Goal: Task Accomplishment & Management: Manage account settings

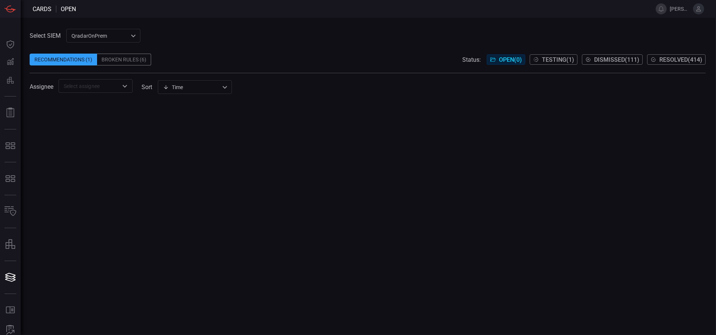
click at [649, 125] on div at bounding box center [368, 219] width 676 height 234
click at [119, 39] on div "QradarOnPrem 5aadb41e-e732-4a7a-884f-5c29e918b1b8 ​" at bounding box center [103, 36] width 74 height 14
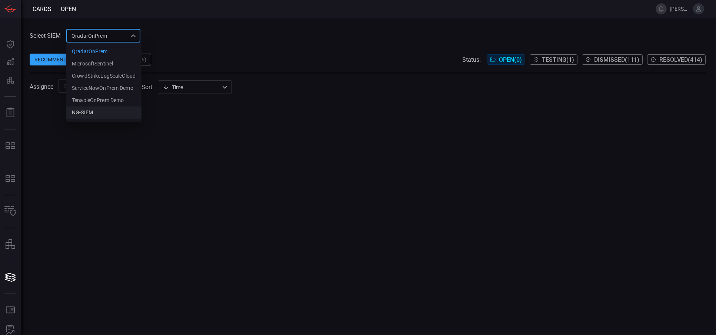
click at [92, 109] on div "NG-SIEM" at bounding box center [82, 113] width 21 height 8
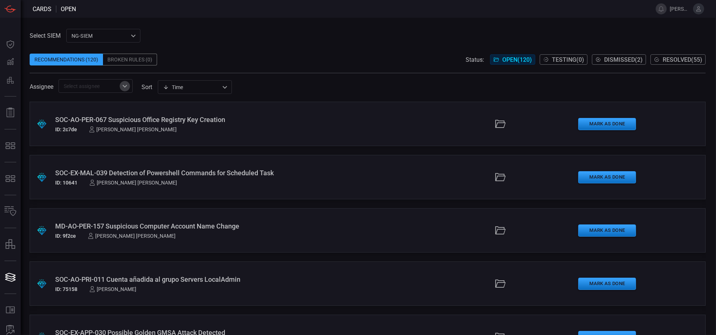
click at [128, 90] on icon "Open" at bounding box center [124, 86] width 9 height 9
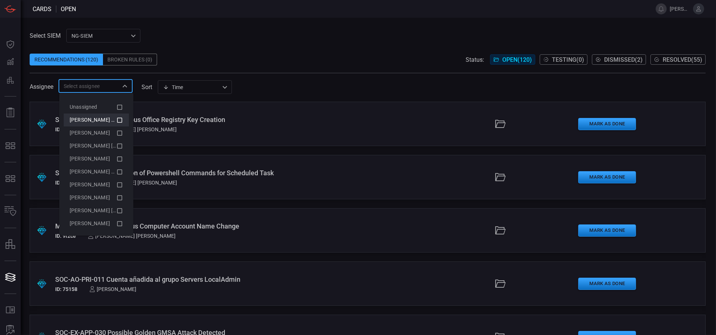
click at [107, 117] on span "[PERSON_NAME] (Myself)" at bounding box center [100, 120] width 61 height 6
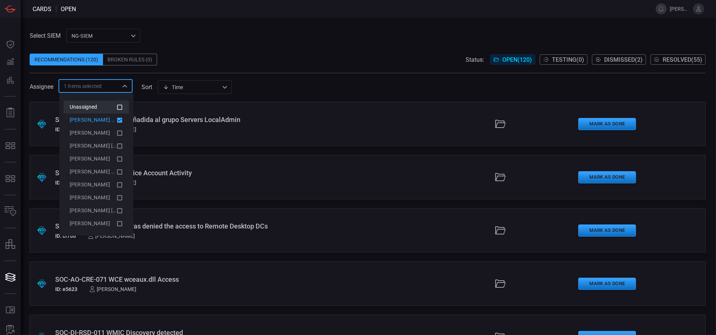
click at [116, 108] on icon at bounding box center [119, 107] width 7 height 9
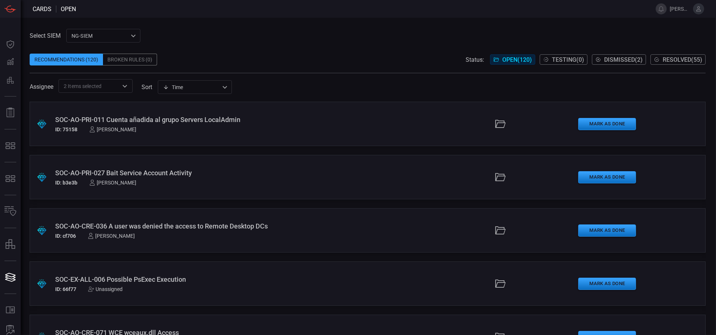
click at [231, 43] on span at bounding box center [368, 48] width 676 height 11
click at [589, 127] on button "Mark as Done" at bounding box center [607, 124] width 58 height 12
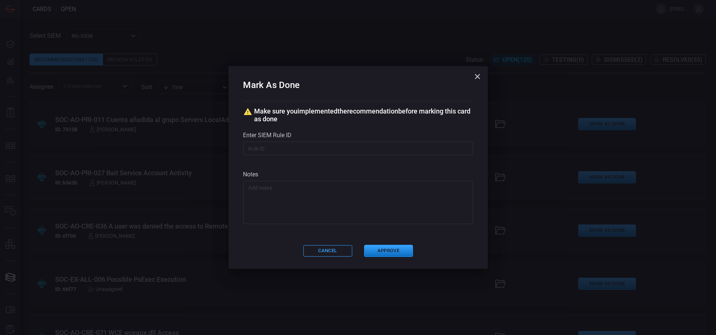
click at [399, 244] on div "Mark As Done Make sure you implemented the recommendation before marking this c…" at bounding box center [357, 167] width 259 height 203
click at [399, 248] on button "Approve" at bounding box center [388, 251] width 49 height 12
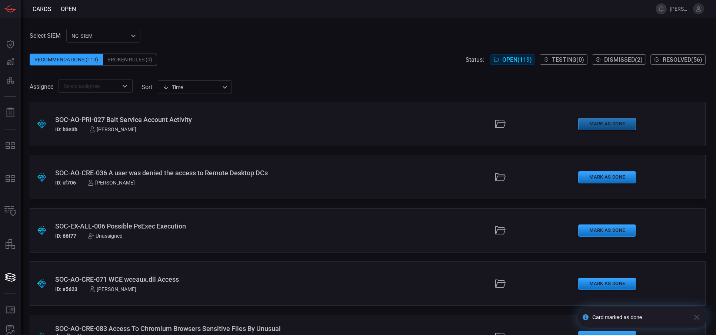
click at [619, 126] on button "Mark as Done" at bounding box center [607, 124] width 58 height 12
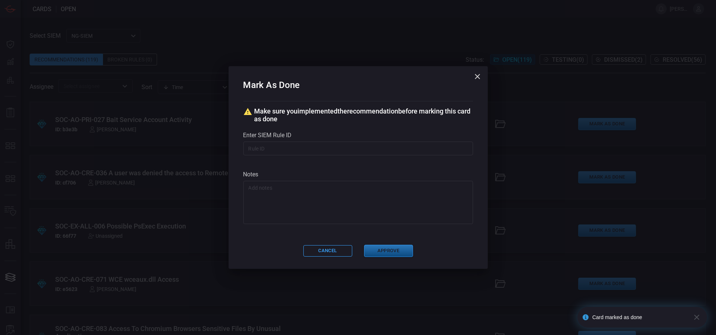
click at [399, 255] on button "Approve" at bounding box center [388, 251] width 49 height 12
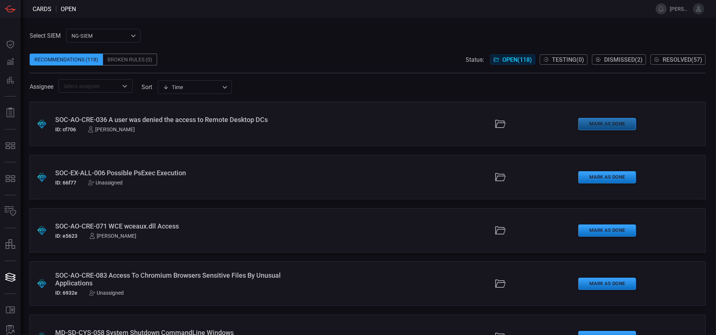
click at [600, 127] on button "Mark as Done" at bounding box center [607, 124] width 58 height 12
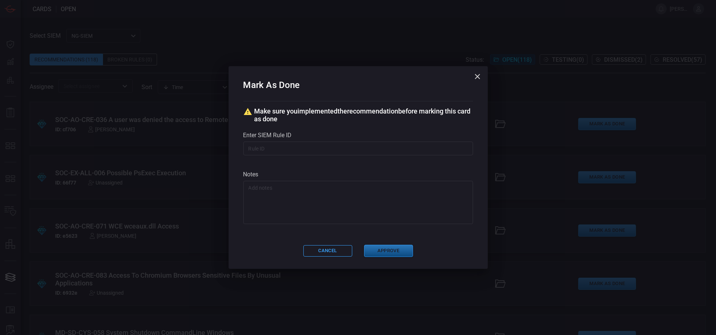
click at [400, 252] on button "Approve" at bounding box center [388, 251] width 49 height 12
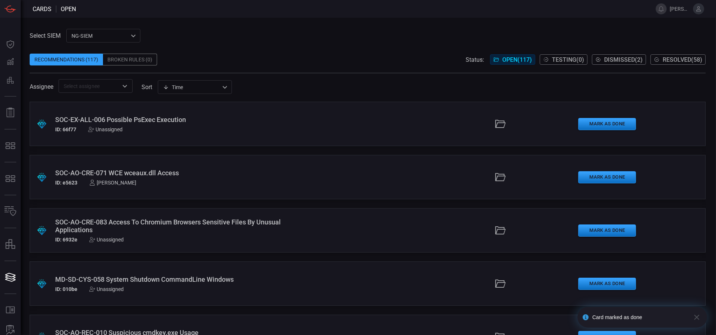
click at [169, 126] on div "SOC-EX-ALL-006 Possible PsExec Execution ID: 66f77 Unassigned" at bounding box center [174, 124] width 238 height 17
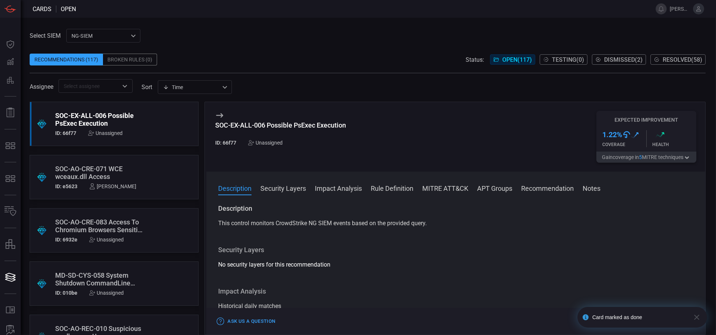
click at [389, 188] on button "Rule Definition" at bounding box center [392, 188] width 43 height 9
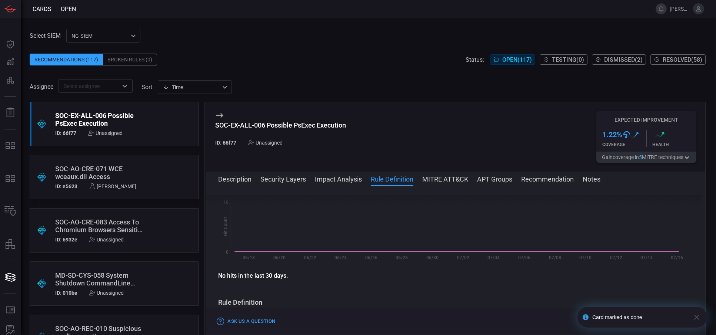
scroll to position [202, 0]
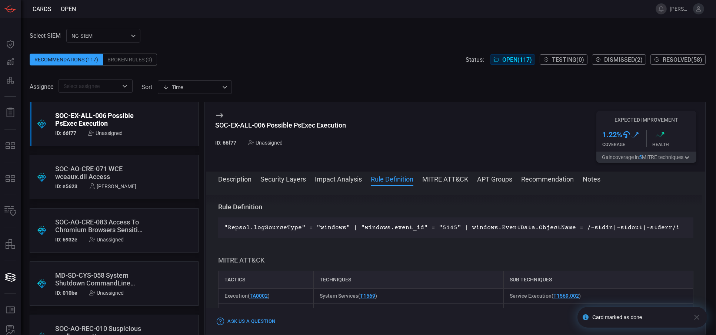
click at [391, 227] on p ""Repsol.logSourceType" = "windows" | "windows.event_id" = "5145" | windows.Even…" at bounding box center [455, 228] width 463 height 9
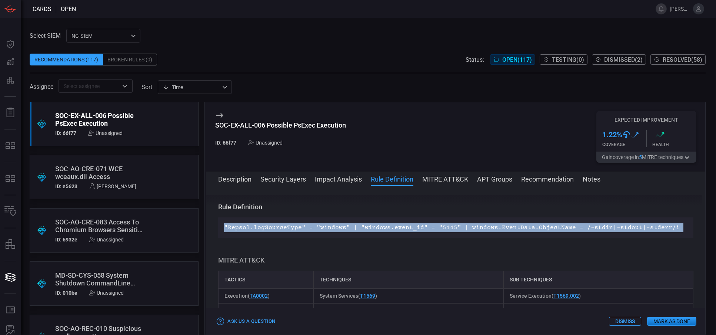
click at [391, 227] on p ""Repsol.logSourceType" = "windows" | "windows.event_id" = "5145" | windows.Even…" at bounding box center [455, 228] width 463 height 9
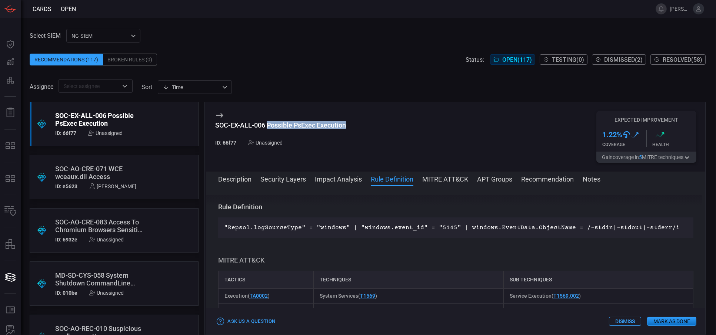
drag, startPoint x: 360, startPoint y: 124, endPoint x: 268, endPoint y: 128, distance: 92.3
click at [268, 128] on div "SOC-EX-ALL-006 Possible PsExec Execution ID: 66f77 Unassigned Expected Improvem…" at bounding box center [455, 137] width 499 height 70
copy div "Possible PsExec Execution"
click at [253, 126] on div "SOC-EX-ALL-006 Possible PsExec Execution" at bounding box center [280, 125] width 131 height 8
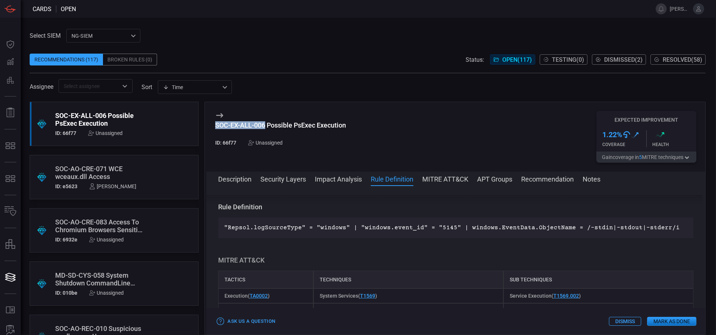
drag, startPoint x: 215, startPoint y: 125, endPoint x: 265, endPoint y: 127, distance: 50.4
click at [265, 127] on div "SOC-EX-ALL-006 Possible PsExec Execution" at bounding box center [280, 125] width 131 height 8
copy div "SOC-EX-ALL-006"
click at [622, 323] on button "Dismiss" at bounding box center [625, 321] width 32 height 9
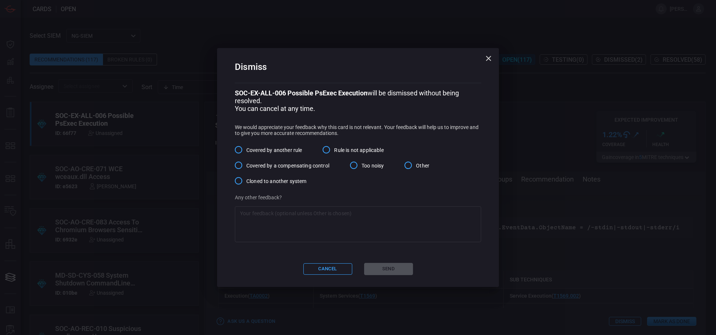
click at [284, 150] on span "Covered by another rule" at bounding box center [274, 151] width 56 height 8
click at [246, 150] on input "Covered by another rule" at bounding box center [239, 150] width 16 height 16
click at [389, 267] on button "Send" at bounding box center [388, 269] width 49 height 12
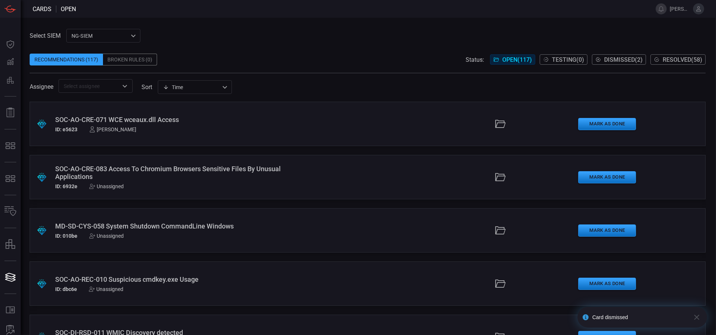
click at [184, 116] on div "SOC-AO-CRE-071 WCE wceaux.dll Access" at bounding box center [174, 120] width 238 height 8
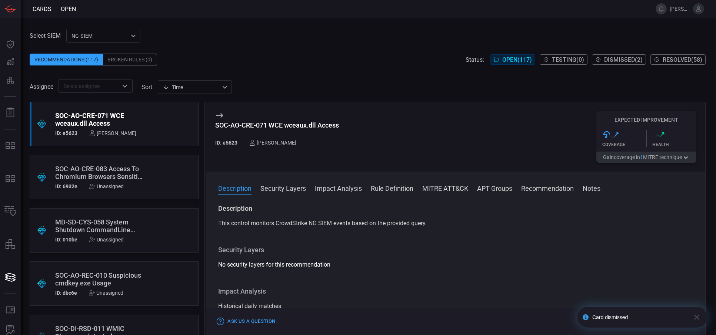
click at [242, 124] on div "SOC-AO-CRE-071 WCE wceaux.dll Access" at bounding box center [277, 125] width 124 height 8
drag, startPoint x: 331, startPoint y: 128, endPoint x: 215, endPoint y: 130, distance: 116.2
click at [215, 130] on div "SOC-AO-CRE-071 WCE wceaux.dll Access ID: e5623 [PERSON_NAME] Expected Improveme…" at bounding box center [455, 137] width 499 height 70
copy div "SOC-AO-CRE-071 WCE wceaux.dll Access"
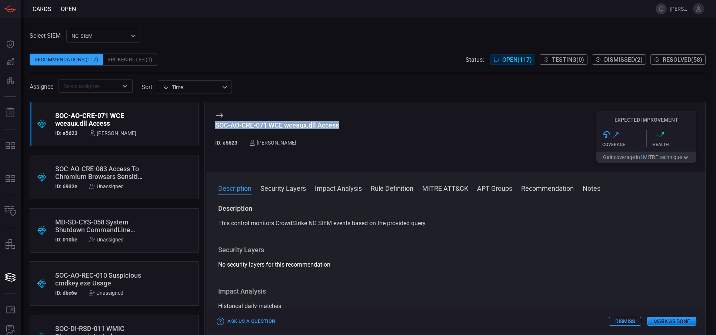
click at [669, 321] on button "Mark as Done" at bounding box center [671, 321] width 49 height 9
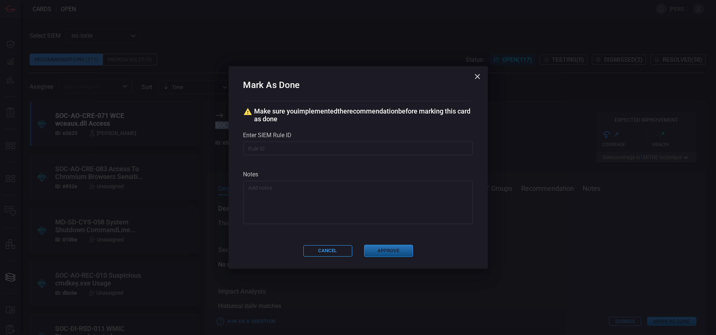
click at [391, 252] on button "Approve" at bounding box center [388, 251] width 49 height 12
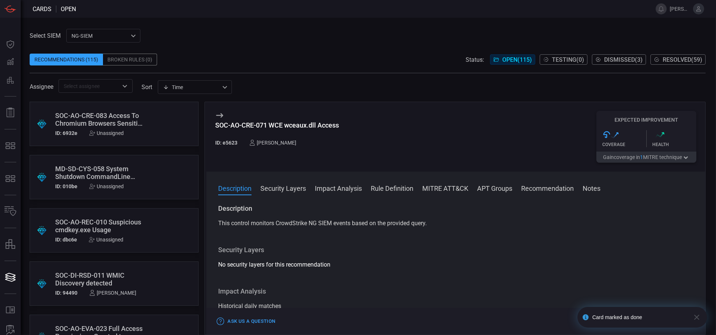
click at [141, 127] on div ".suggested_cards_icon{fill:url(#suggested_cards_icon);} SOC-AO-CRE-083 Access T…" at bounding box center [114, 124] width 169 height 44
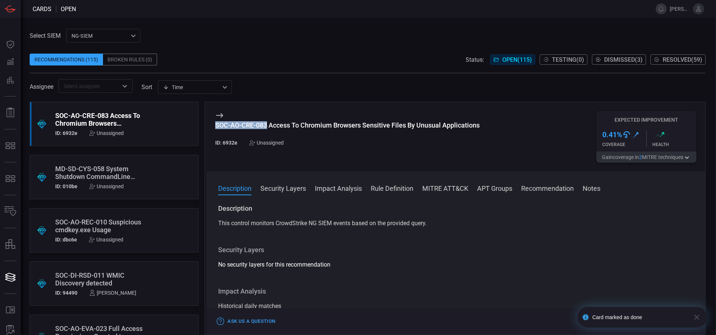
drag, startPoint x: 215, startPoint y: 127, endPoint x: 267, endPoint y: 127, distance: 51.8
click at [267, 127] on div "SOC-AO-CRE-083 Access To Chromium Browsers Sensitive Files By Unusual Applicati…" at bounding box center [347, 125] width 264 height 8
copy div "SOC-AO-CRE-083"
click at [626, 324] on button "Dismiss" at bounding box center [625, 321] width 32 height 9
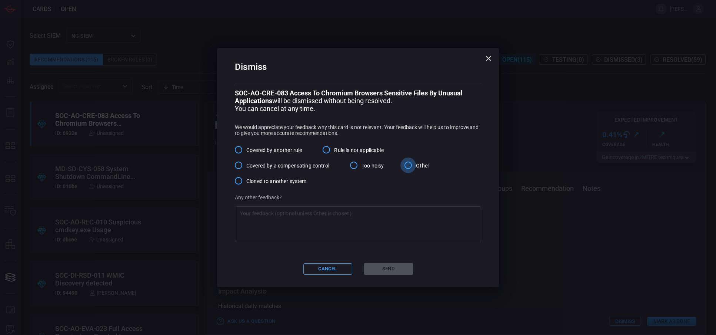
click at [416, 166] on input "Other" at bounding box center [408, 166] width 16 height 16
click at [358, 231] on textarea at bounding box center [358, 225] width 236 height 30
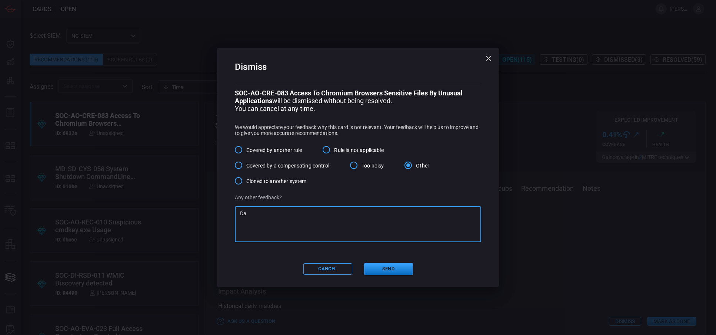
type textarea "D"
click at [265, 214] on textarea "Queda desabilitada por [PERSON_NAME]" at bounding box center [358, 225] width 236 height 30
drag, startPoint x: 331, startPoint y: 214, endPoint x: 301, endPoint y: 217, distance: 30.8
click at [301, 217] on textarea "Queda deshabilitada por [PERSON_NAME]" at bounding box center [358, 225] width 236 height 30
paste textarea "ya no se utiliza el servicio moveit"
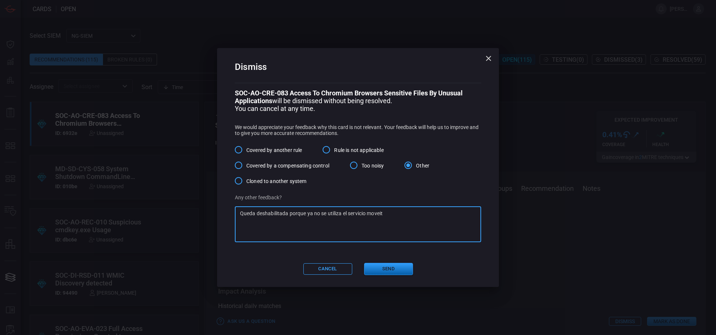
type textarea "Queda deshabilitada porque ya no se utiliza el servicio moveit"
click at [395, 272] on button "Send" at bounding box center [388, 269] width 49 height 12
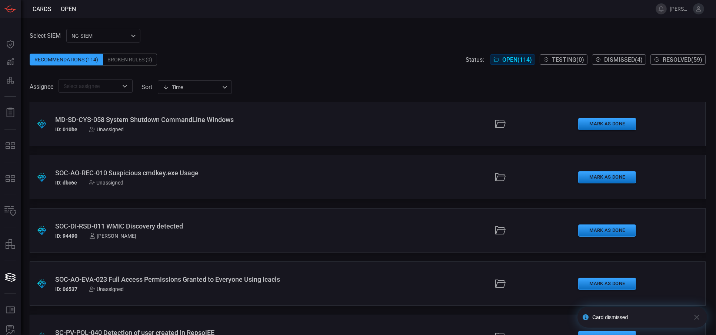
click at [304, 139] on div ".suggested_cards_icon{fill:url(#suggested_cards_icon);} MD-SD-CYS-058 System Sh…" at bounding box center [368, 124] width 676 height 44
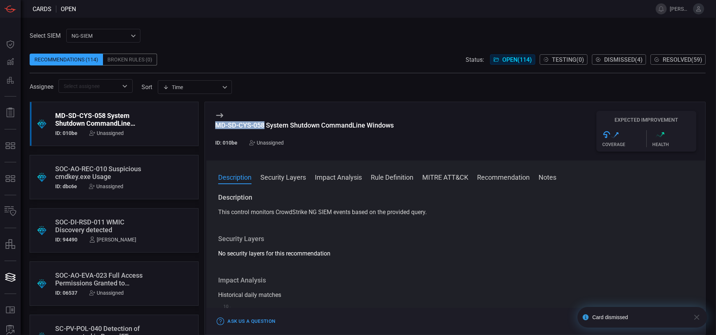
drag, startPoint x: 214, startPoint y: 126, endPoint x: 264, endPoint y: 125, distance: 50.4
click at [264, 125] on div "MD-SD-CYS-058 System Shutdown CommandLine Windows ID: 010be Unassigned Expected…" at bounding box center [455, 131] width 499 height 58
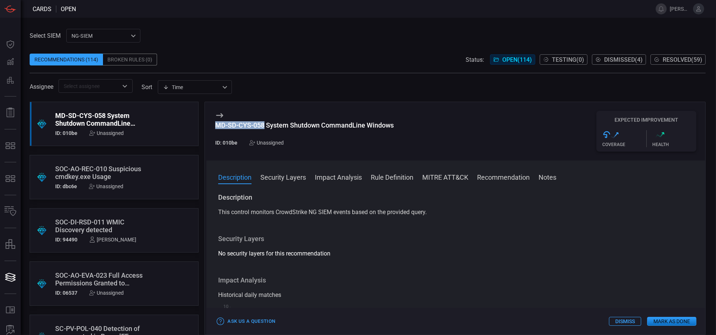
copy div "MD-SD-CYS-058"
click at [623, 324] on button "Dismiss" at bounding box center [625, 321] width 32 height 9
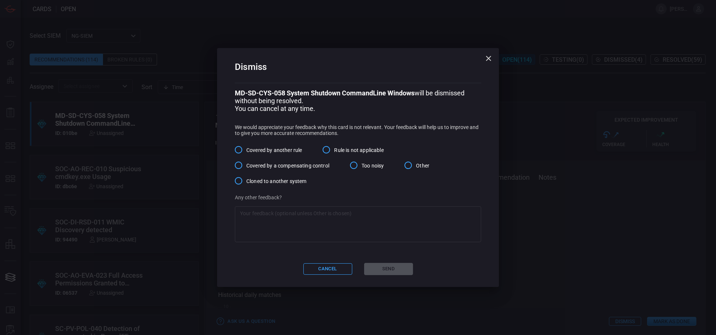
click at [282, 150] on span "Covered by another rule" at bounding box center [274, 151] width 56 height 8
click at [246, 150] on input "Covered by another rule" at bounding box center [239, 150] width 16 height 16
click at [391, 272] on button "Send" at bounding box center [388, 269] width 49 height 12
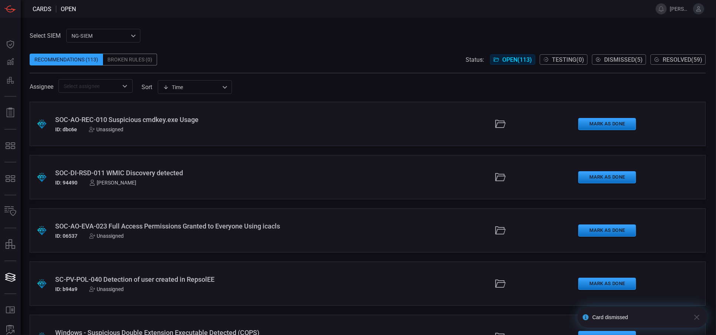
click at [163, 128] on div "ID: dbc6e Unassigned" at bounding box center [174, 130] width 238 height 6
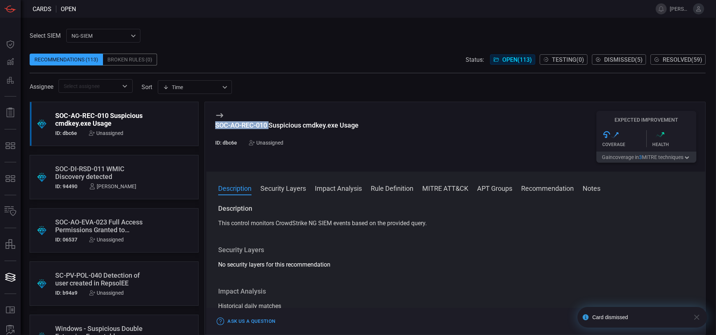
drag, startPoint x: 268, startPoint y: 124, endPoint x: 212, endPoint y: 125, distance: 55.5
click at [212, 125] on div "SOC-AO-REC-010 Suspicious cmdkey.exe Usage ID: dbc6e Unassigned Expected Improv…" at bounding box center [455, 137] width 499 height 70
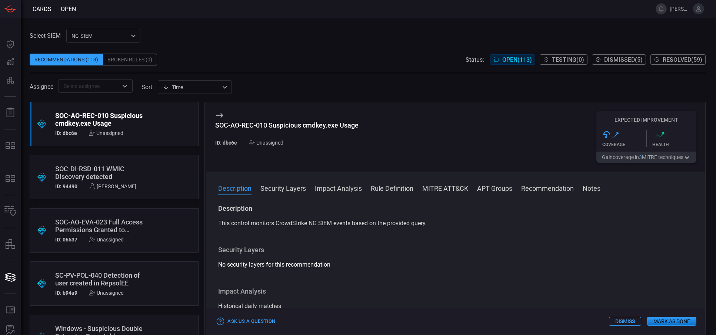
click at [269, 147] on div "SOC-AO-REC-010 Suspicious cmdkey.exe Usage ID: dbc6e Unassigned" at bounding box center [286, 137] width 143 height 52
click at [278, 141] on div "Unassigned" at bounding box center [266, 143] width 34 height 6
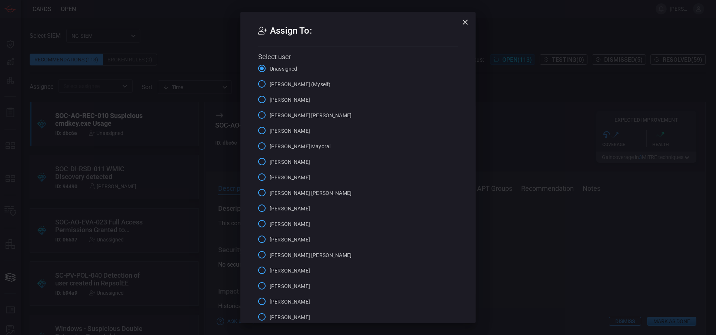
click at [281, 87] on span "[PERSON_NAME] (Myself)" at bounding box center [299, 85] width 61 height 8
click at [269, 87] on input "[PERSON_NAME] (Myself)" at bounding box center [262, 84] width 16 height 16
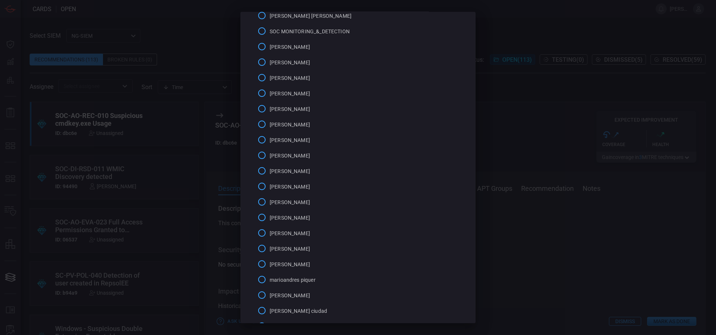
scroll to position [434, 0]
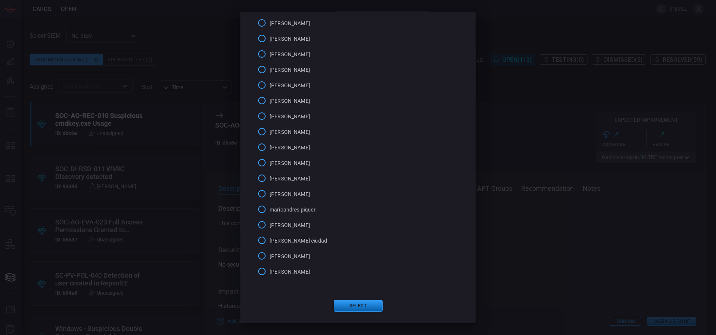
click at [361, 303] on button "Select" at bounding box center [358, 306] width 49 height 12
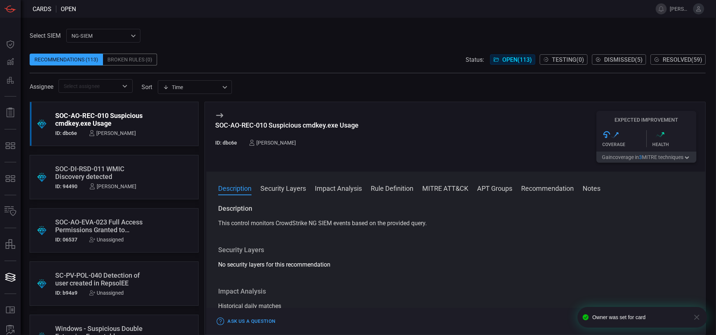
click at [385, 188] on button "Rule Definition" at bounding box center [392, 188] width 43 height 9
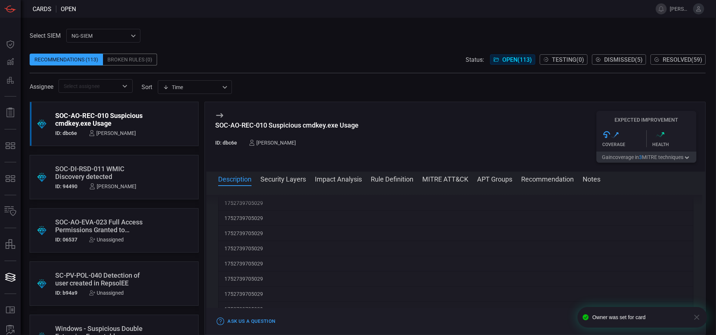
scroll to position [1746, 0]
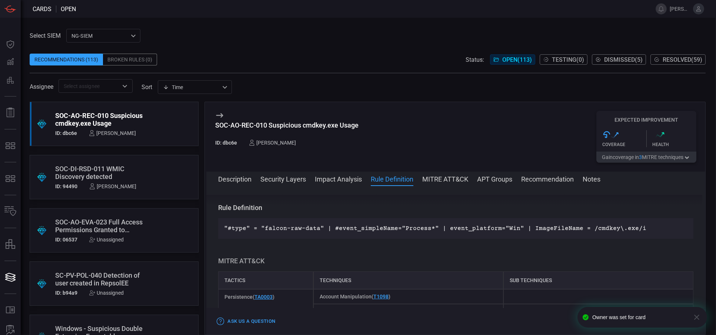
click at [694, 317] on icon "button" at bounding box center [696, 317] width 9 height 9
click at [240, 227] on p ""#type" = "falcon-raw-data" | #event_simpleName="Process*" | event_platform="Wi…" at bounding box center [455, 228] width 463 height 9
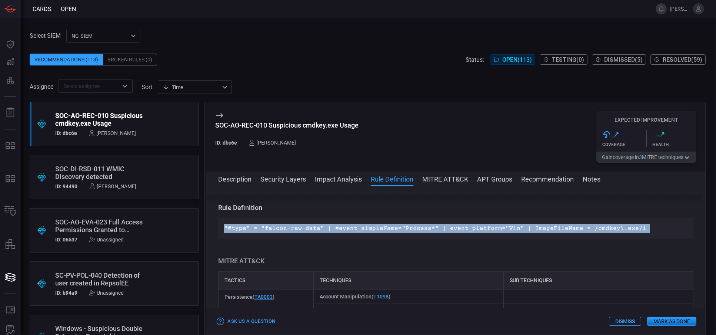
click at [240, 227] on p ""#type" = "falcon-raw-data" | #event_simpleName="Process*" | event_platform="Wi…" at bounding box center [455, 228] width 463 height 9
copy p ""#type" = "falcon-raw-data" | #event_simpleName="Process*" | event_platform="Wi…"
click at [668, 323] on button "Mark as Done" at bounding box center [671, 321] width 49 height 9
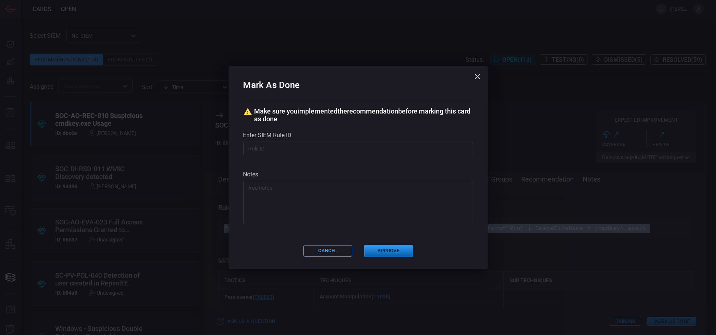
click at [398, 246] on button "Approve" at bounding box center [388, 251] width 49 height 12
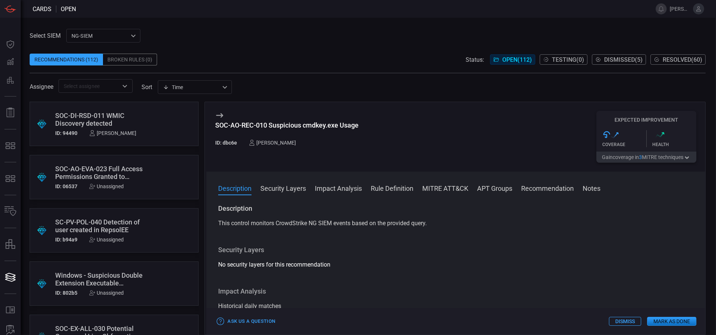
click at [161, 117] on div ".suggested_cards_icon{fill:url(#suggested_cards_icon);} SOC-DI-RSD-011 WMIC Dis…" at bounding box center [114, 124] width 169 height 44
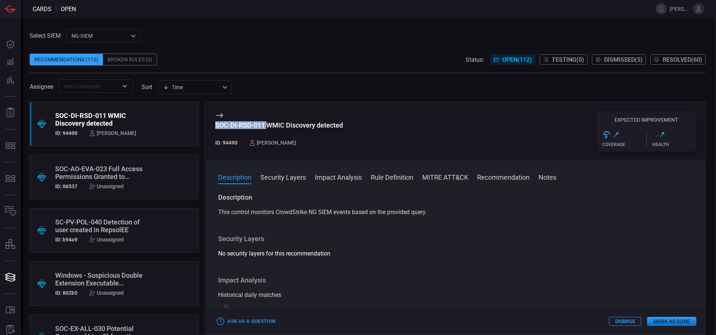
drag, startPoint x: 266, startPoint y: 126, endPoint x: 215, endPoint y: 125, distance: 50.7
click at [215, 125] on div "SOC-DI-RSD-011 WMIC Discovery detected" at bounding box center [279, 125] width 128 height 8
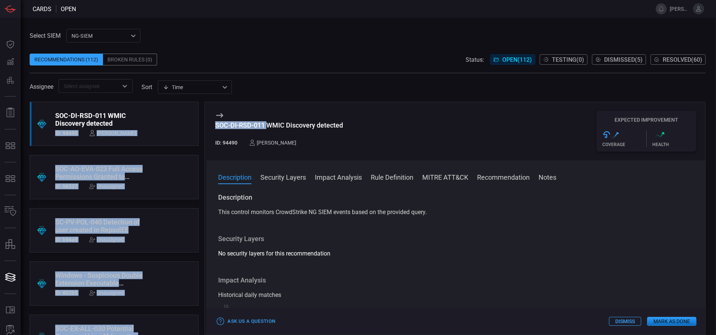
drag, startPoint x: 261, startPoint y: 124, endPoint x: 201, endPoint y: 128, distance: 60.1
click at [201, 128] on div ".suggested_cards_icon{fill:url(#suggested_cards_icon);} SOC-DI-RSD-011 WMIC Dis…" at bounding box center [368, 219] width 676 height 234
copy div "ID: 94490 [PERSON_NAME] .suggested_cards_icon{fill:url(#suggested_cards_icon);}…"
click at [242, 127] on div "SOC-DI-RSD-011 WMIC Discovery detected" at bounding box center [279, 125] width 128 height 8
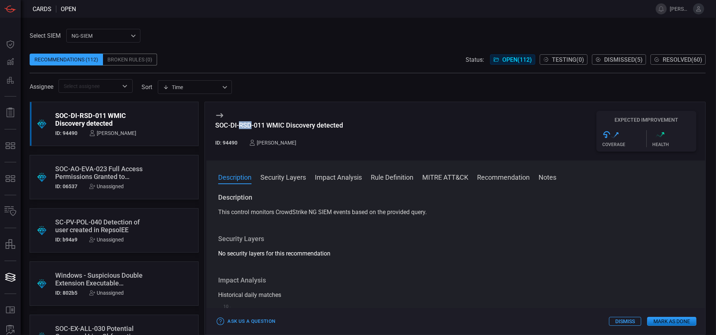
click at [242, 127] on div "SOC-DI-RSD-011 WMIC Discovery detected" at bounding box center [279, 125] width 128 height 8
click at [670, 320] on button "Mark as Done" at bounding box center [671, 321] width 49 height 9
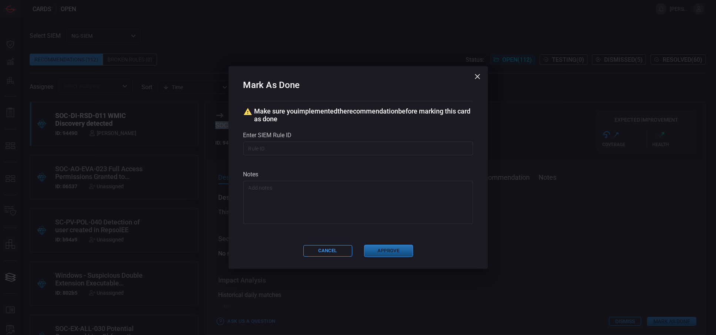
click at [402, 250] on button "Approve" at bounding box center [388, 251] width 49 height 12
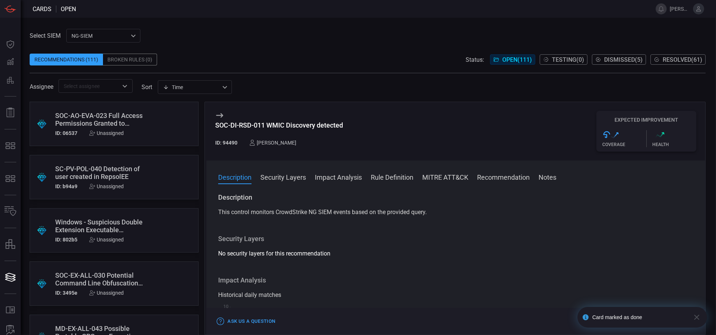
click at [96, 111] on div ".suggested_cards_icon{fill:url(#suggested_cards_icon);} SOC-AO-EVA-023 Full Acc…" at bounding box center [114, 124] width 169 height 44
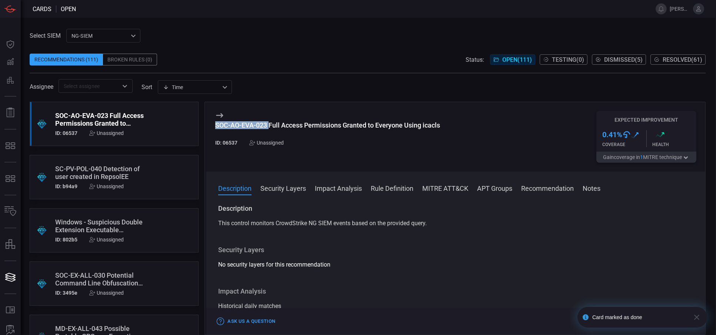
drag, startPoint x: 271, startPoint y: 125, endPoint x: 214, endPoint y: 124, distance: 56.3
click at [214, 124] on div "SOC-AO-EVA-023 Full Access Permissions Granted to Everyone Using icacls ID: 065…" at bounding box center [455, 137] width 499 height 70
copy div "SOC-AO-EVA-023"
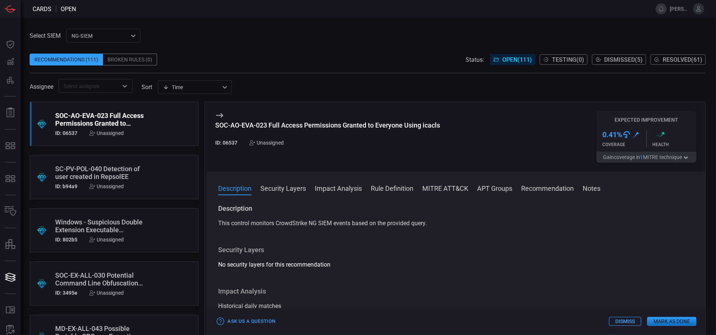
click at [274, 145] on div "Unassigned" at bounding box center [266, 143] width 34 height 6
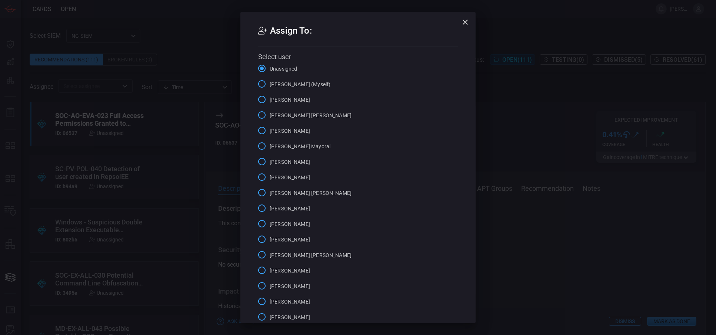
click at [295, 86] on span "[PERSON_NAME] (Myself)" at bounding box center [299, 85] width 61 height 8
click at [269, 86] on input "[PERSON_NAME] (Myself)" at bounding box center [262, 84] width 16 height 16
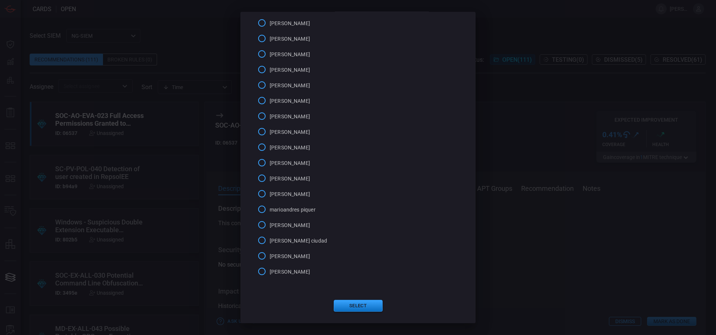
scroll to position [434, 0]
click at [365, 306] on button "Select" at bounding box center [358, 307] width 49 height 12
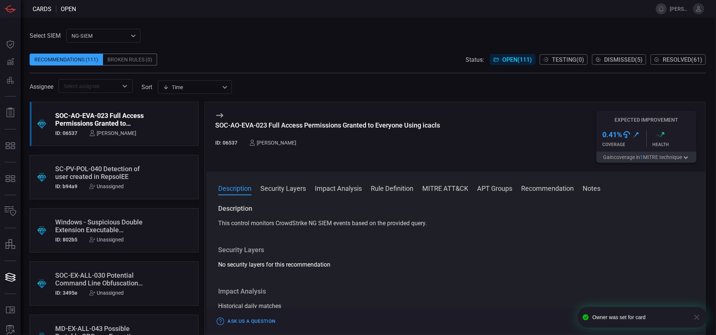
click at [287, 190] on button "Security Layers" at bounding box center [283, 188] width 46 height 9
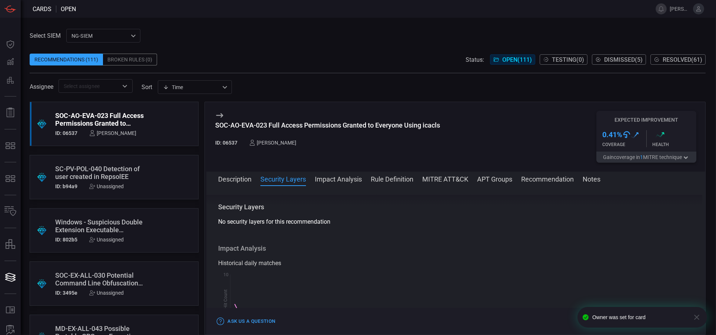
click at [386, 181] on button "Rule Definition" at bounding box center [392, 178] width 43 height 9
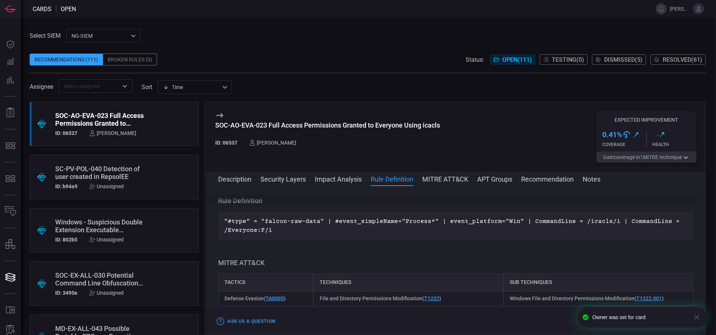
scroll to position [401, 0]
click at [662, 319] on button "Mark as Done" at bounding box center [671, 321] width 49 height 9
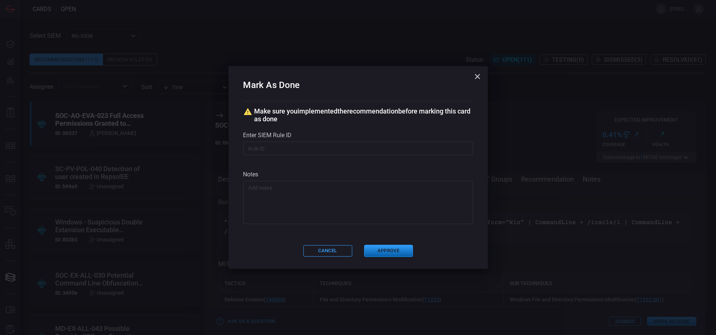
click at [390, 253] on button "Approve" at bounding box center [388, 251] width 49 height 12
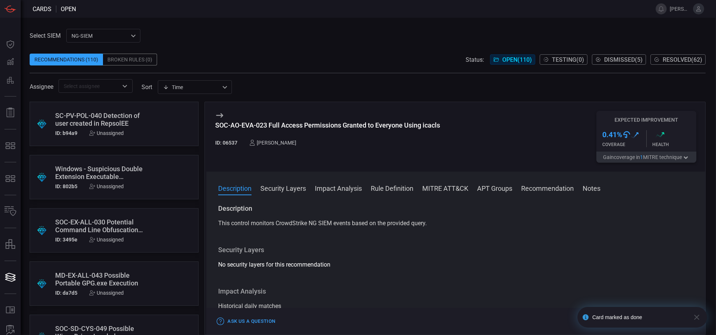
click at [121, 123] on div "SC-PV-POL-040 Detection of user created in RepsolEE" at bounding box center [100, 120] width 90 height 16
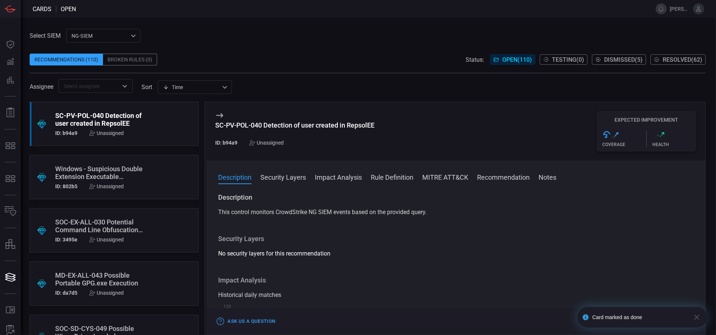
click at [404, 178] on button "Rule Definition" at bounding box center [392, 176] width 43 height 9
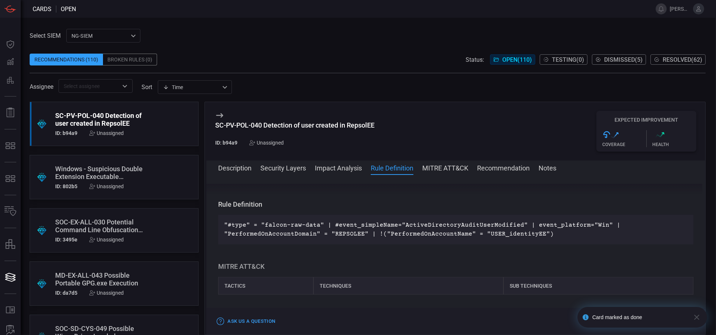
scroll to position [1746, 0]
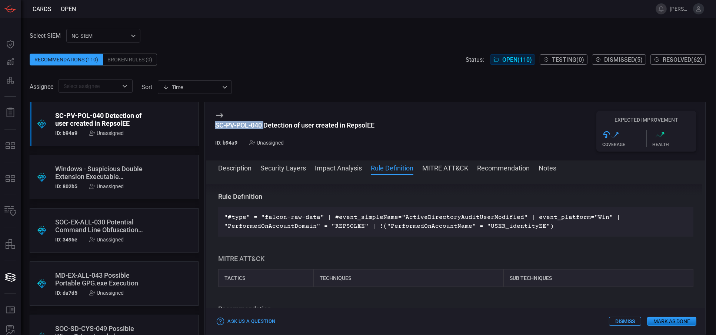
drag, startPoint x: 264, startPoint y: 125, endPoint x: 210, endPoint y: 124, distance: 54.4
click at [210, 124] on div "SC-PV-POL-040 Detection of user created in RepsolEE ID: b94a9 Unassigned Expect…" at bounding box center [455, 131] width 499 height 58
copy div "SC-PV-POL-040"
click at [266, 143] on div "Unassigned" at bounding box center [266, 143] width 34 height 6
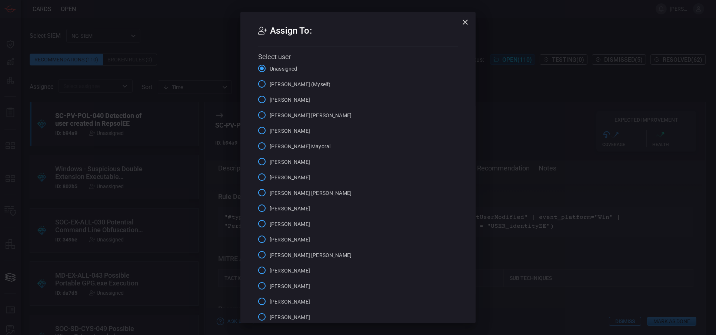
click at [295, 85] on span "[PERSON_NAME] (Myself)" at bounding box center [299, 85] width 61 height 8
click at [269, 85] on input "[PERSON_NAME] (Myself)" at bounding box center [262, 84] width 16 height 16
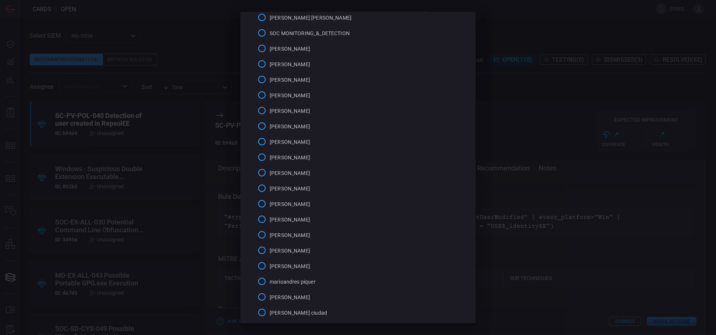
scroll to position [434, 0]
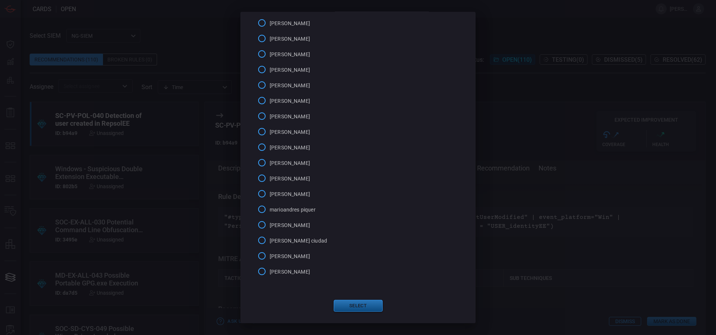
click at [367, 301] on button "Select" at bounding box center [358, 306] width 49 height 12
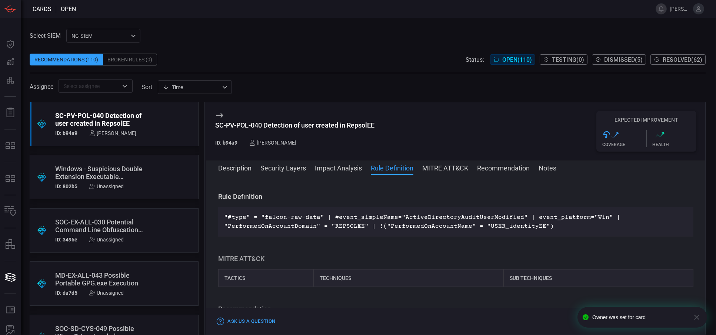
scroll to position [0, 0]
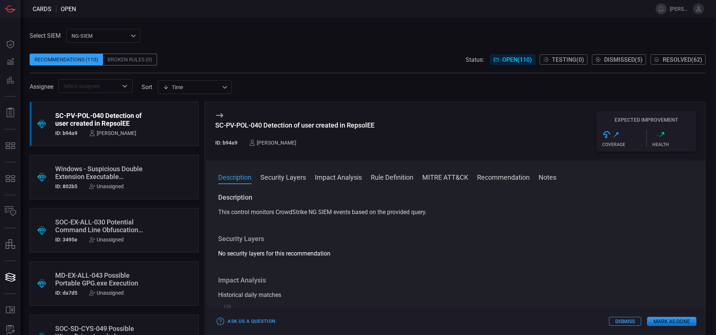
click at [388, 176] on button "Rule Definition" at bounding box center [392, 176] width 43 height 9
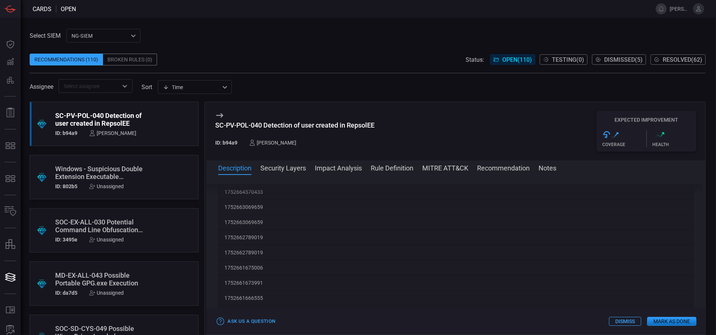
scroll to position [1746, 0]
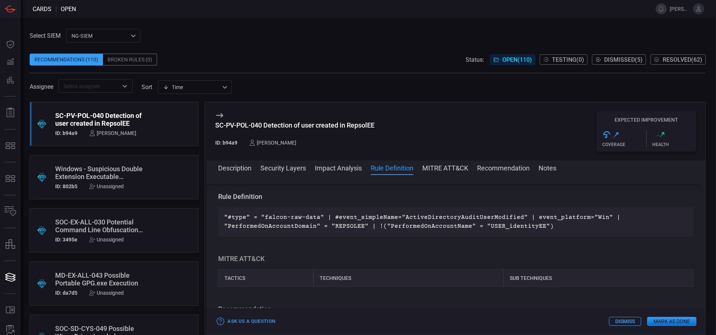
click at [663, 321] on button "Mark as Done" at bounding box center [671, 321] width 49 height 9
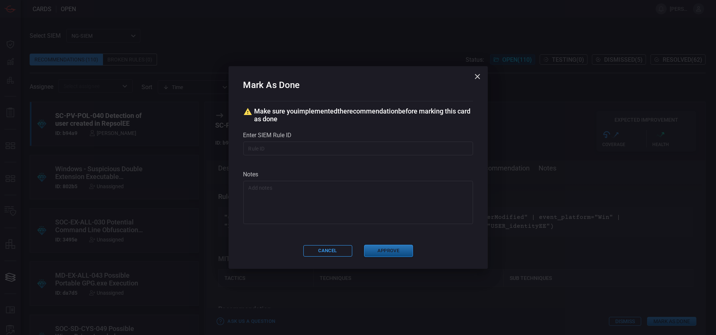
click at [394, 248] on button "Approve" at bounding box center [388, 251] width 49 height 12
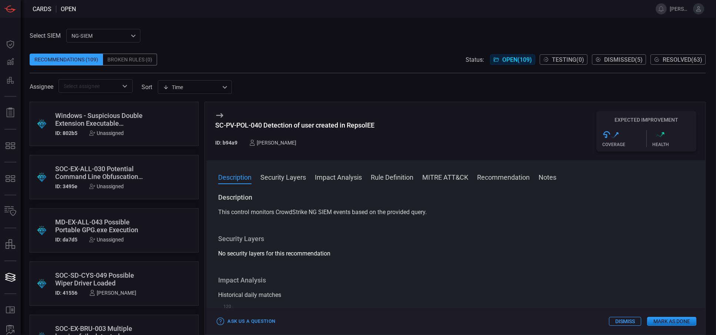
click at [141, 125] on div ".suggested_cards_icon{fill:url(#suggested_cards_icon);} Windows - Suspicious Do…" at bounding box center [114, 124] width 169 height 44
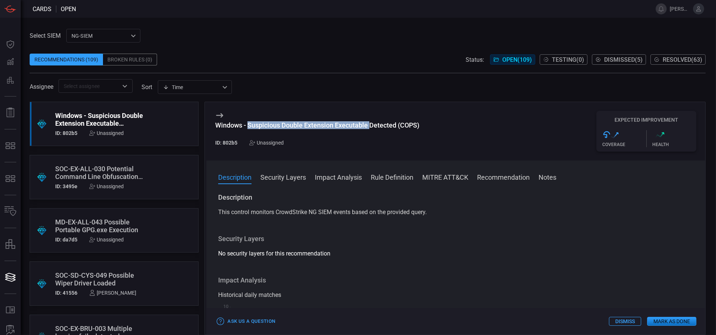
drag, startPoint x: 249, startPoint y: 128, endPoint x: 369, endPoint y: 128, distance: 120.7
click at [369, 128] on div "Windows - Suspicious Double Extension Executable Detected (COPS)" at bounding box center [317, 125] width 204 height 8
click at [415, 126] on div "Windows - Suspicious Double Extension Executable Detected (COPS)" at bounding box center [317, 125] width 204 height 8
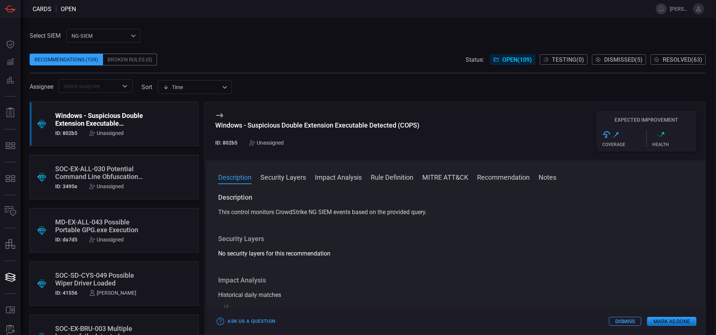
click at [280, 144] on div "Unassigned" at bounding box center [266, 143] width 34 height 6
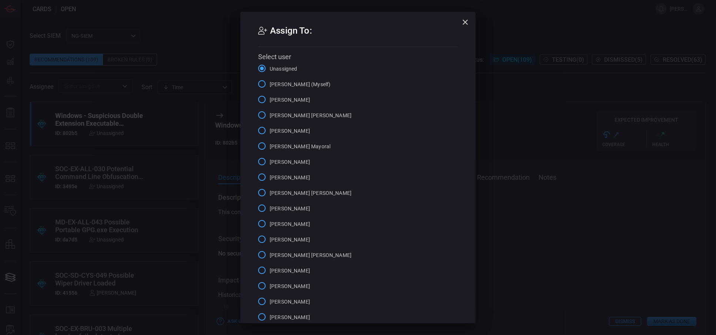
click at [297, 83] on span "[PERSON_NAME] (Myself)" at bounding box center [299, 85] width 61 height 8
click at [269, 83] on input "[PERSON_NAME] (Myself)" at bounding box center [262, 84] width 16 height 16
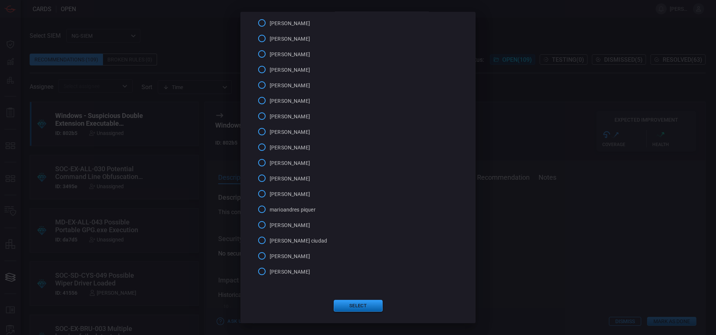
click at [358, 304] on button "Select" at bounding box center [358, 306] width 49 height 12
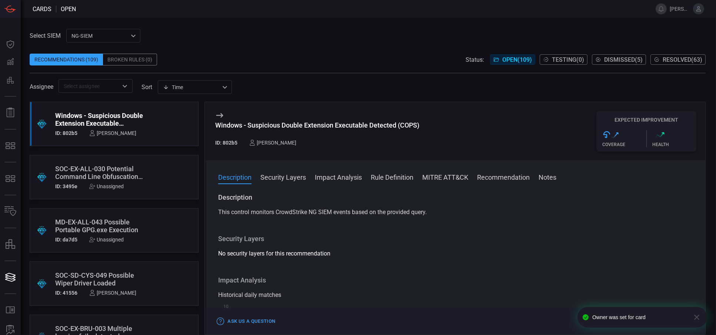
click at [373, 171] on div "Description Security Layers Impact Analysis Rule Definition MITRE ATT&CK Recomm…" at bounding box center [455, 248] width 499 height 174
click at [378, 175] on button "Rule Definition" at bounding box center [392, 176] width 43 height 9
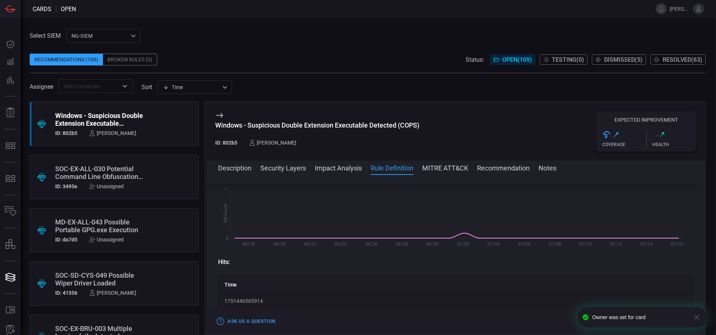
scroll to position [244, 0]
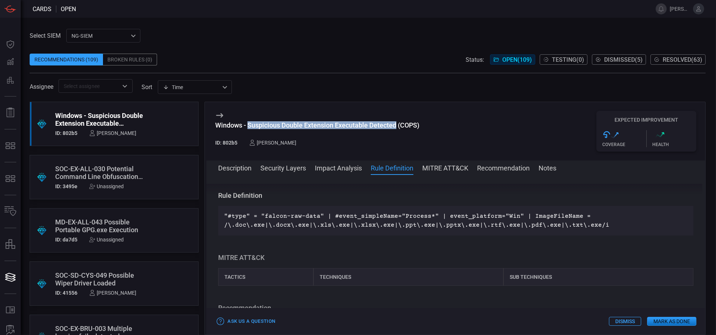
drag, startPoint x: 396, startPoint y: 125, endPoint x: 248, endPoint y: 128, distance: 148.9
click at [248, 128] on div "Windows - Suspicious Double Extension Executable Detected (COPS)" at bounding box center [317, 125] width 204 height 8
click at [113, 85] on input "text" at bounding box center [89, 85] width 57 height 9
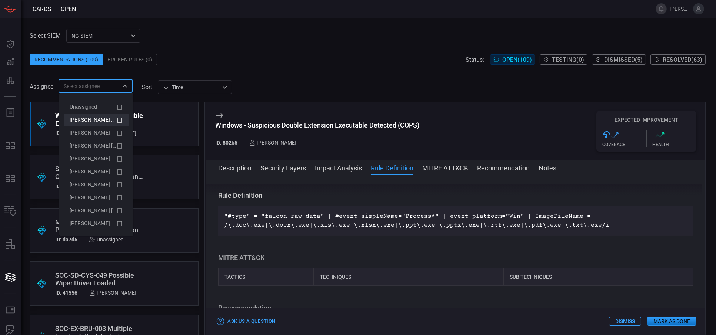
click at [109, 118] on span "[PERSON_NAME] (Myself)" at bounding box center [100, 120] width 61 height 6
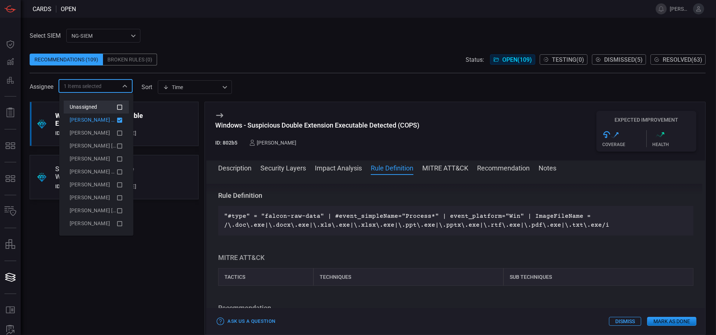
click at [116, 108] on icon at bounding box center [119, 107] width 7 height 9
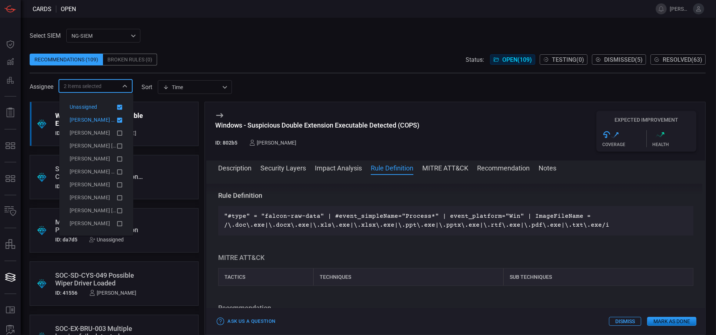
click at [201, 48] on span at bounding box center [368, 48] width 676 height 11
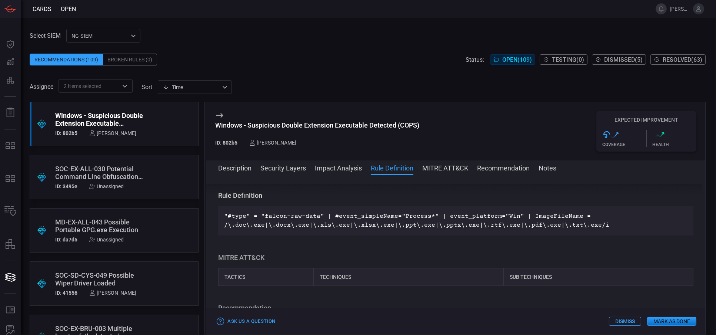
click at [297, 73] on span at bounding box center [368, 76] width 676 height 6
click at [690, 63] on span "Resolved ( 63 )" at bounding box center [682, 59] width 40 height 7
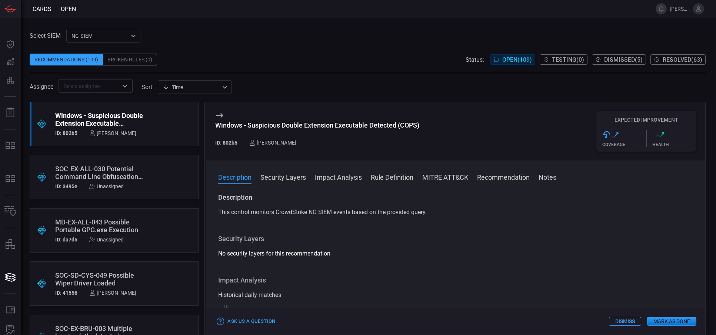
click at [124, 176] on div "SOC-EX-ALL-030 Potential Command Line Obfuscation via Unicode Characters" at bounding box center [100, 173] width 90 height 16
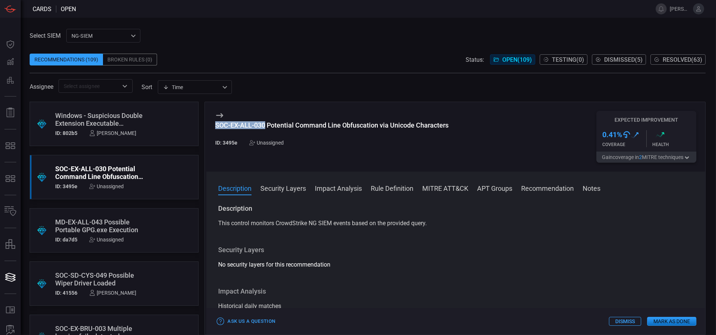
drag, startPoint x: 266, startPoint y: 126, endPoint x: 216, endPoint y: 127, distance: 50.3
click at [216, 127] on div "SOC-EX-ALL-030 Potential Command Line Obfuscation via Unicode Characters" at bounding box center [331, 125] width 233 height 8
click at [388, 191] on button "Rule Definition" at bounding box center [392, 188] width 43 height 9
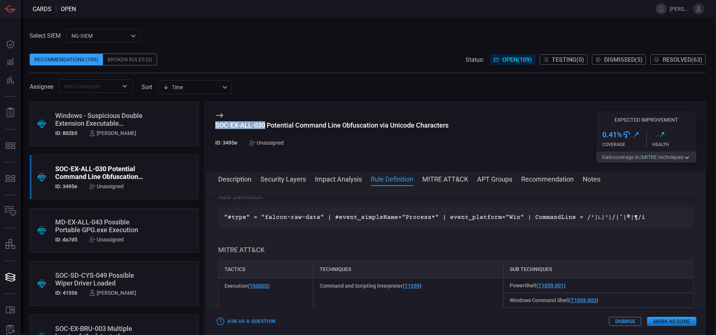
scroll to position [1757, 0]
drag, startPoint x: 618, startPoint y: 217, endPoint x: 572, endPoint y: 215, distance: 45.9
click at [572, 215] on p ""#type" = "falcon-raw-data" | #event_simpleName="Process*" | event_platform="Wi…" at bounding box center [455, 217] width 463 height 9
click at [275, 145] on div "Unassigned" at bounding box center [266, 143] width 34 height 6
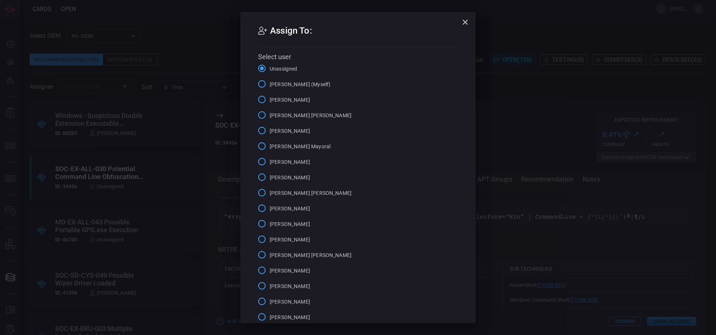
click at [291, 85] on span "[PERSON_NAME] (Myself)" at bounding box center [299, 85] width 61 height 8
click at [269, 85] on input "[PERSON_NAME] (Myself)" at bounding box center [262, 84] width 16 height 16
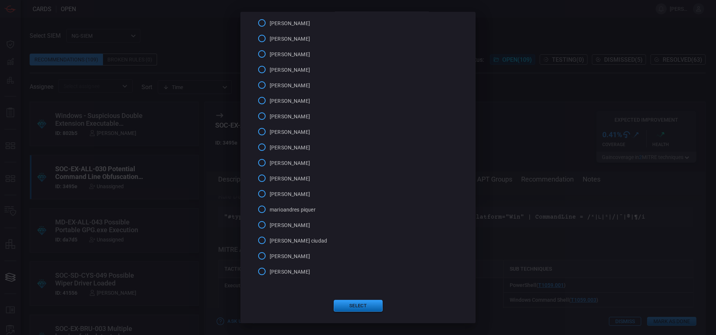
click at [349, 306] on button "Select" at bounding box center [358, 306] width 49 height 12
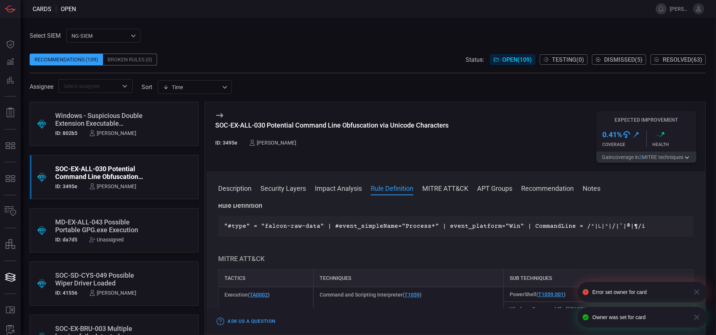
scroll to position [0, 0]
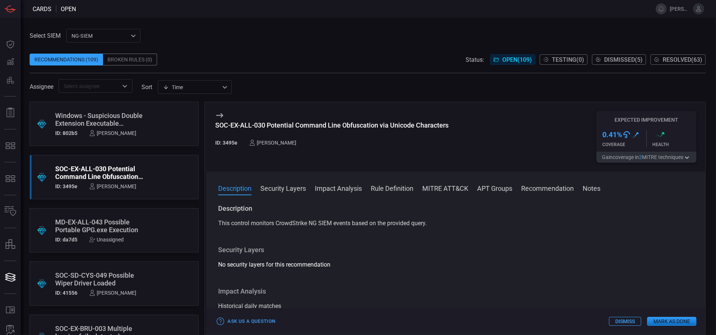
click at [661, 319] on button "Mark as Done" at bounding box center [671, 321] width 49 height 9
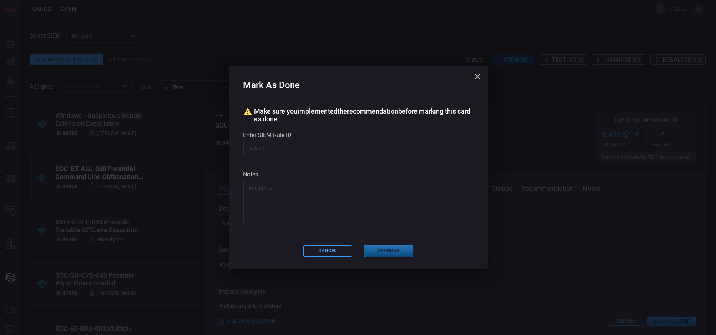
click at [389, 249] on button "Approve" at bounding box center [388, 251] width 49 height 12
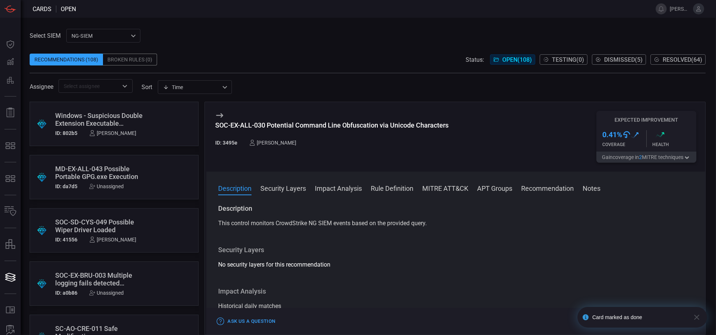
click at [144, 173] on div ".suggested_cards_icon{fill:url(#suggested_cards_icon);} MD-EX-ALL-043 Possible …" at bounding box center [114, 177] width 169 height 44
click at [241, 126] on div "MD-EX-ALL-043 Possible Portable GPG.exe Execution" at bounding box center [294, 125] width 159 height 8
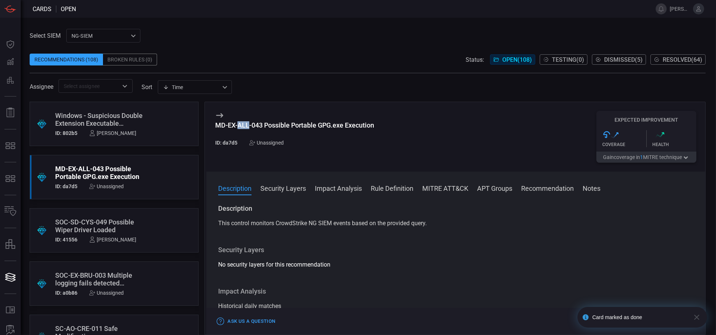
click at [241, 126] on div "MD-EX-ALL-043 Possible Portable GPG.exe Execution" at bounding box center [294, 125] width 159 height 8
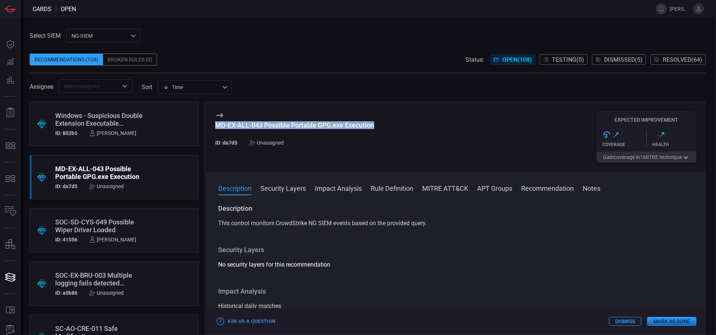
click at [670, 319] on button "Mark as Done" at bounding box center [671, 321] width 49 height 9
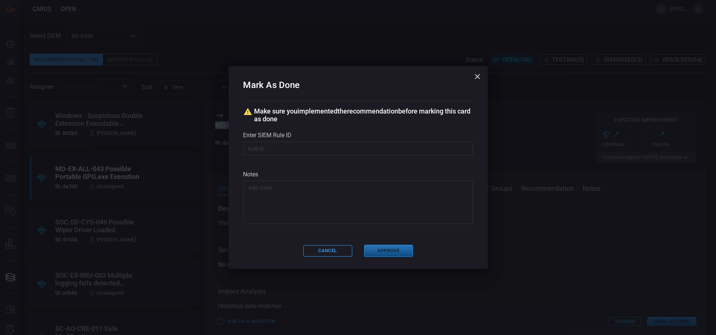
click at [392, 252] on button "Approve" at bounding box center [388, 251] width 49 height 12
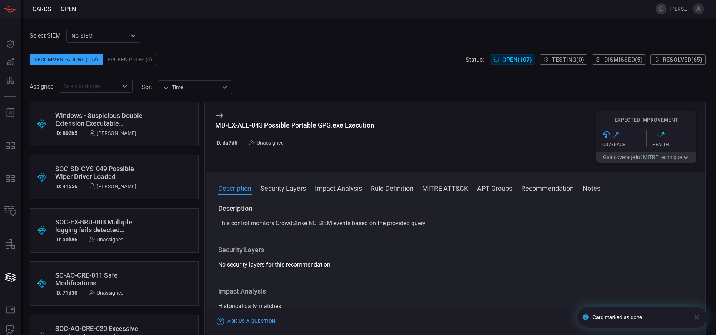
click at [138, 225] on div "SOC-EX-BRU-003 Multiple logging fails detected CyberArk" at bounding box center [100, 226] width 90 height 16
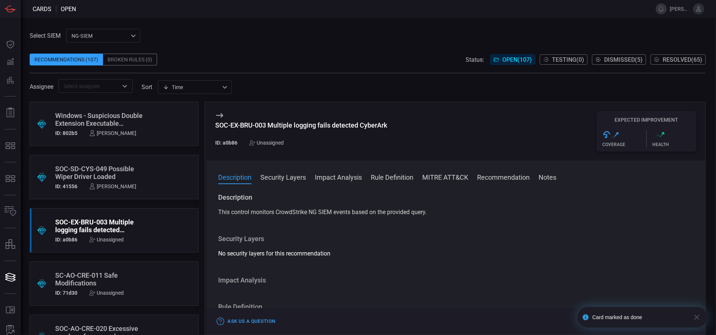
click at [256, 122] on div "SOC-EX-BRU-003 Multiple logging fails detected CyberArk" at bounding box center [301, 125] width 172 height 8
click at [91, 281] on div "SC-AO-CRE-011 Safe Modifications" at bounding box center [100, 280] width 90 height 16
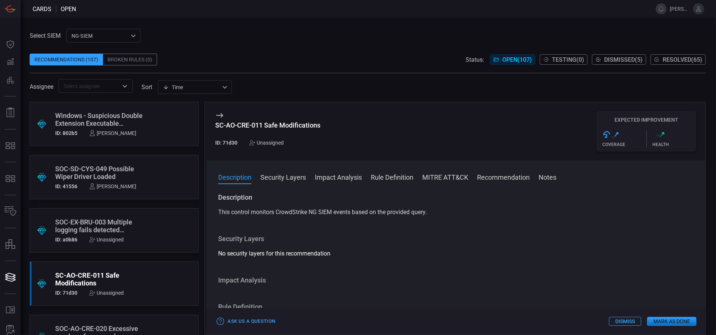
click at [242, 127] on div "SC-AO-CRE-011 Safe Modifications" at bounding box center [267, 125] width 105 height 8
click at [271, 127] on div "SC-AO-CRE-011 Safe Modifications" at bounding box center [267, 125] width 105 height 8
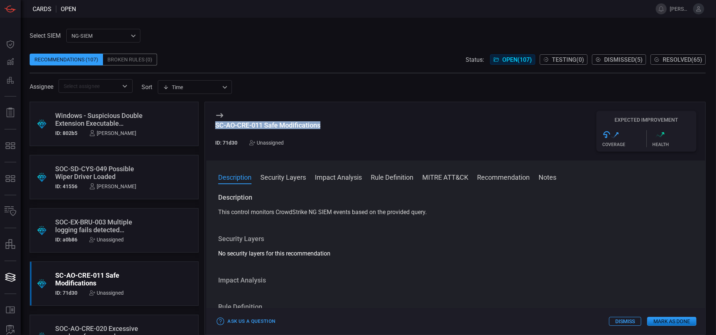
click at [271, 127] on div "SC-AO-CRE-011 Safe Modifications" at bounding box center [267, 125] width 105 height 8
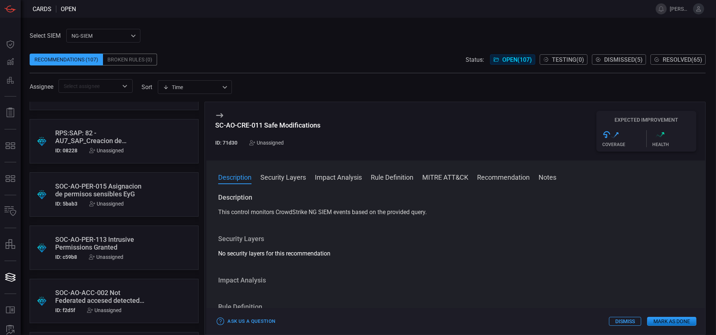
scroll to position [3616, 0]
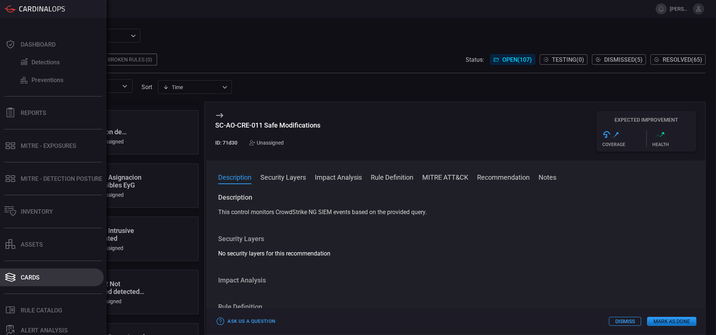
click at [42, 276] on button "Cards" at bounding box center [52, 278] width 104 height 18
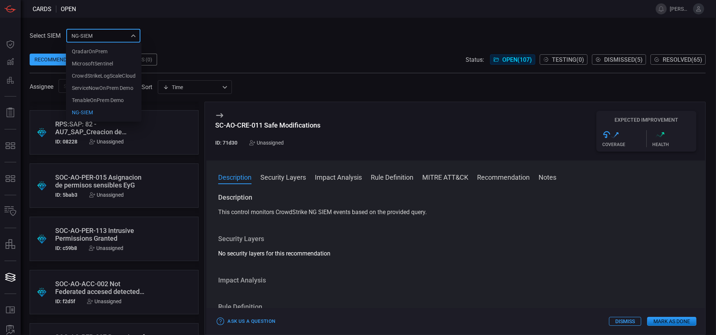
click at [136, 36] on div "NG-SIEM 5cf3354c-b0c8-4d47-b0cb-fd1e7ce3c487 QradarOnPrem MicrosoftSentinel Cro…" at bounding box center [103, 36] width 74 height 14
click at [203, 38] on div at bounding box center [358, 167] width 716 height 335
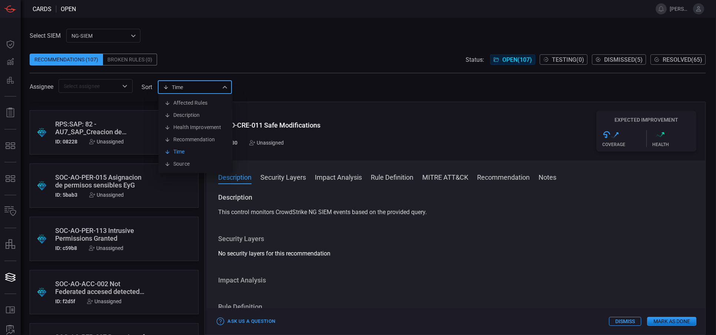
click at [204, 88] on div "Time visibleUpdateTime Affected Rules Description Health Improvement Recommenda…" at bounding box center [195, 87] width 74 height 14
click at [113, 90] on div at bounding box center [358, 167] width 716 height 335
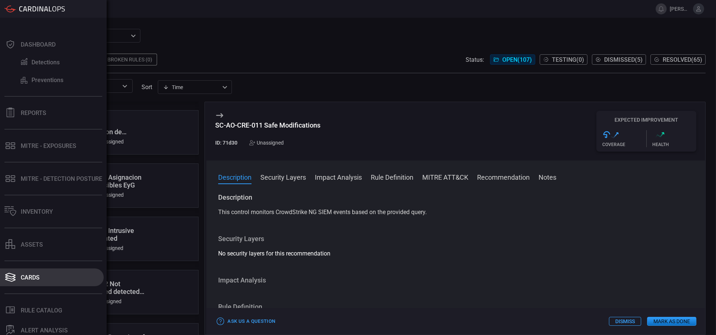
click at [33, 279] on div "Cards" at bounding box center [30, 277] width 19 height 7
click at [36, 275] on div "Cards" at bounding box center [30, 277] width 19 height 7
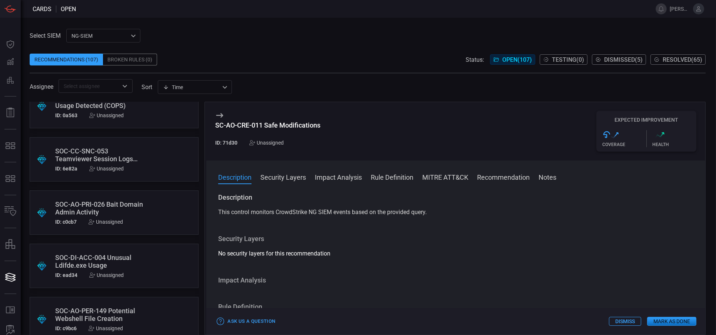
scroll to position [4563, 0]
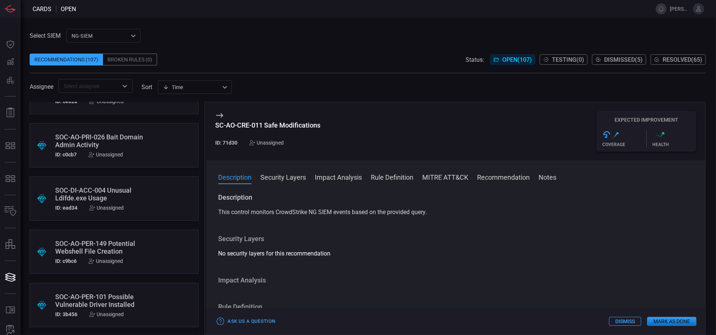
type button "/cards"
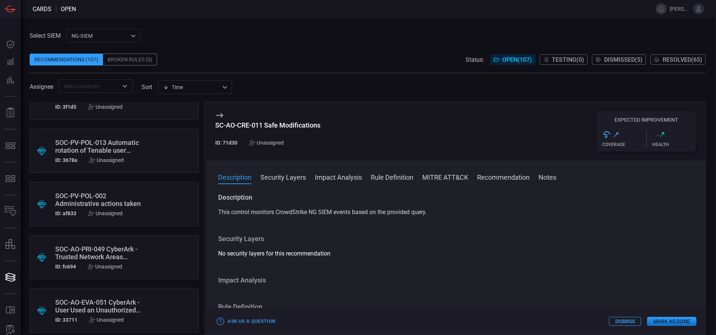
scroll to position [613, 0]
click at [122, 87] on icon "Open" at bounding box center [124, 86] width 9 height 9
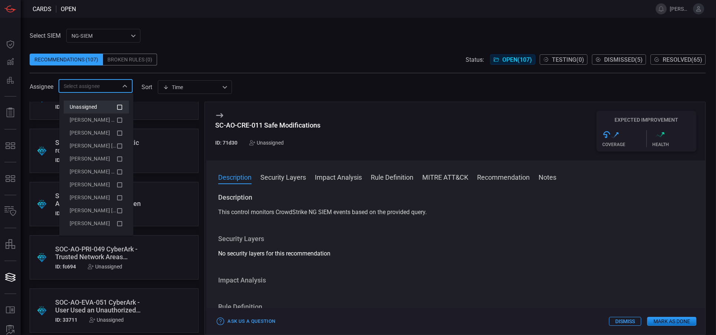
click at [107, 106] on div "Unassigned" at bounding box center [93, 107] width 47 height 8
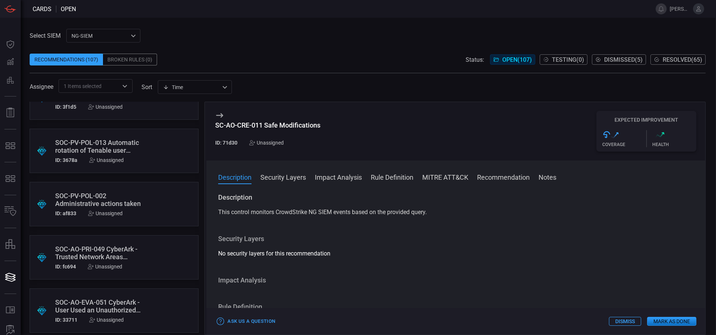
click at [503, 60] on span "Open ( 107 )" at bounding box center [517, 59] width 30 height 7
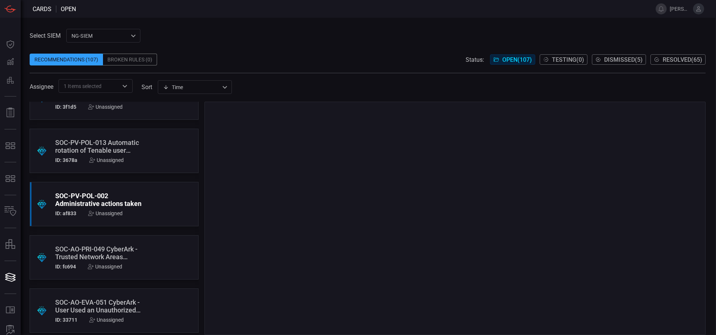
click at [138, 197] on div ".suggested_cards_icon{fill:url(#suggested_cards_icon);} SOC-PV-POL-002 Administ…" at bounding box center [114, 204] width 169 height 44
click at [121, 201] on div "SOC-PV-POL-002 Administrative actions taken" at bounding box center [100, 200] width 90 height 16
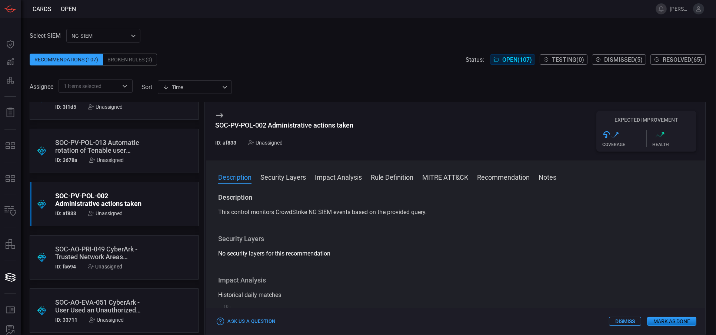
click at [513, 63] on span "Open ( 107 )" at bounding box center [517, 59] width 30 height 7
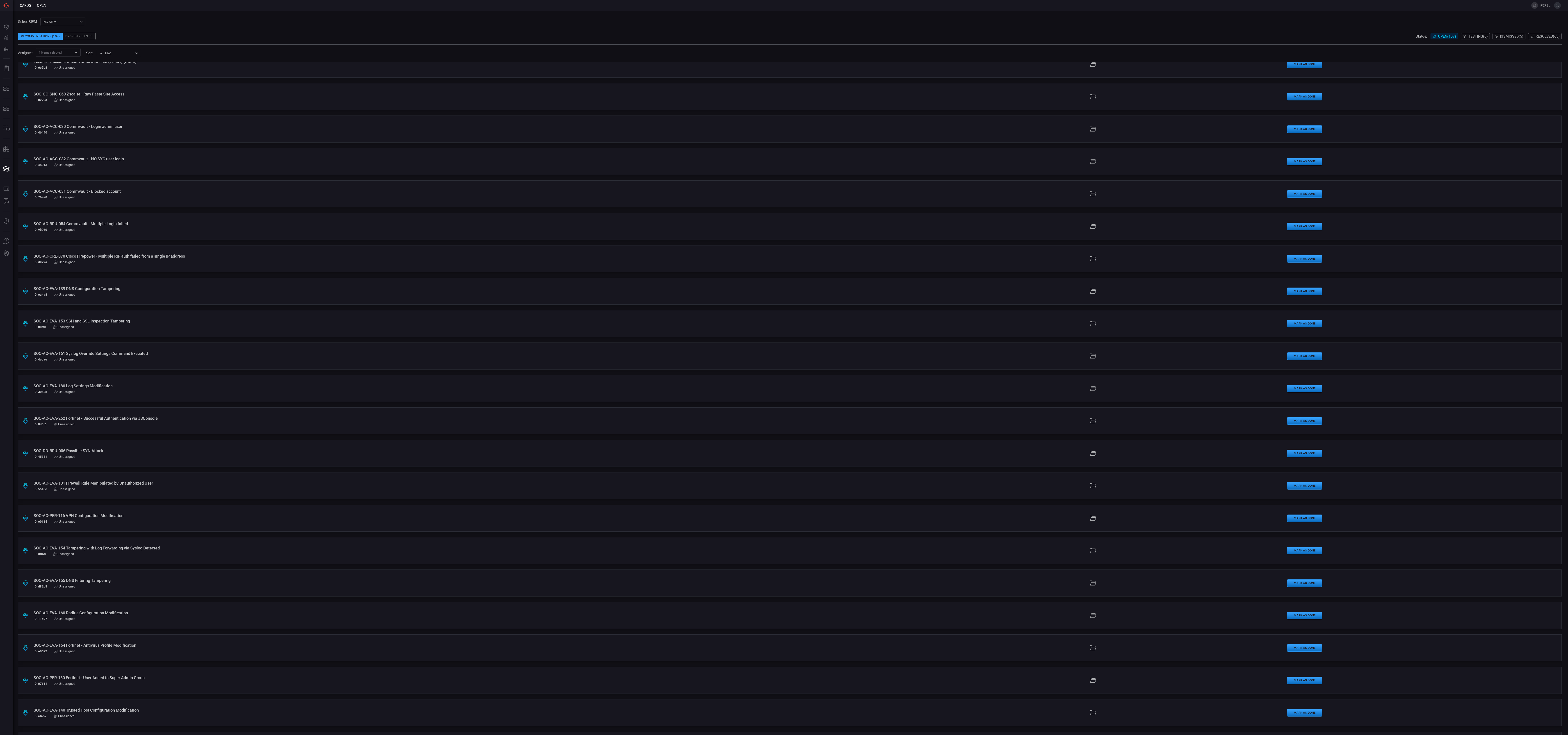
scroll to position [826, 0]
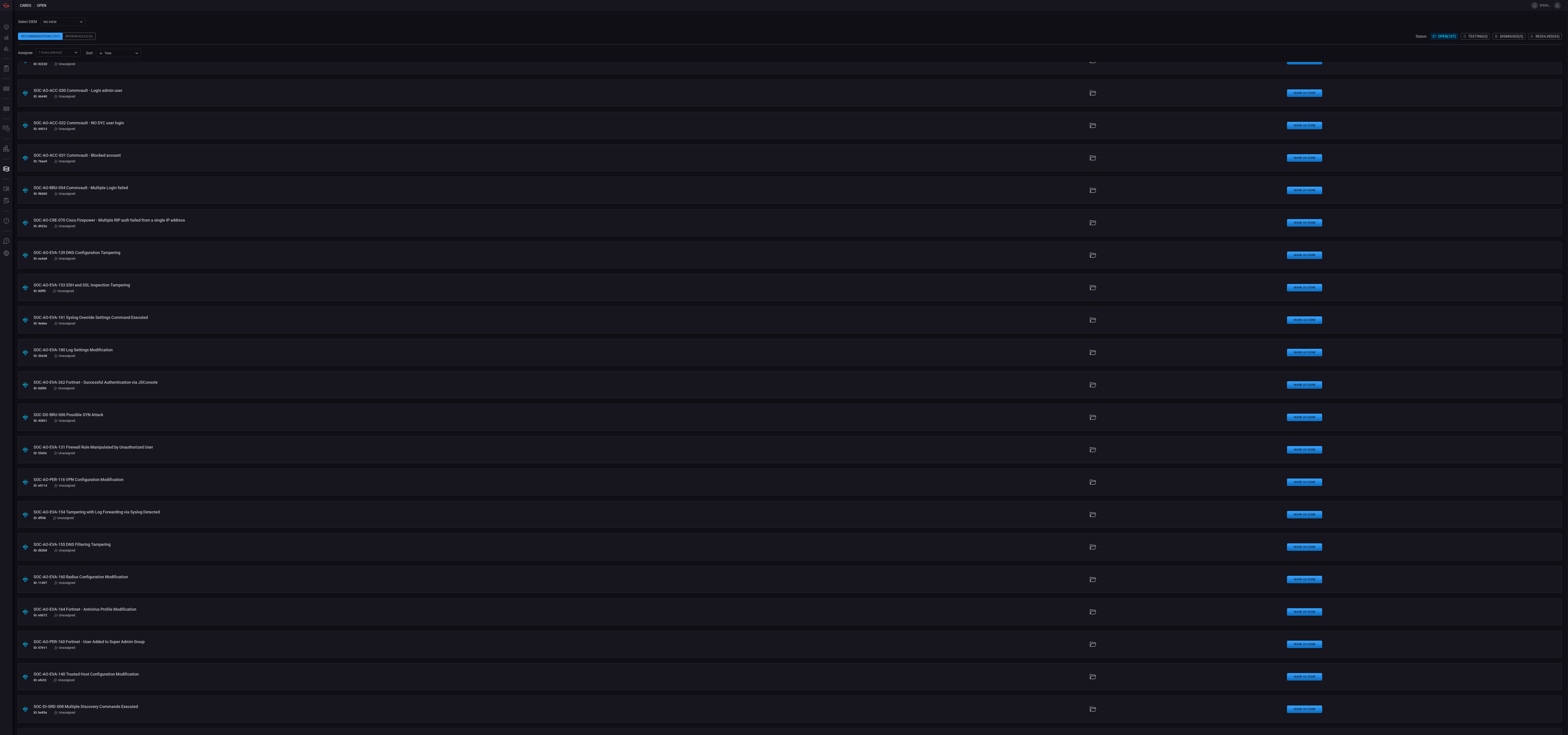
click at [435, 204] on div ".suggested_cards_icon{fill:url(#suggested_cards_icon);} SOC-EX-BRU-003 Multiple…" at bounding box center [790, 399] width 1544 height 673
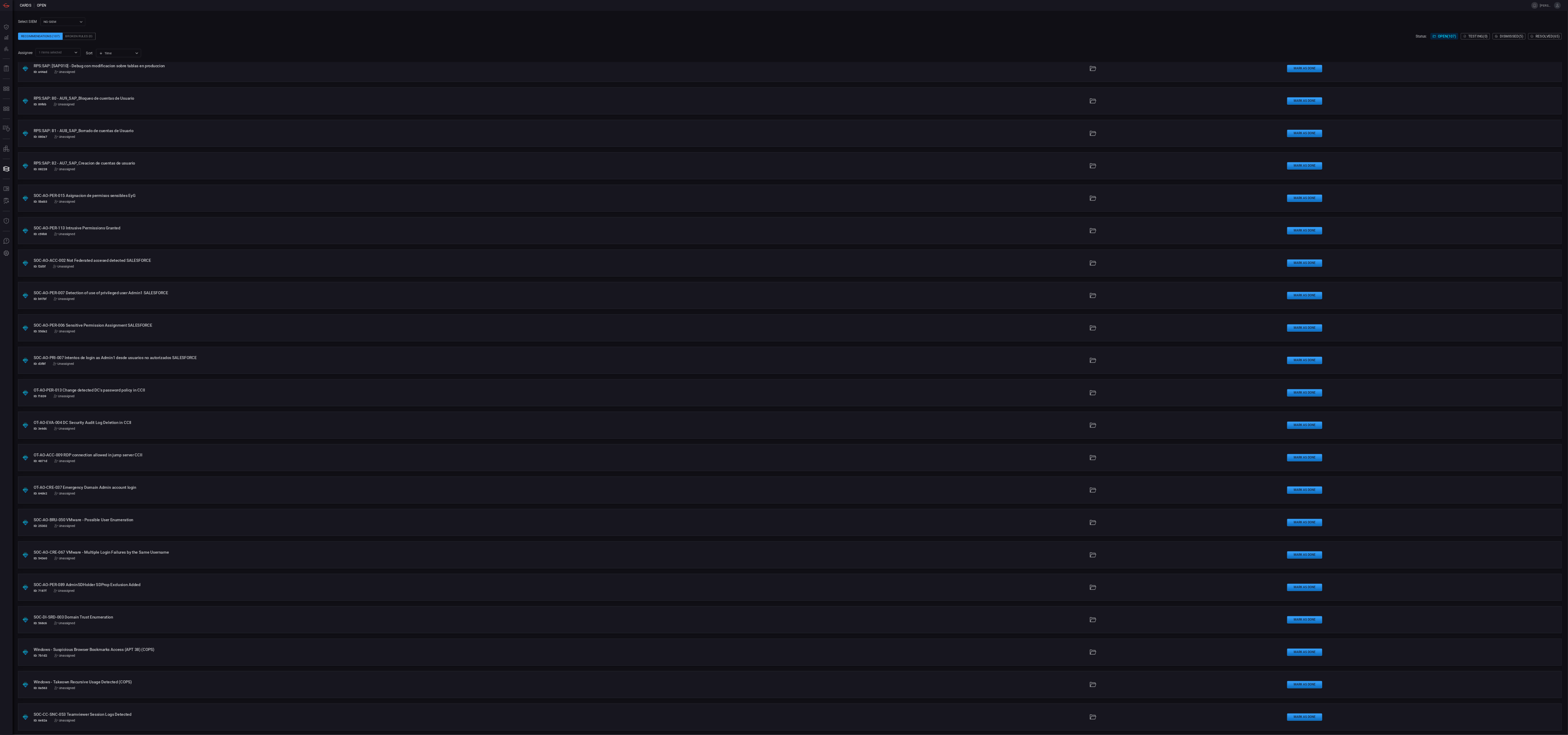
scroll to position [2908, 0]
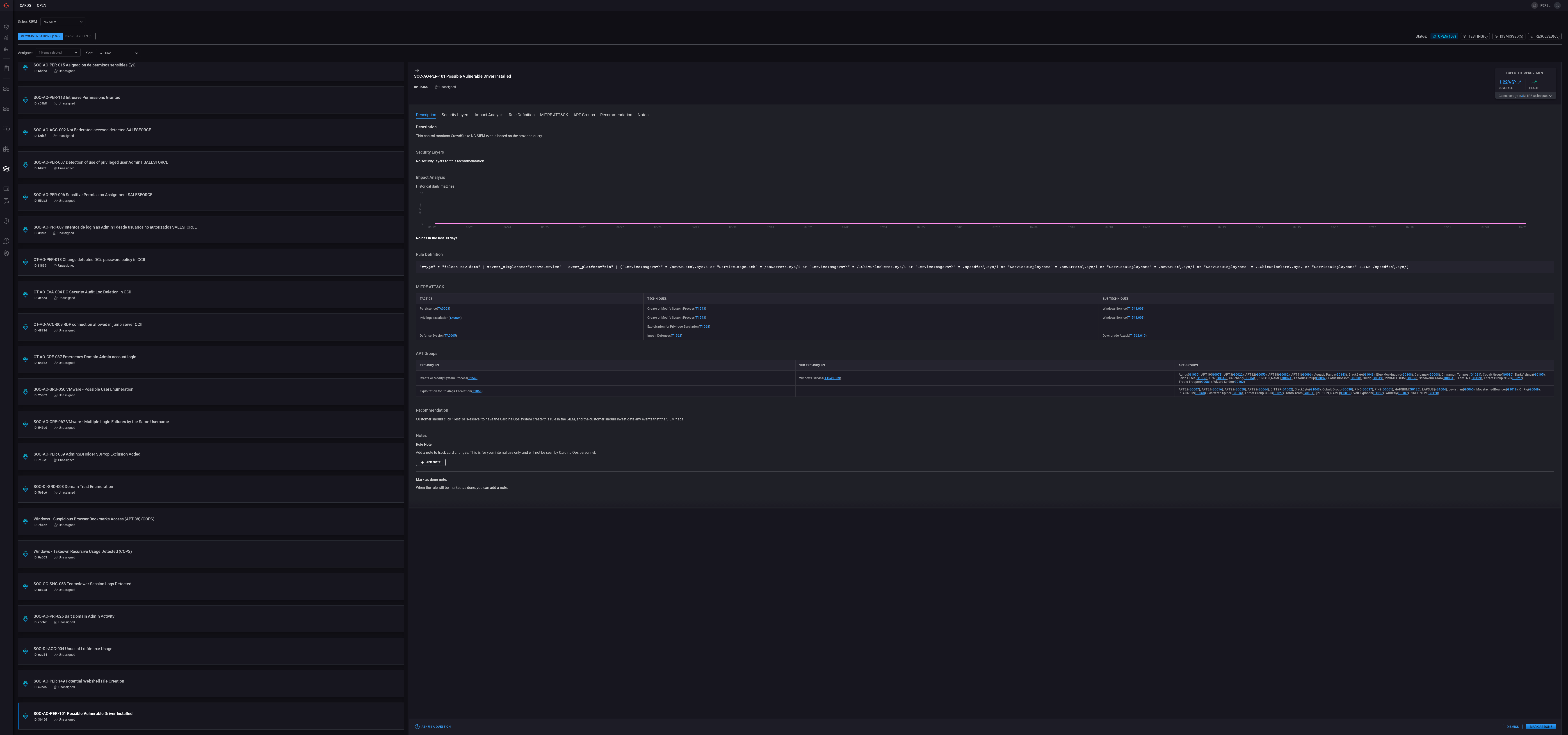
click at [435, 51] on div "Assignee 1 Items selected ​ sort Time visibleUpdateTime ​" at bounding box center [790, 52] width 1544 height 9
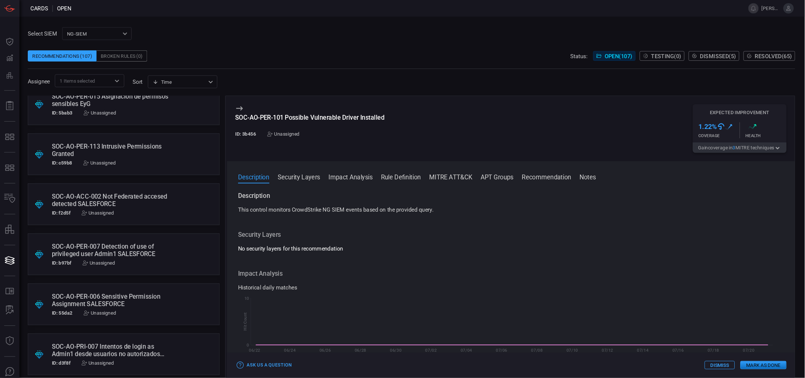
scroll to position [3584, 0]
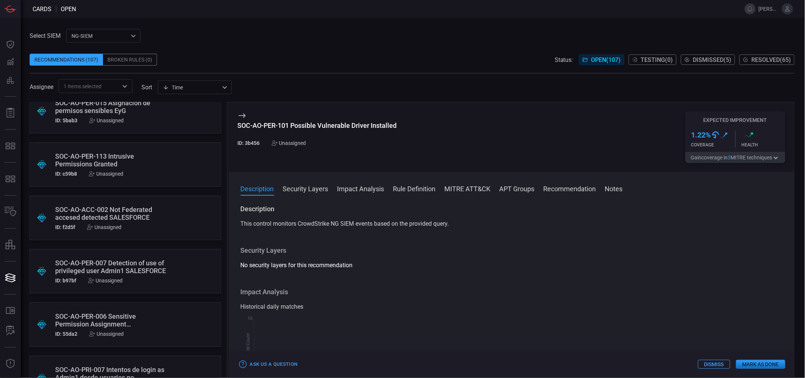
click at [405, 184] on button "Rule Definition" at bounding box center [414, 188] width 43 height 9
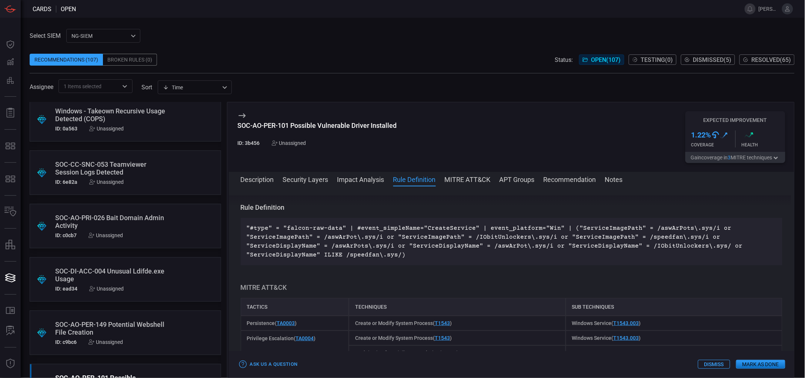
scroll to position [4415, 0]
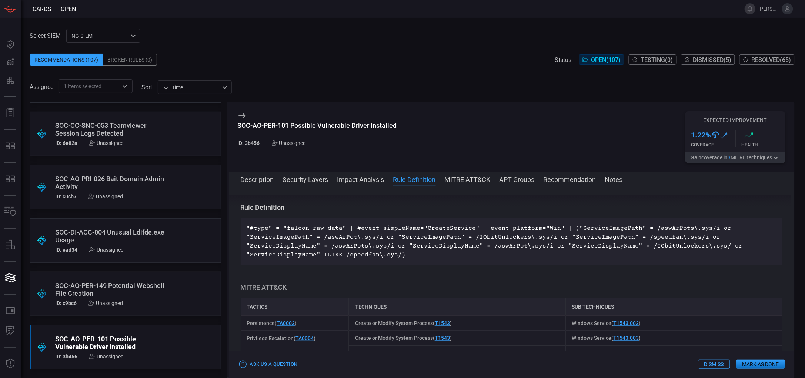
click at [120, 292] on div "SOC-AO-PER-149 Potential Webshell File Creation" at bounding box center [111, 289] width 112 height 16
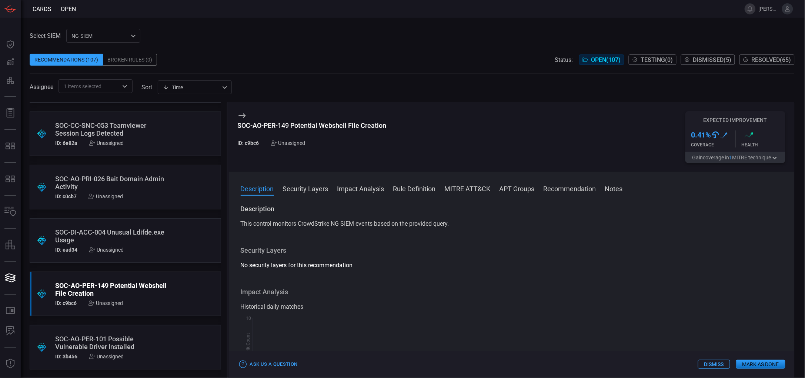
click at [419, 190] on button "Rule Definition" at bounding box center [414, 188] width 43 height 9
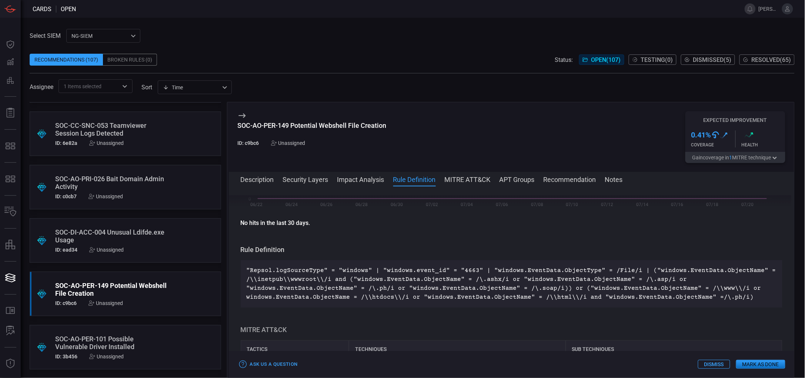
scroll to position [202, 0]
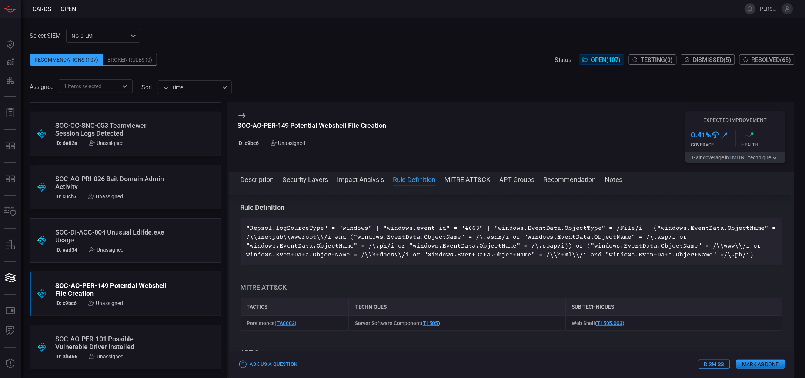
click at [335, 126] on div "SOC-AO-PER-149 Potential Webshell File Creation" at bounding box center [312, 125] width 149 height 8
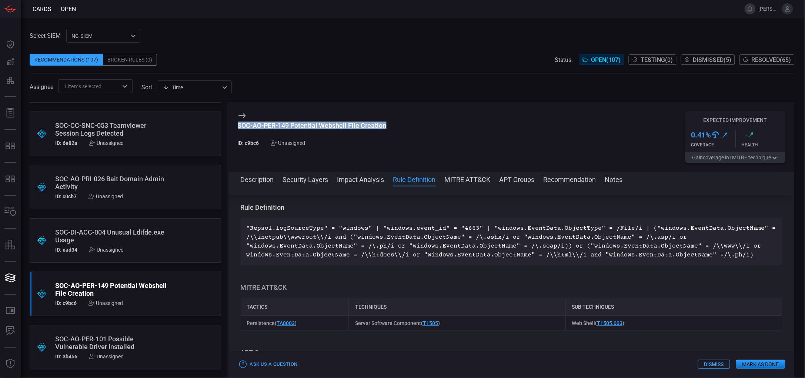
click at [712, 335] on button "Dismiss" at bounding box center [714, 363] width 32 height 9
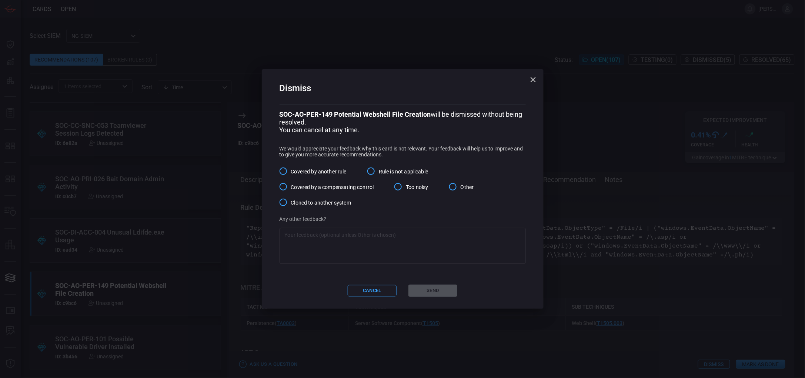
click at [331, 174] on span "Covered by another rule" at bounding box center [319, 172] width 56 height 8
click at [291, 174] on input "Covered by another rule" at bounding box center [283, 171] width 16 height 16
click at [437, 290] on button "Send" at bounding box center [432, 290] width 49 height 12
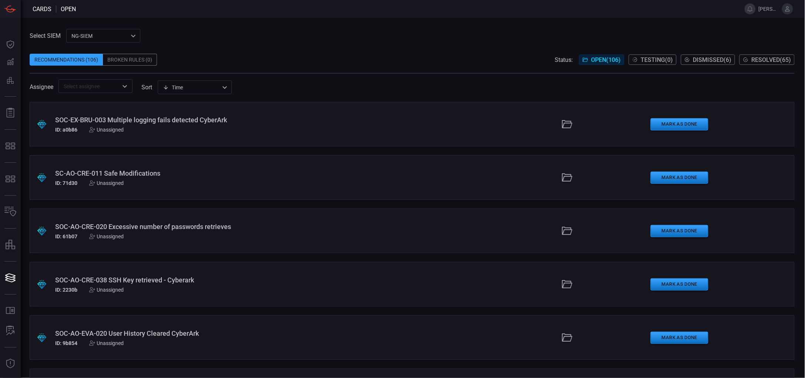
click at [137, 172] on div "SC-AO-CRE-011 Safe Modifications" at bounding box center [196, 173] width 282 height 8
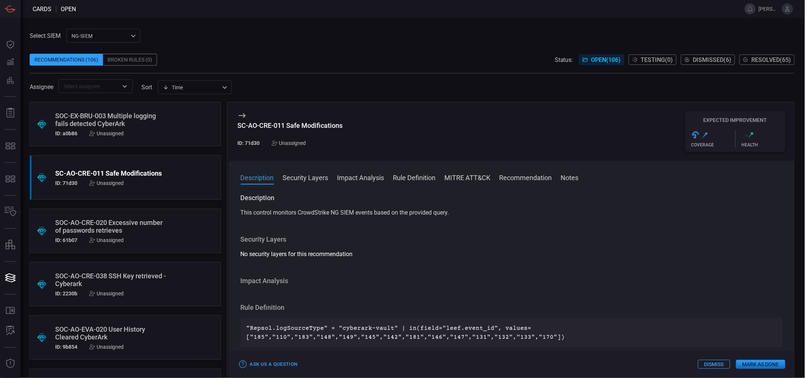
click at [125, 223] on div "SOC-AO-CRE-020 Excessive number of passwords retrieves" at bounding box center [111, 226] width 112 height 16
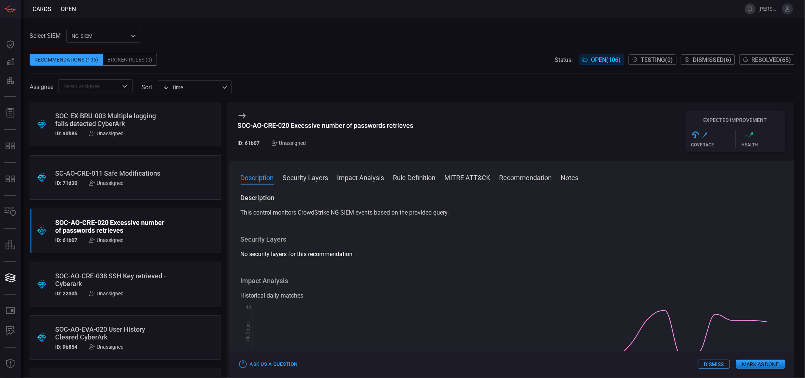
click at [411, 182] on span at bounding box center [512, 187] width 566 height 12
click at [415, 179] on button "Rule Definition" at bounding box center [414, 176] width 43 height 9
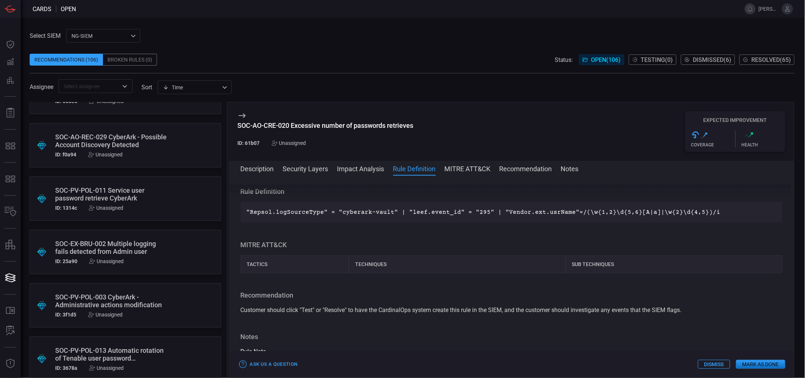
scroll to position [302, 0]
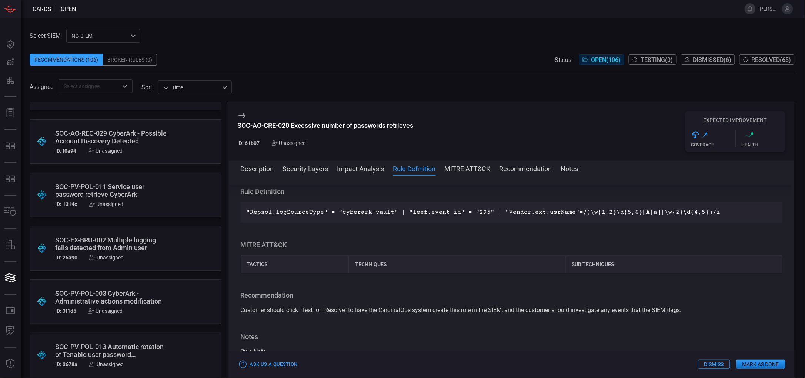
click at [137, 246] on div "SOC-EX-BRU-002 Multiple logging fails detected from Admin user" at bounding box center [111, 244] width 112 height 16
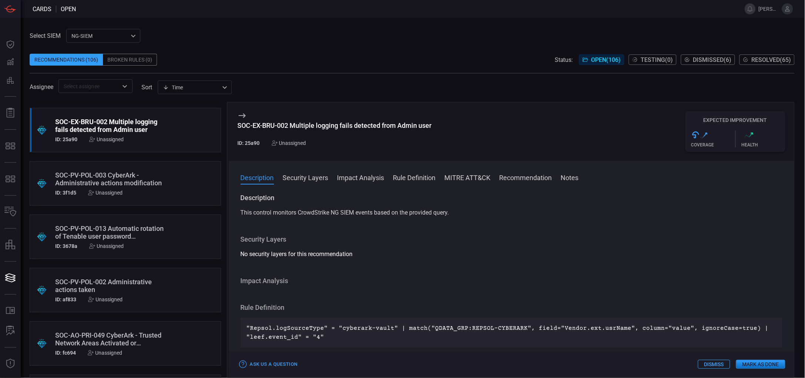
scroll to position [427, 0]
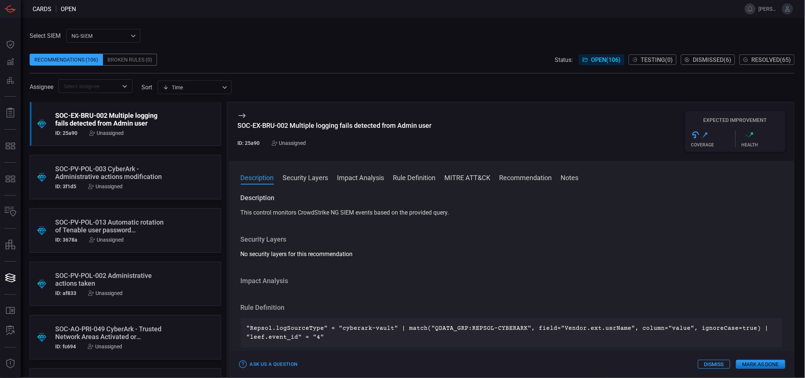
click at [129, 227] on div "SOC-PV-POL-013 Automatic rotation of Tenable user password [SECURITY_DATA]" at bounding box center [111, 226] width 112 height 16
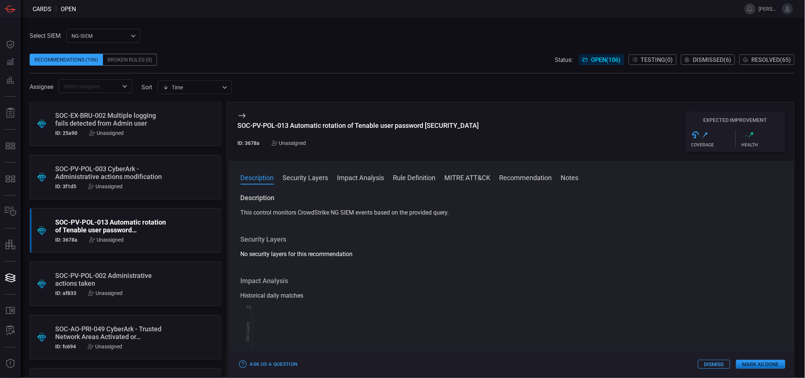
click at [418, 176] on button "Rule Definition" at bounding box center [414, 176] width 43 height 9
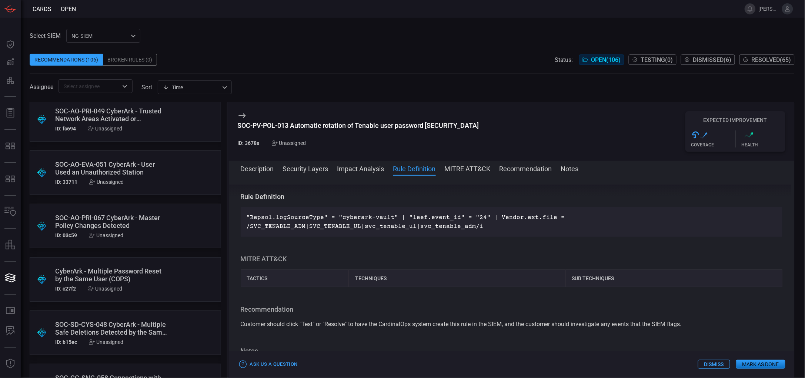
scroll to position [646, 0]
click at [135, 271] on div "CyberArk - Multiple Password Reset by the Same User (COPS)" at bounding box center [111, 274] width 112 height 16
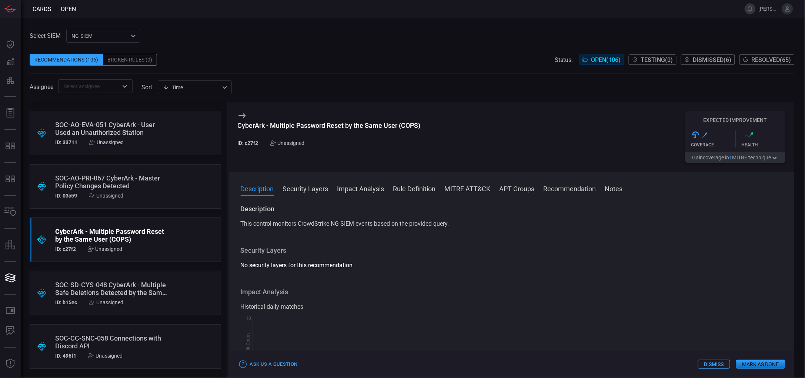
scroll to position [686, 0]
click at [416, 187] on button "Rule Definition" at bounding box center [414, 188] width 43 height 9
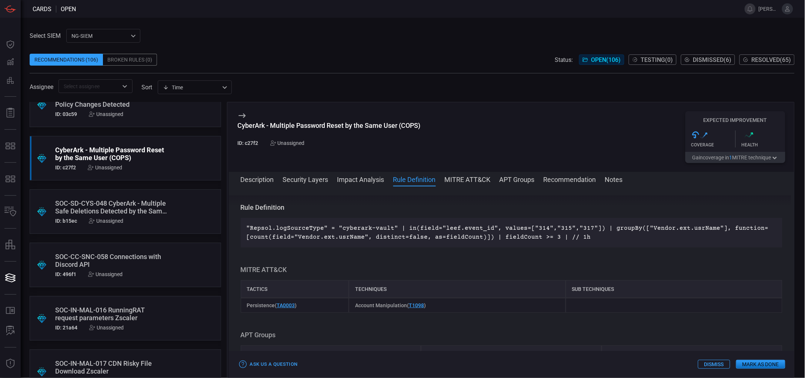
scroll to position [770, 0]
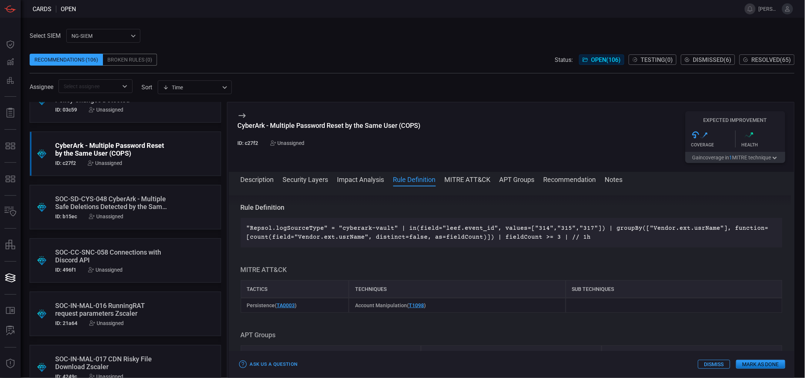
click at [123, 255] on div "SOC-CC-SNC-058 Connections with Discord API" at bounding box center [111, 256] width 112 height 16
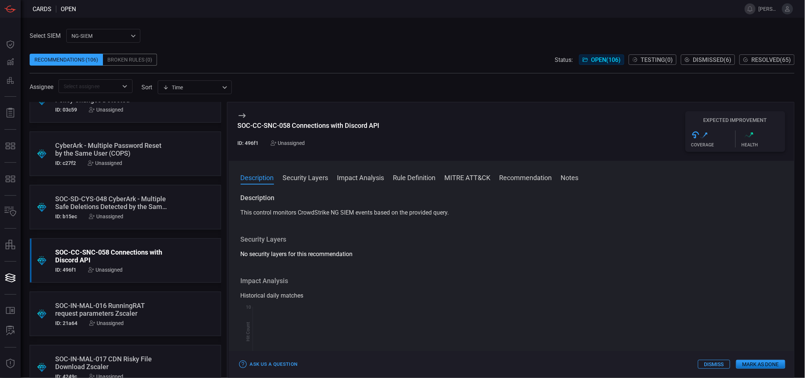
click at [418, 174] on button "Rule Definition" at bounding box center [414, 176] width 43 height 9
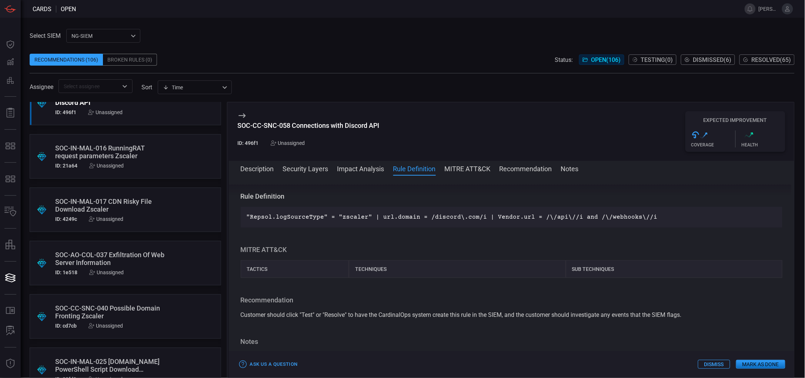
scroll to position [930, 0]
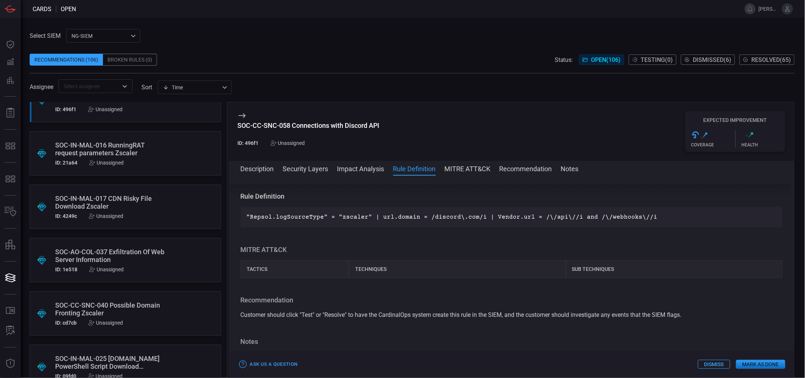
click at [117, 254] on div "SOC-AO-COL-037 Exfiltration Of Web Server Information" at bounding box center [111, 256] width 112 height 16
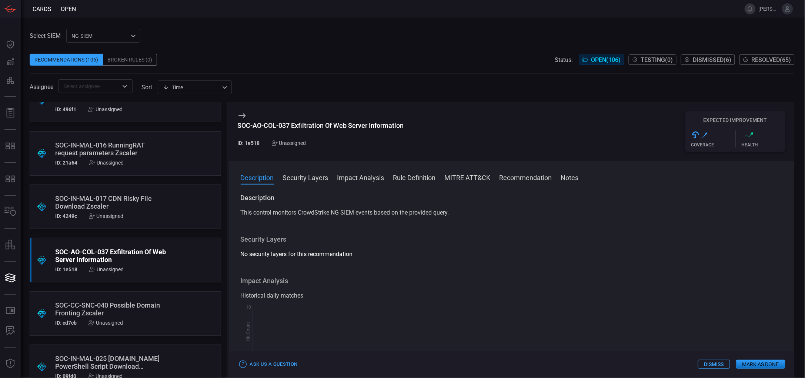
click at [418, 175] on button "Rule Definition" at bounding box center [414, 176] width 43 height 9
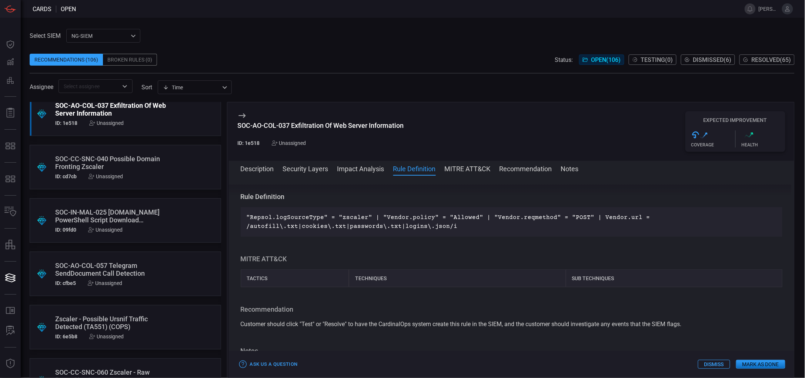
scroll to position [1077, 0]
click at [126, 213] on div "SOC-IN-MAL-025 [DOMAIN_NAME] PowerShell Script Download Detected" at bounding box center [111, 216] width 112 height 16
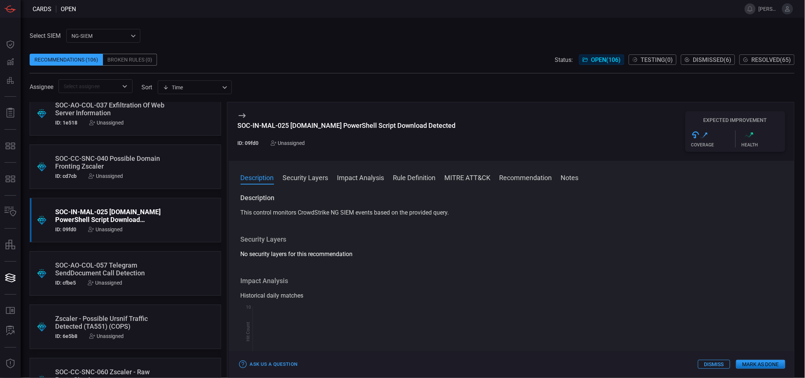
click at [415, 176] on button "Rule Definition" at bounding box center [414, 176] width 43 height 9
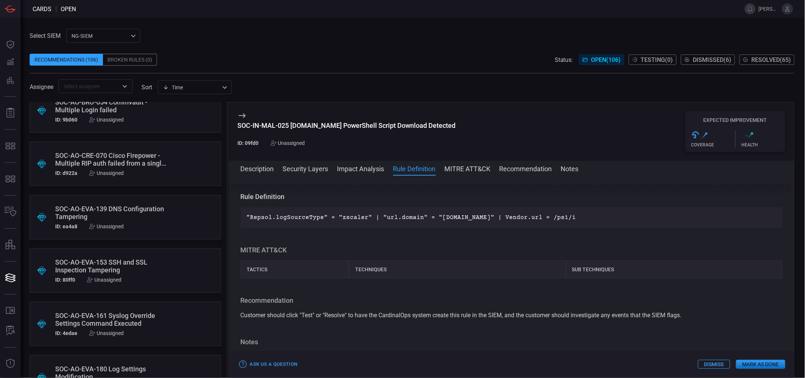
scroll to position [1562, 0]
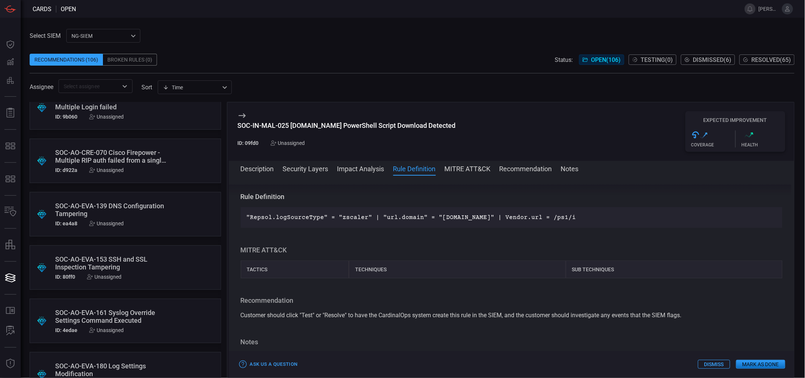
click at [112, 211] on div "SOC-AO-EVA-139 DNS Configuration Tampering" at bounding box center [111, 210] width 112 height 16
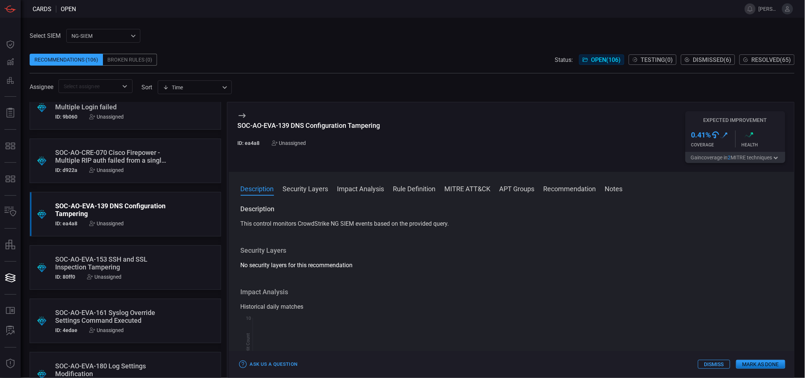
click at [402, 190] on button "Rule Definition" at bounding box center [414, 188] width 43 height 9
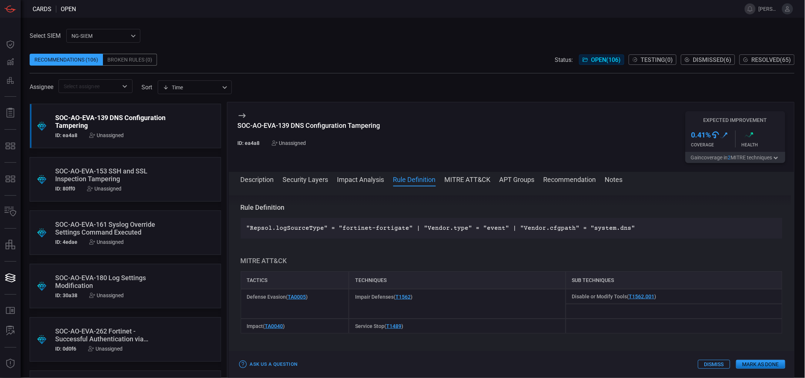
scroll to position [1651, 0]
click at [126, 167] on div "SOC-AO-EVA-153 SSH and SSL Inspection Tampering" at bounding box center [111, 174] width 112 height 16
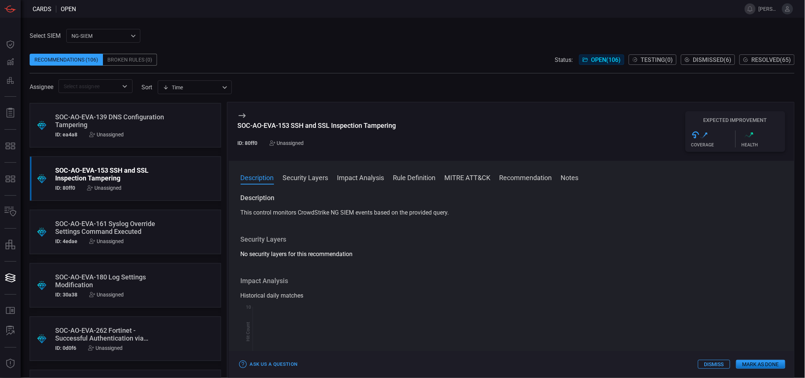
click at [410, 173] on button "Rule Definition" at bounding box center [414, 176] width 43 height 9
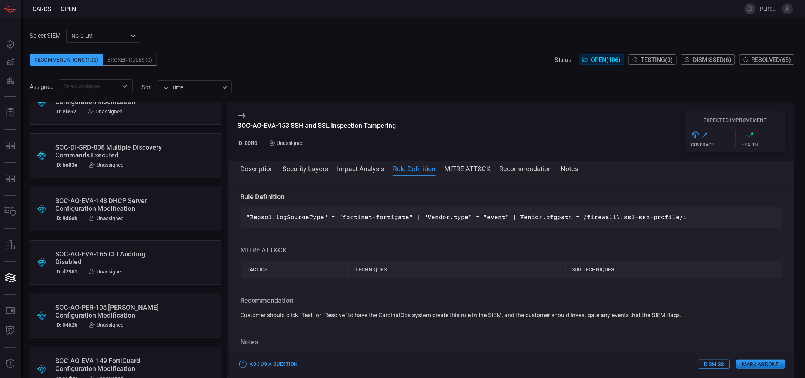
scroll to position [2368, 0]
click at [125, 154] on div "SOC-DI-SRD-008 Multiple Discovery Commands Executed" at bounding box center [111, 151] width 112 height 16
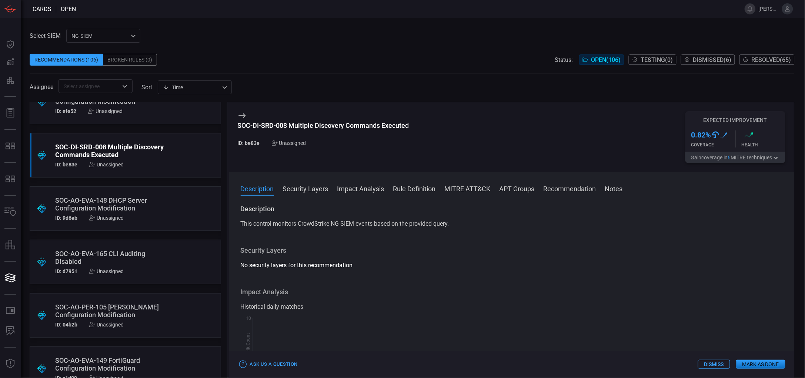
click at [421, 194] on span at bounding box center [512, 198] width 566 height 12
click at [417, 192] on button "Rule Definition" at bounding box center [414, 188] width 43 height 9
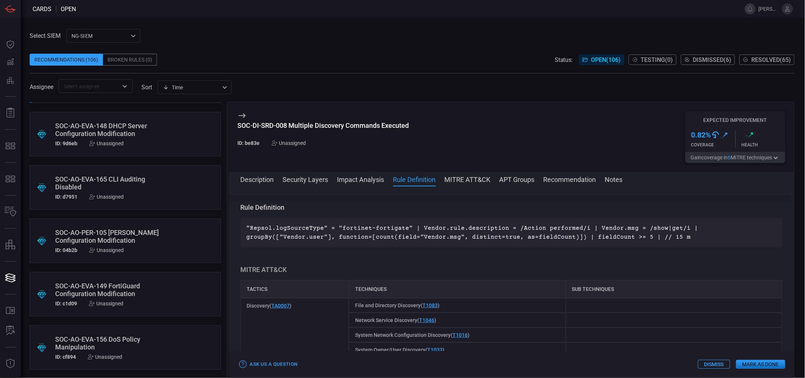
scroll to position [2448, 0]
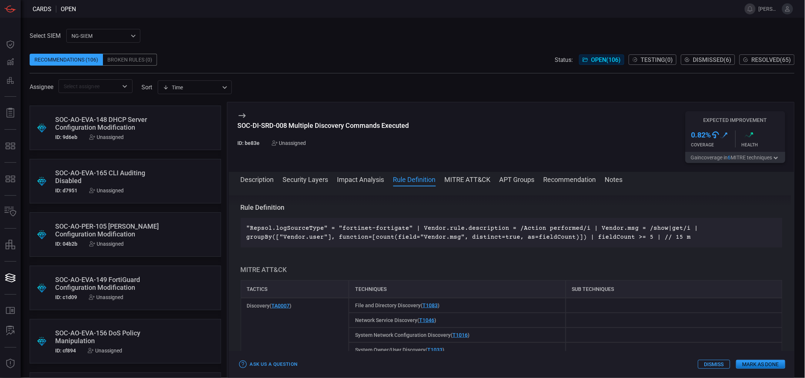
click at [116, 231] on div "SOC-AO-PER-105 [PERSON_NAME] Configuration Modification" at bounding box center [111, 230] width 112 height 16
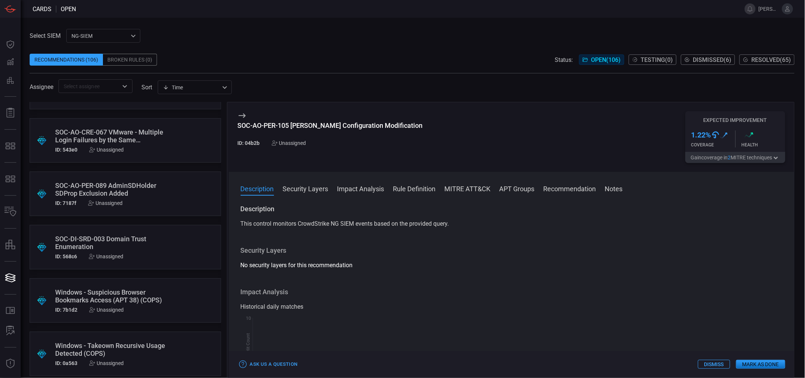
scroll to position [4361, 0]
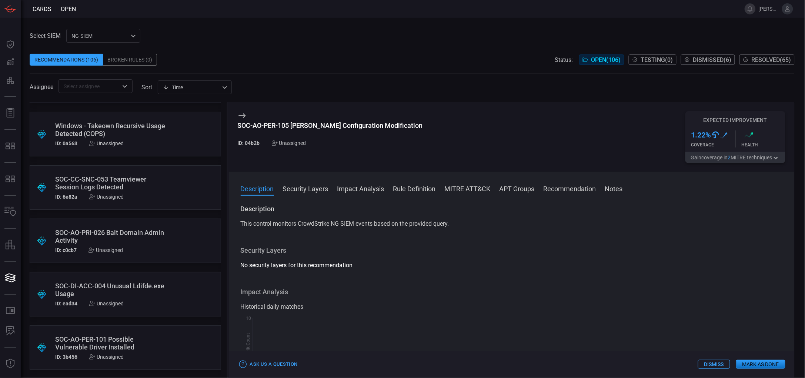
click at [121, 335] on div "SOC-AO-PER-101 Possible Vulnerable Driver Installed" at bounding box center [111, 343] width 112 height 16
click at [421, 187] on button "Rule Definition" at bounding box center [414, 188] width 43 height 9
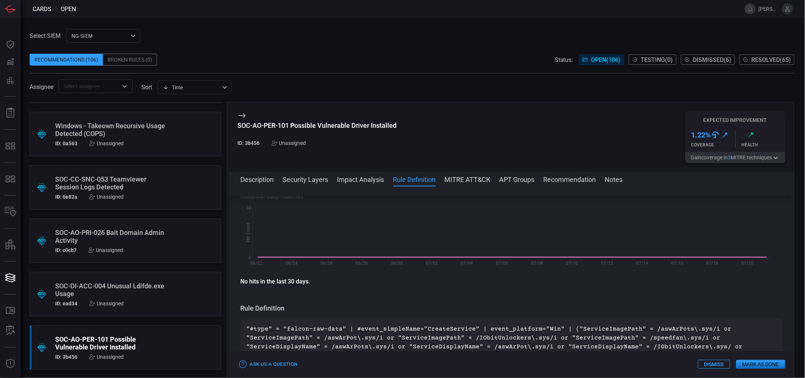
scroll to position [202, 0]
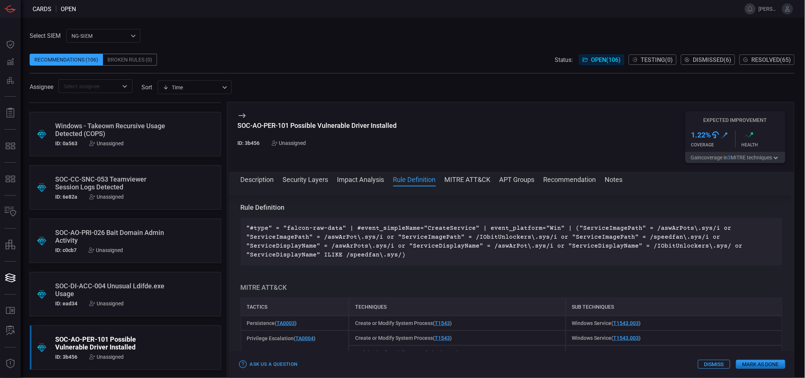
click at [266, 125] on div "SOC-AO-PER-101 Possible Vulnerable Driver Installed" at bounding box center [317, 125] width 159 height 8
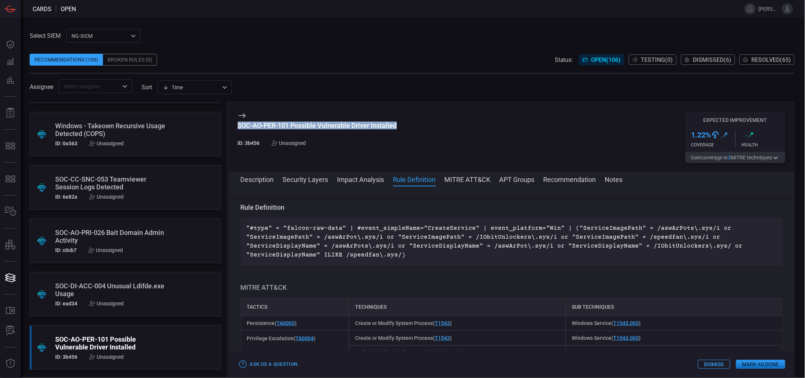
click at [715, 335] on button "Dismiss" at bounding box center [714, 363] width 32 height 9
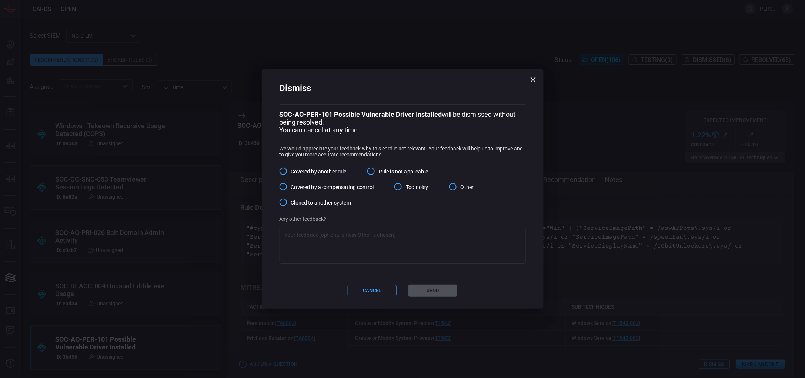
click at [319, 175] on span "Covered by another rule" at bounding box center [319, 172] width 56 height 8
click at [291, 175] on input "Covered by another rule" at bounding box center [283, 171] width 16 height 16
click at [428, 290] on button "Send" at bounding box center [432, 290] width 49 height 12
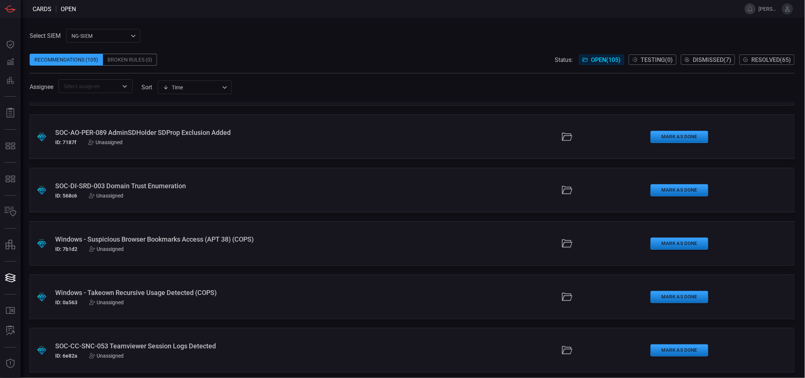
scroll to position [4308, 0]
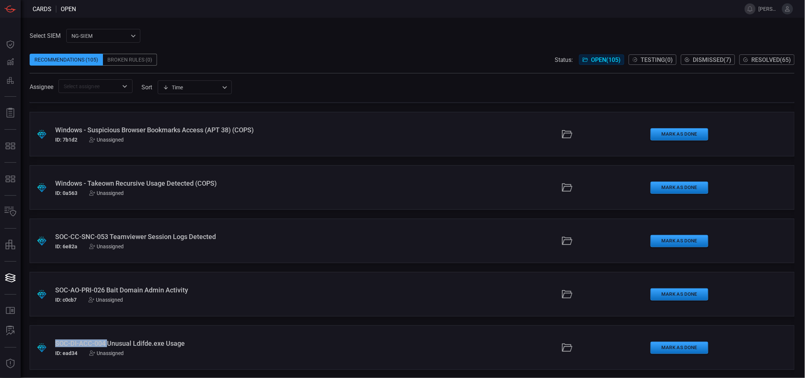
drag, startPoint x: 55, startPoint y: 341, endPoint x: 107, endPoint y: 336, distance: 52.1
click at [107, 335] on div ".suggested_cards_icon{fill:url(#suggested_cards_icon);} SOC-DI-ACC-004 Unusual …" at bounding box center [412, 347] width 765 height 44
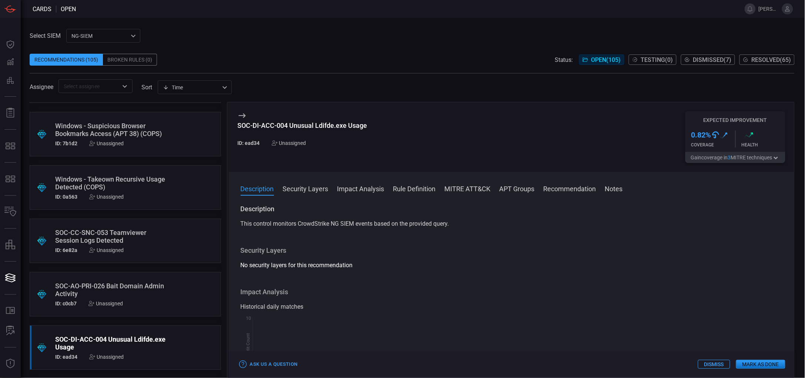
click at [274, 124] on div "SOC-DI-ACC-004 Unusual Ldifde.exe Usage" at bounding box center [303, 125] width 130 height 8
click at [409, 194] on span at bounding box center [512, 198] width 566 height 12
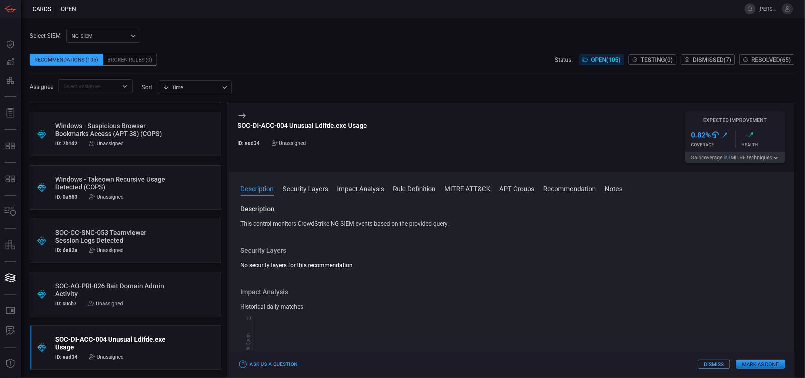
click at [421, 190] on button "Rule Definition" at bounding box center [414, 188] width 43 height 9
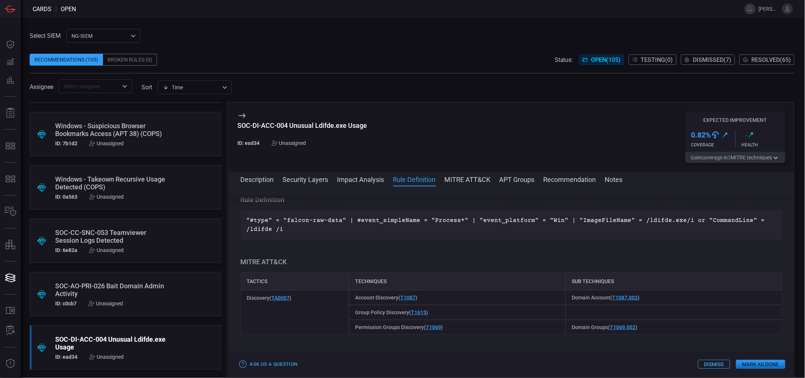
scroll to position [266, 0]
drag, startPoint x: 241, startPoint y: 156, endPoint x: 593, endPoint y: 276, distance: 371.9
click at [593, 276] on div "SOC-DI-ACC-004 Unusual Ldifde.exe Usage ID: ead34 Unassigned Expected Improveme…" at bounding box center [511, 240] width 568 height 276
click at [287, 145] on div "Unassigned" at bounding box center [289, 143] width 34 height 6
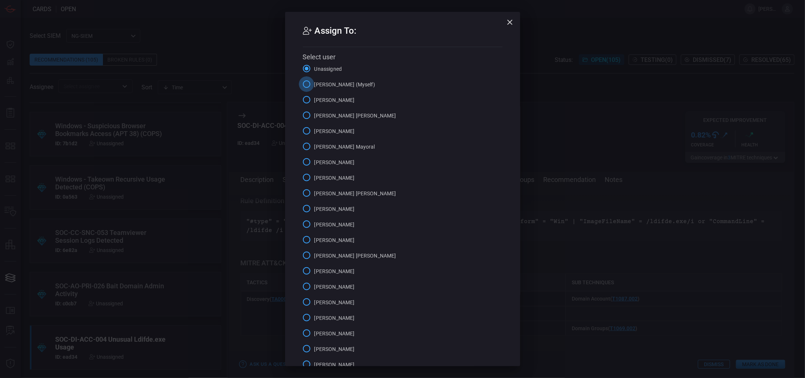
click at [302, 88] on input "[PERSON_NAME] (Myself)" at bounding box center [307, 84] width 16 height 16
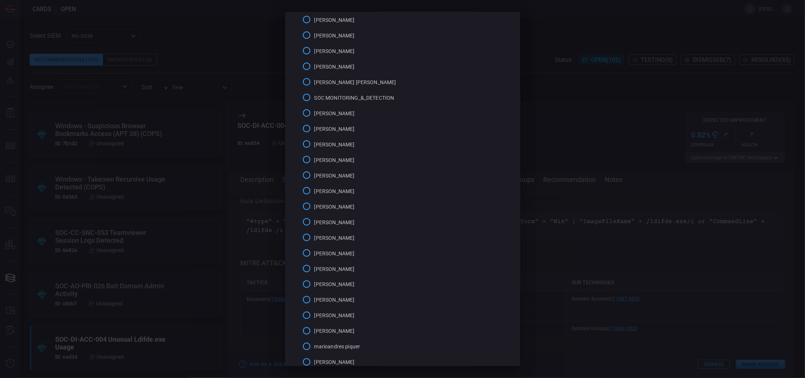
scroll to position [392, 0]
click at [401, 335] on button "Select" at bounding box center [402, 349] width 49 height 12
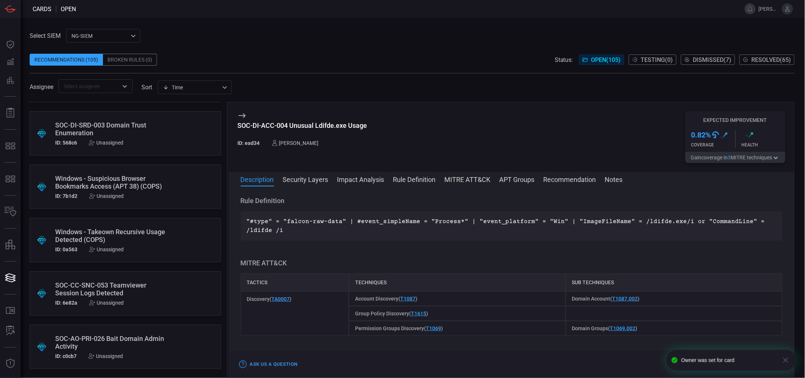
scroll to position [4254, 0]
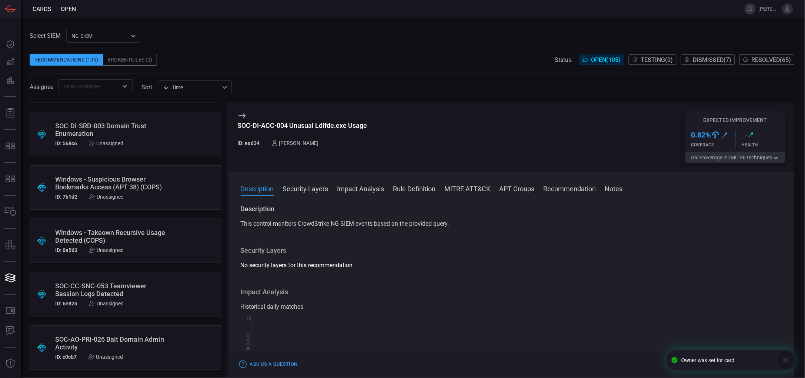
click at [715, 335] on icon "button" at bounding box center [785, 359] width 9 height 9
click at [715, 335] on button "Mark as Done" at bounding box center [760, 363] width 49 height 9
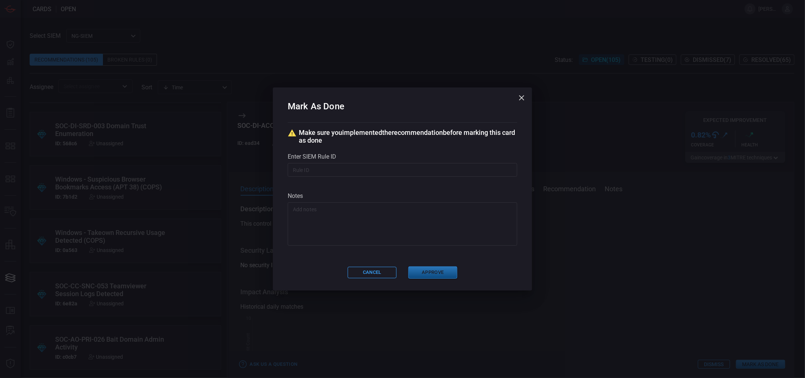
click at [425, 271] on button "Approve" at bounding box center [432, 272] width 49 height 12
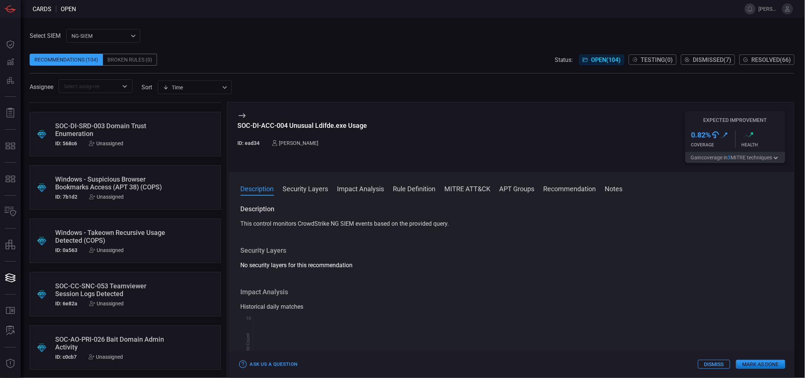
click at [112, 335] on div "SOC-AO-PRI-026 Bait Domain Admin Activity" at bounding box center [111, 343] width 112 height 16
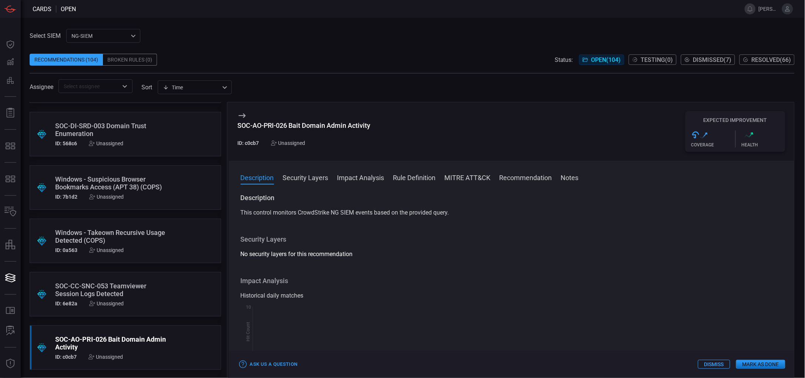
click at [408, 179] on button "Rule Definition" at bounding box center [414, 176] width 43 height 9
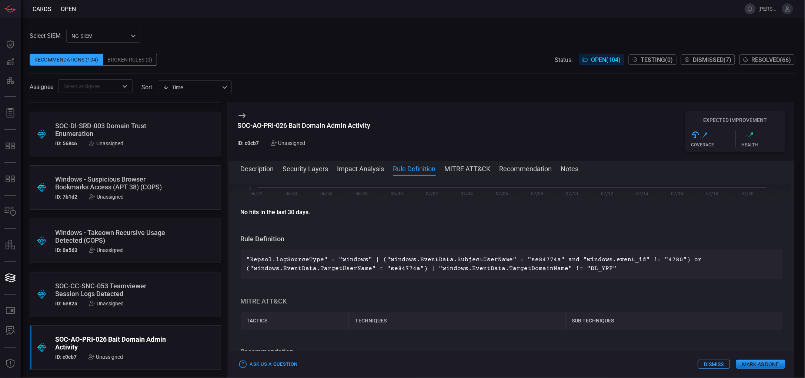
scroll to position [202, 0]
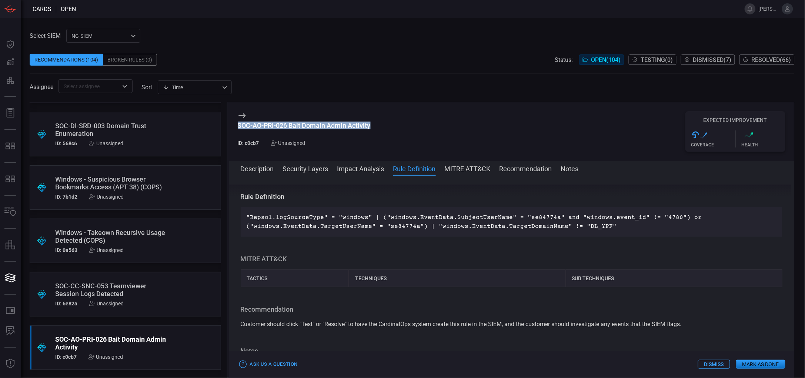
drag, startPoint x: 378, startPoint y: 125, endPoint x: 234, endPoint y: 125, distance: 143.6
click at [234, 125] on div "SOC-AO-PRI-026 Bait Domain Admin Activity ID: c0cb7 Unassigned Expected Improve…" at bounding box center [512, 131] width 566 height 58
click at [289, 144] on div "Unassigned" at bounding box center [288, 143] width 34 height 6
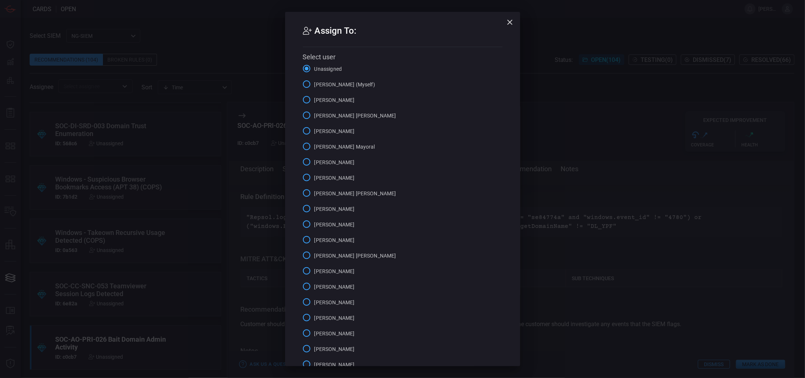
click at [328, 83] on span "[PERSON_NAME] (Myself)" at bounding box center [344, 85] width 61 height 8
click at [314, 83] on input "[PERSON_NAME] (Myself)" at bounding box center [307, 84] width 16 height 16
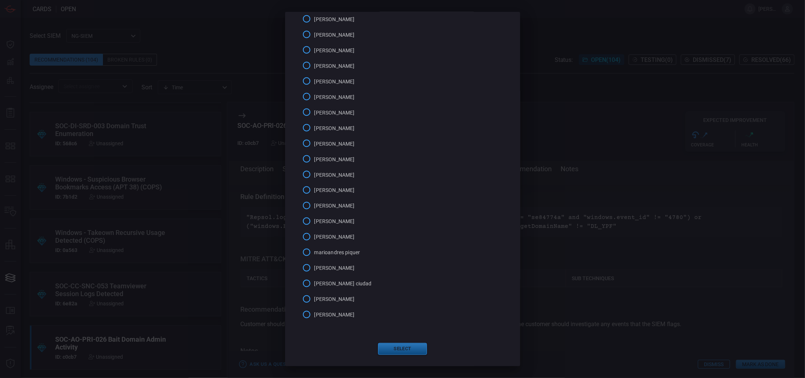
click at [409, 335] on button "Select" at bounding box center [402, 349] width 49 height 12
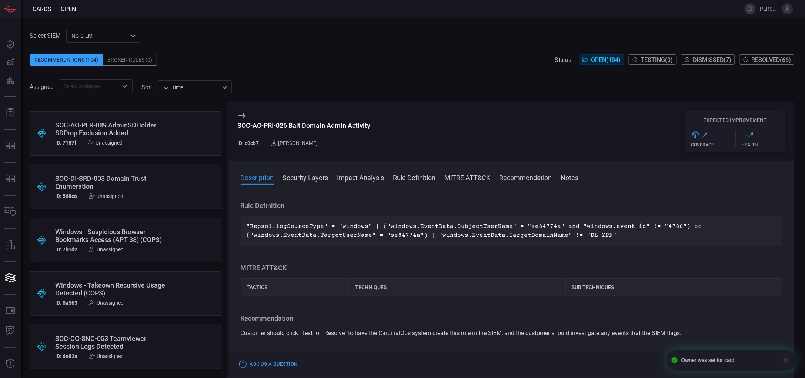
scroll to position [4201, 0]
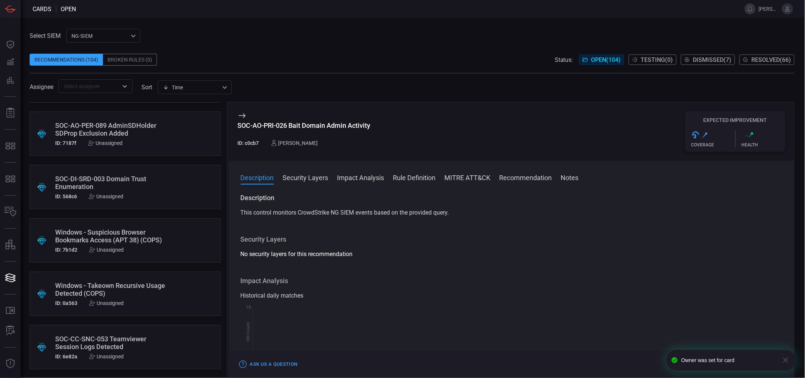
click at [406, 179] on button "Rule Definition" at bounding box center [414, 176] width 43 height 9
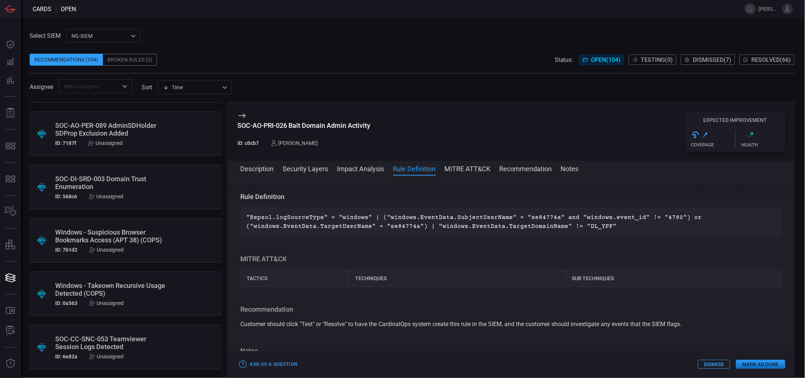
scroll to position [195, 0]
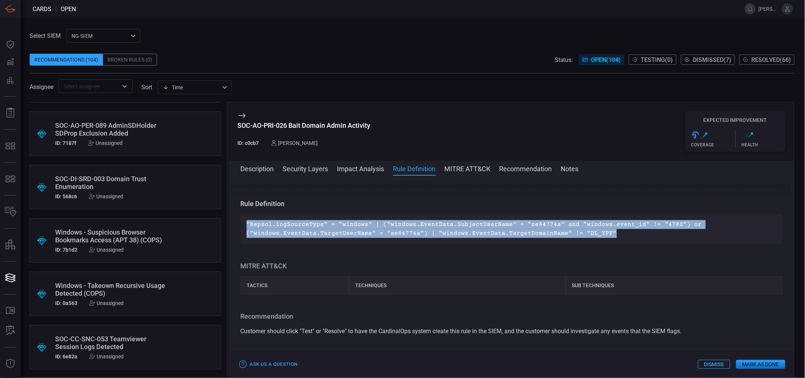
drag, startPoint x: 622, startPoint y: 232, endPoint x: 247, endPoint y: 221, distance: 375.5
click at [247, 221] on p ""Repsol.logSourceType" = "windows" | ("windows.EventData.SubjectUserName" = "se…" at bounding box center [512, 229] width 530 height 18
click at [715, 335] on button "Mark as Done" at bounding box center [760, 363] width 49 height 9
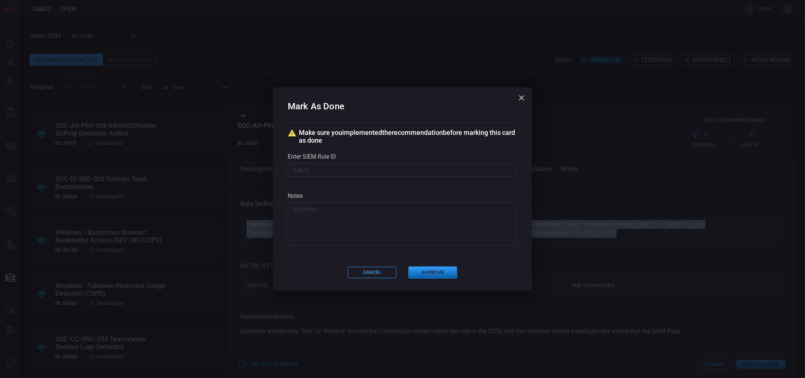
click at [430, 272] on button "Approve" at bounding box center [432, 272] width 49 height 12
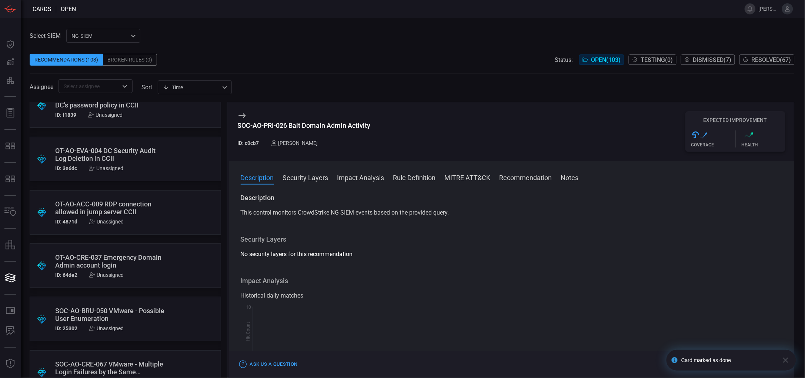
scroll to position [4201, 0]
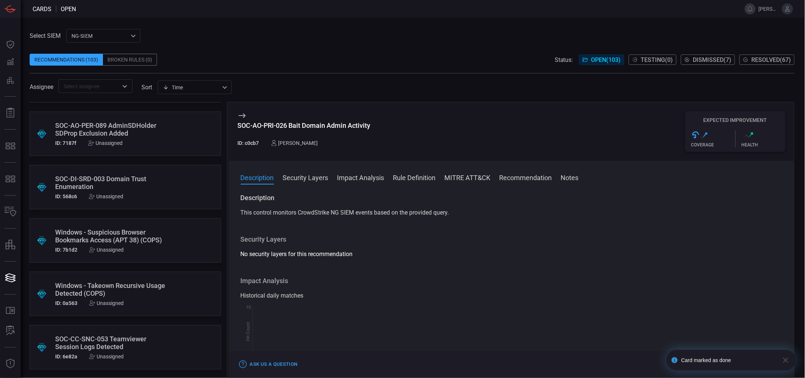
click at [118, 335] on div "SOC-CC-SNC-053 Teamviewer Session Logs Detected" at bounding box center [111, 343] width 112 height 16
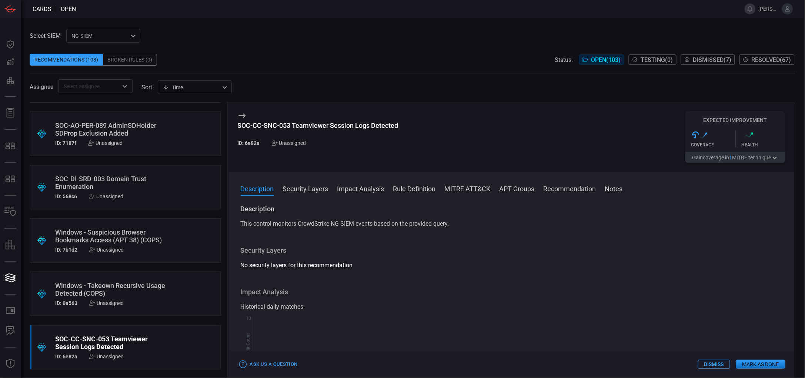
click at [414, 188] on button "Rule Definition" at bounding box center [414, 188] width 43 height 9
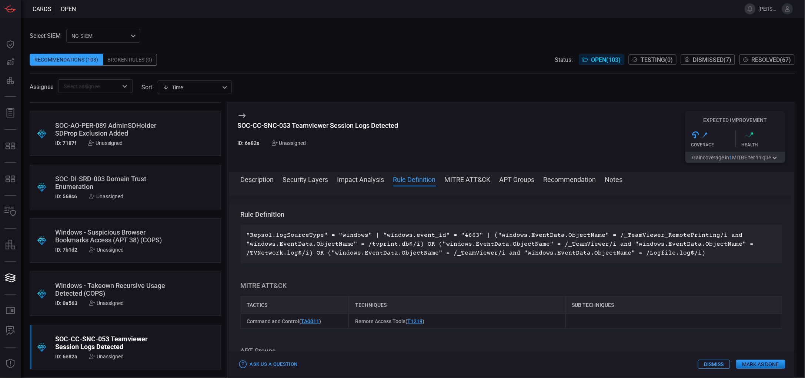
scroll to position [202, 0]
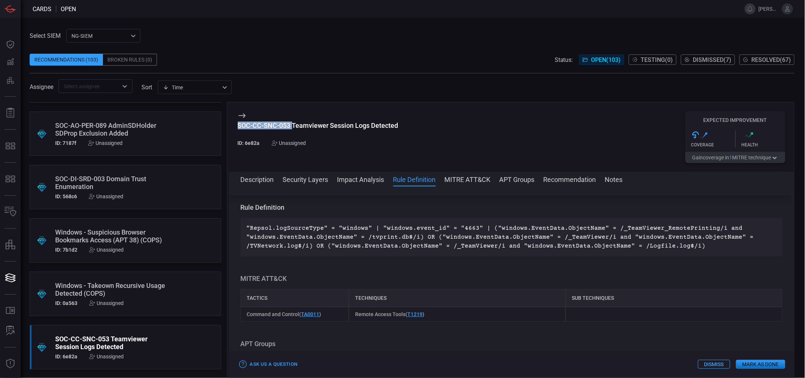
drag, startPoint x: 293, startPoint y: 125, endPoint x: 239, endPoint y: 125, distance: 54.4
click at [239, 125] on div "SOC-CC-SNC-053 Teamviewer Session Logs Detected" at bounding box center [318, 125] width 161 height 8
click at [292, 140] on div "Unassigned" at bounding box center [289, 143] width 34 height 6
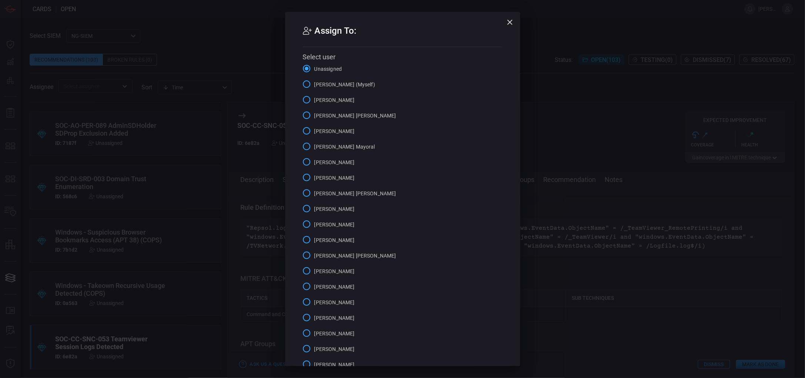
click at [347, 81] on span "[PERSON_NAME] (Myself)" at bounding box center [344, 85] width 61 height 8
click at [314, 81] on input "[PERSON_NAME] (Myself)" at bounding box center [307, 84] width 16 height 16
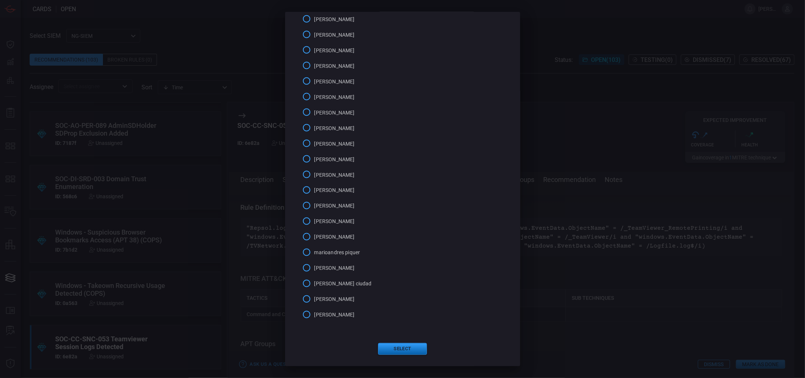
click at [399, 335] on button "Select" at bounding box center [402, 349] width 49 height 12
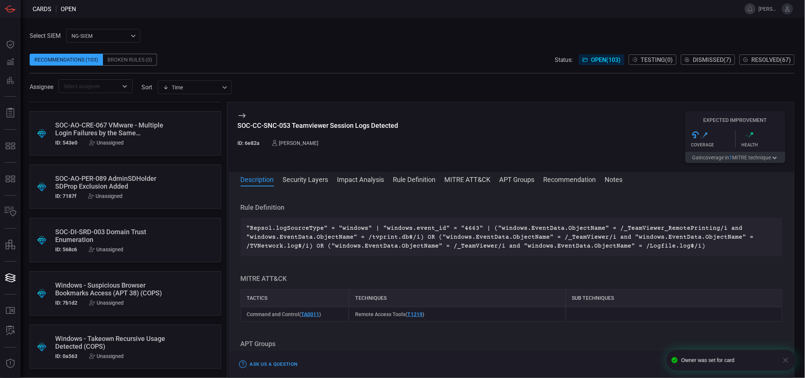
scroll to position [4148, 0]
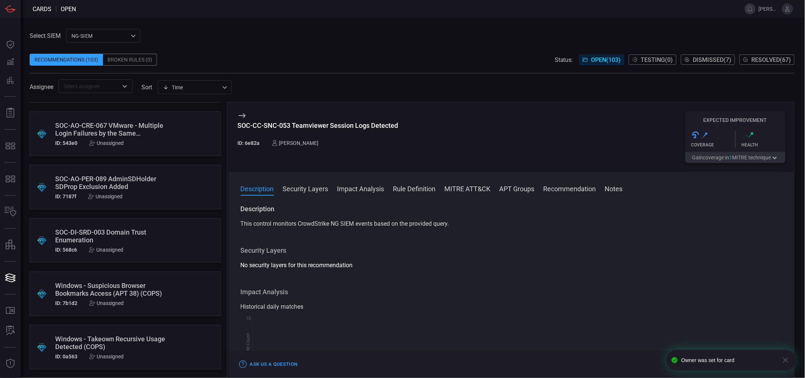
click at [422, 191] on button "Rule Definition" at bounding box center [414, 188] width 43 height 9
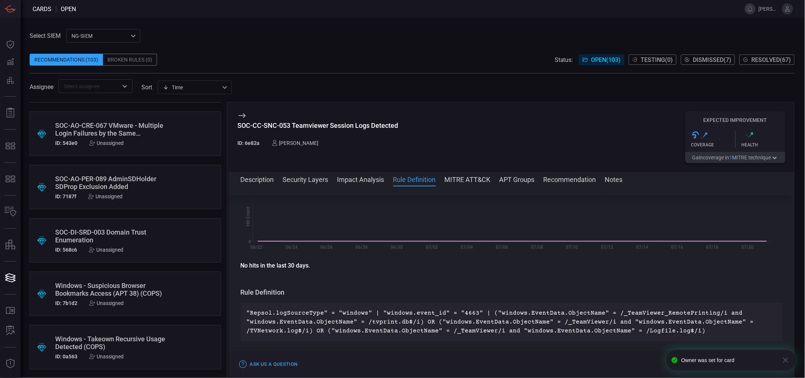
scroll to position [202, 0]
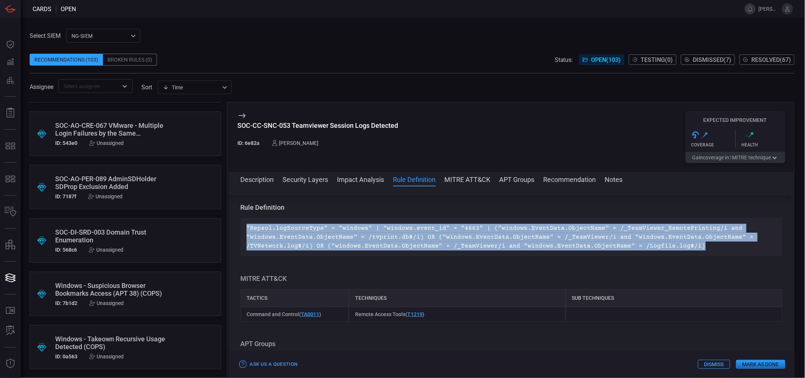
drag, startPoint x: 690, startPoint y: 246, endPoint x: 245, endPoint y: 220, distance: 445.7
click at [245, 220] on div ""Repsol.logSourceType" = "windows" | "windows.event_id" = "4663" | ("windows.Ev…" at bounding box center [512, 237] width 542 height 38
click at [715, 335] on button "Mark as Done" at bounding box center [760, 363] width 49 height 9
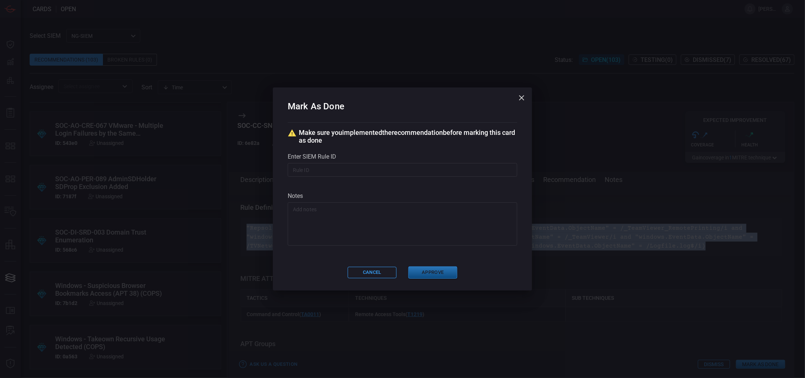
click at [450, 271] on button "Approve" at bounding box center [432, 272] width 49 height 12
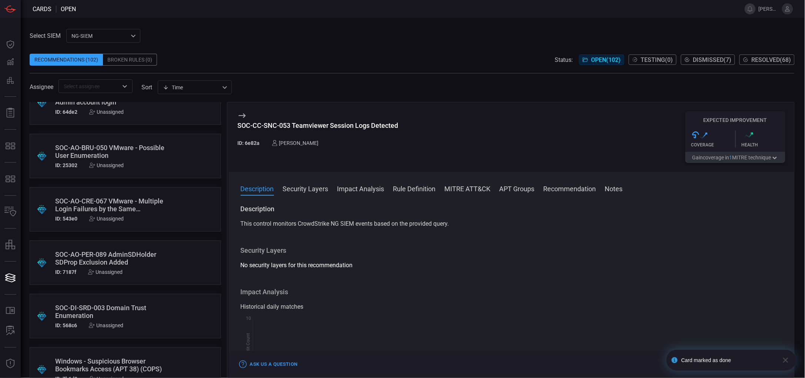
scroll to position [4148, 0]
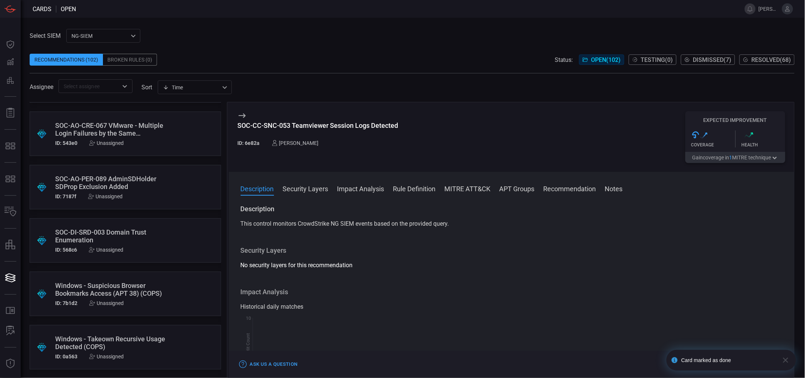
click at [141, 335] on div "Windows - Takeown Recursive Usage Detected (COPS)" at bounding box center [111, 343] width 112 height 16
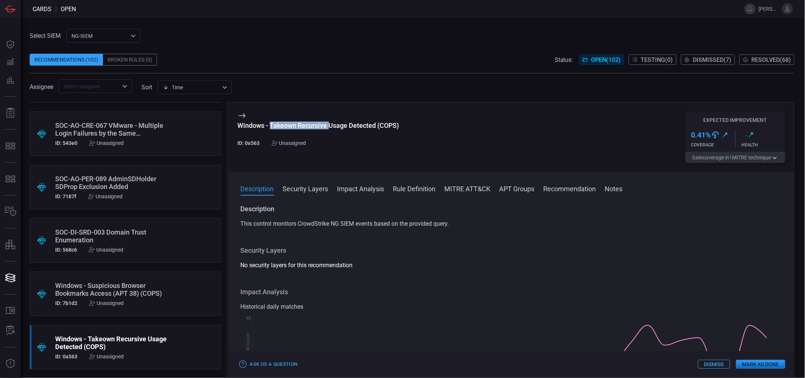
drag, startPoint x: 271, startPoint y: 125, endPoint x: 329, endPoint y: 124, distance: 58.1
click at [329, 124] on div "Windows - Takeown Recursive Usage Detected (COPS)" at bounding box center [318, 125] width 161 height 8
click at [162, 239] on div ".suggested_cards_icon{fill:url(#suggested_cards_icon);} SOC-DI-SRD-003 Domain T…" at bounding box center [125, 240] width 191 height 44
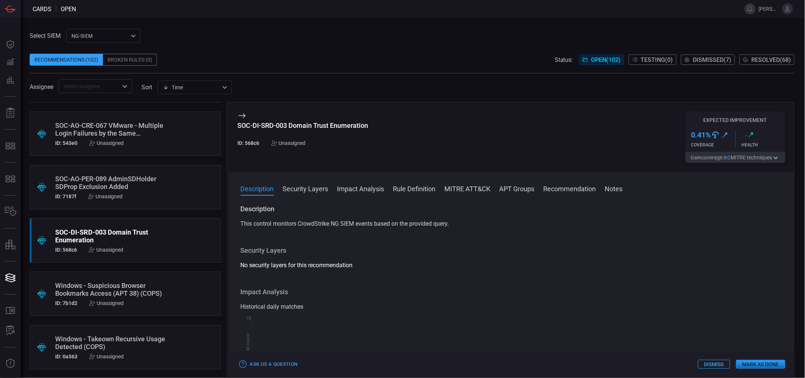
click at [271, 125] on div "SOC-DI-SRD-003 Domain Trust Enumeration" at bounding box center [303, 125] width 131 height 8
click at [427, 185] on button "Rule Definition" at bounding box center [414, 188] width 43 height 9
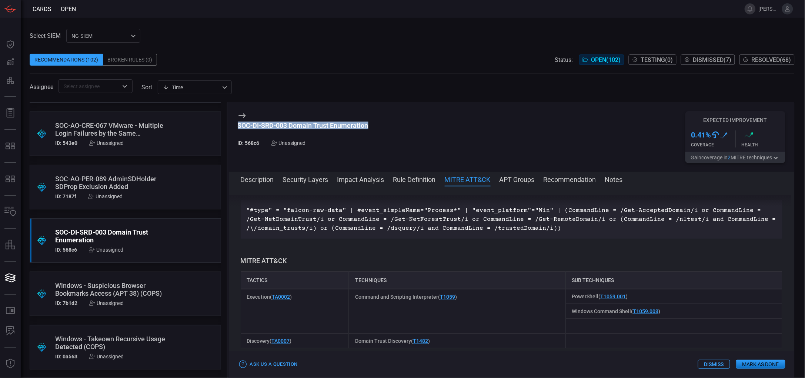
scroll to position [292, 0]
click at [439, 226] on p ""#type" = "falcon-raw-data" | #event_simpleName="Process*" | "event_platform"="…" at bounding box center [512, 218] width 530 height 27
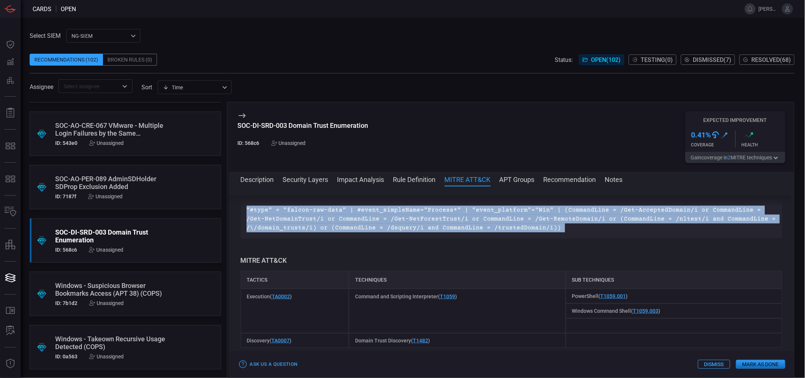
click at [439, 226] on p ""#type" = "falcon-raw-data" | #event_simpleName="Process*" | "event_platform"="…" at bounding box center [512, 218] width 530 height 27
click at [715, 335] on button "Mark as Done" at bounding box center [760, 363] width 49 height 9
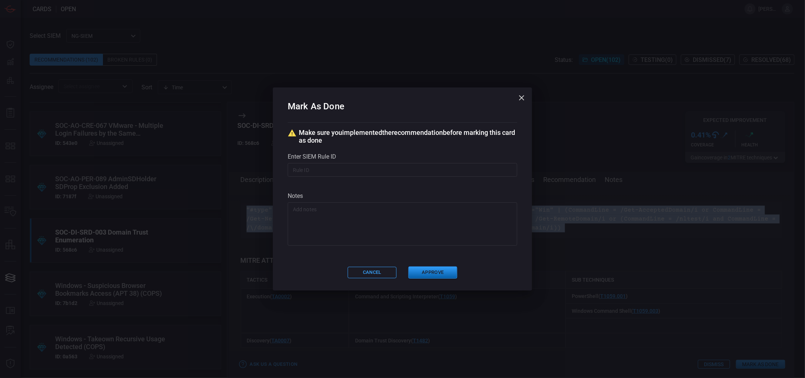
click at [442, 268] on button "Approve" at bounding box center [432, 272] width 49 height 12
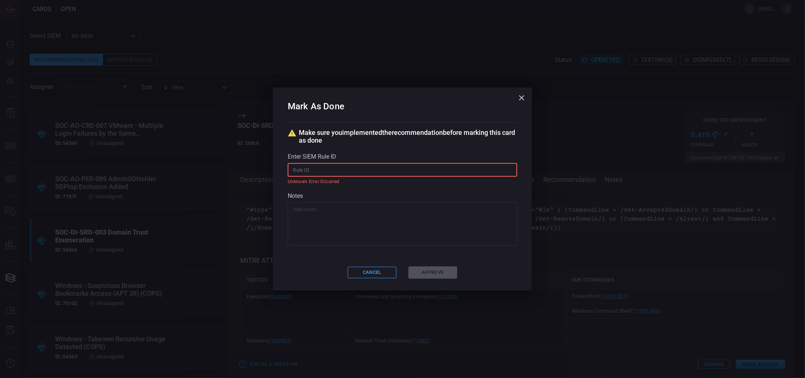
click at [386, 165] on input "text" at bounding box center [403, 170] width 230 height 14
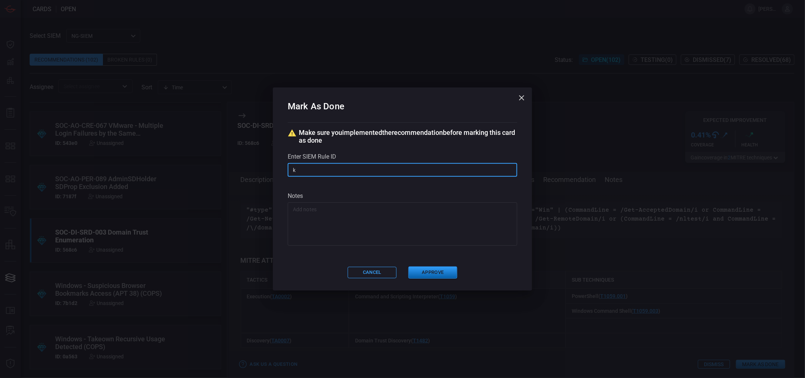
type input "k"
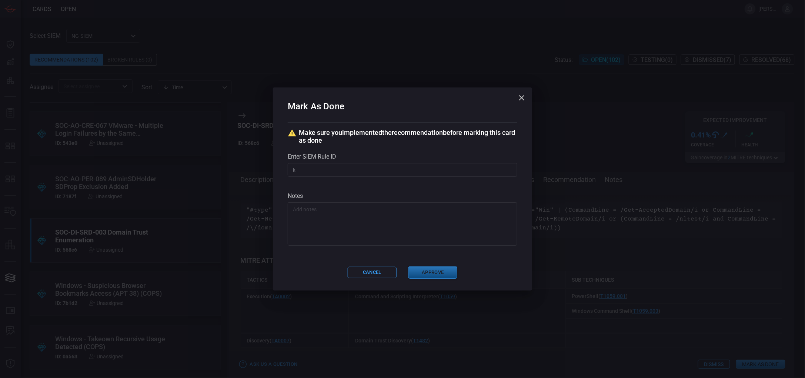
click at [431, 267] on button "Approve" at bounding box center [432, 272] width 49 height 12
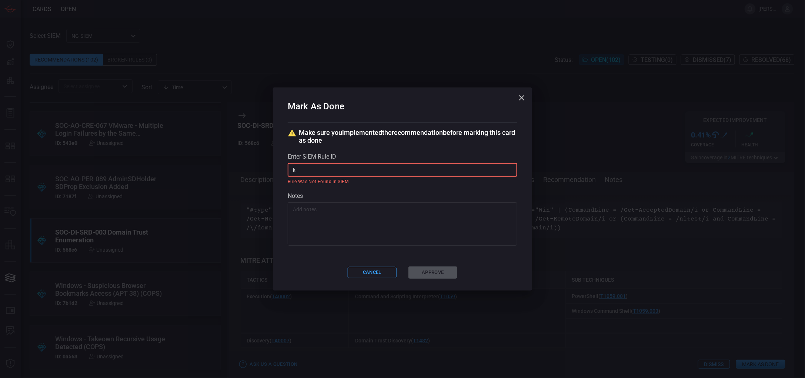
click at [376, 167] on input "k" at bounding box center [403, 170] width 230 height 14
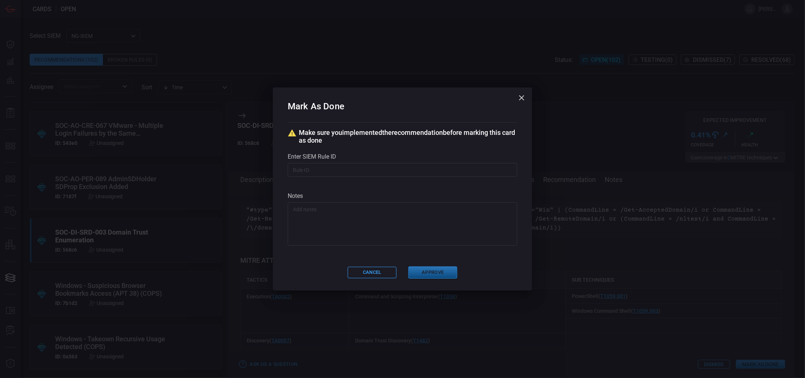
click at [423, 267] on button "Approve" at bounding box center [432, 272] width 49 height 12
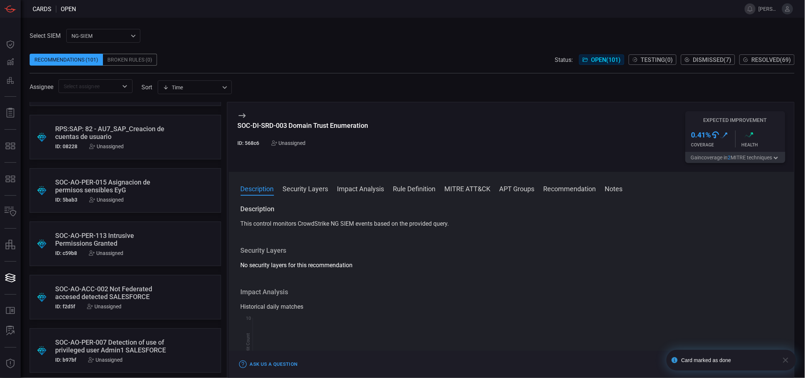
scroll to position [4094, 0]
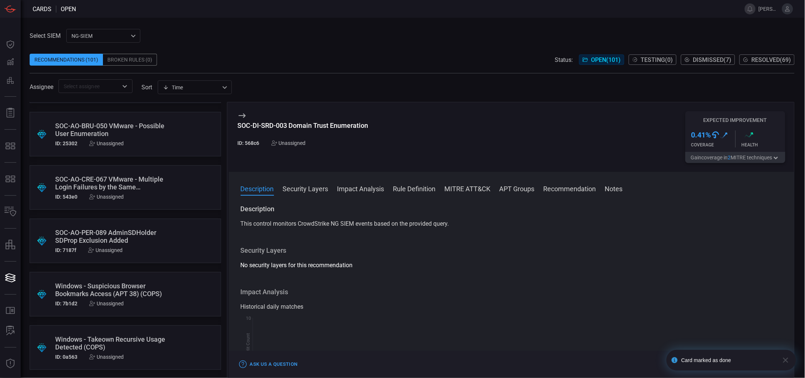
click at [121, 234] on div "SOC-AO-PER-089 AdminSDHolder SDProp Exclusion Added" at bounding box center [111, 236] width 112 height 16
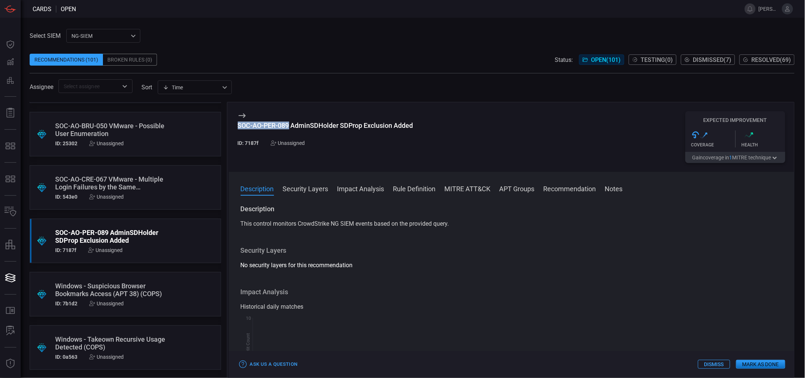
drag, startPoint x: 289, startPoint y: 123, endPoint x: 238, endPoint y: 127, distance: 51.6
click at [238, 127] on div "SOC-AO-PER-089 AdminSDHolder SDProp Exclusion Added" at bounding box center [325, 125] width 175 height 8
click at [432, 190] on button "Rule Definition" at bounding box center [414, 188] width 43 height 9
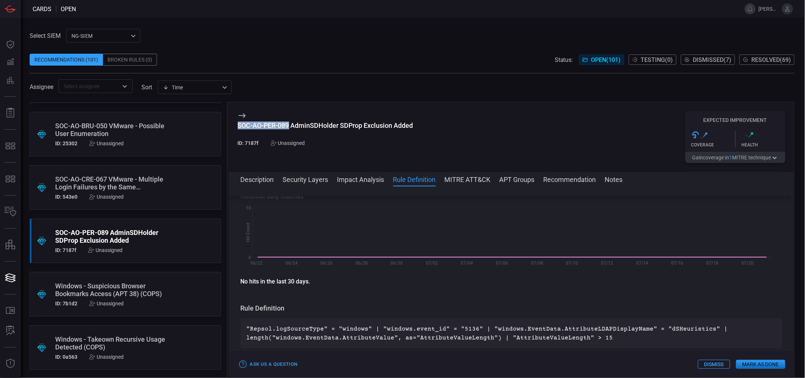
scroll to position [202, 0]
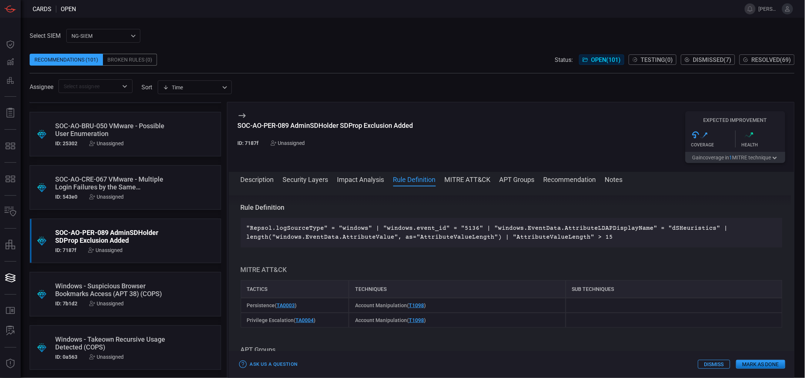
click at [295, 142] on div "Unassigned" at bounding box center [288, 143] width 34 height 6
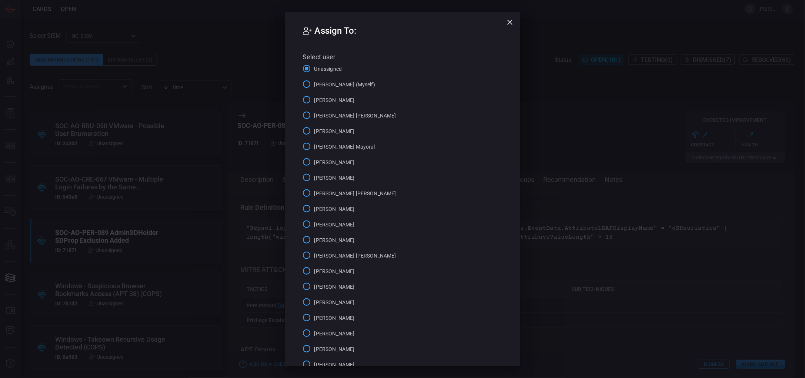
click at [346, 84] on span "[PERSON_NAME] (Myself)" at bounding box center [344, 85] width 61 height 8
click at [314, 84] on input "[PERSON_NAME] (Myself)" at bounding box center [307, 84] width 16 height 16
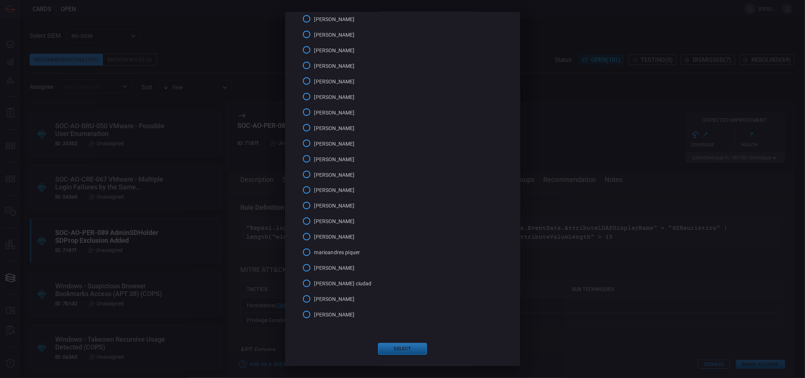
click at [402, 335] on button "Select" at bounding box center [402, 349] width 49 height 12
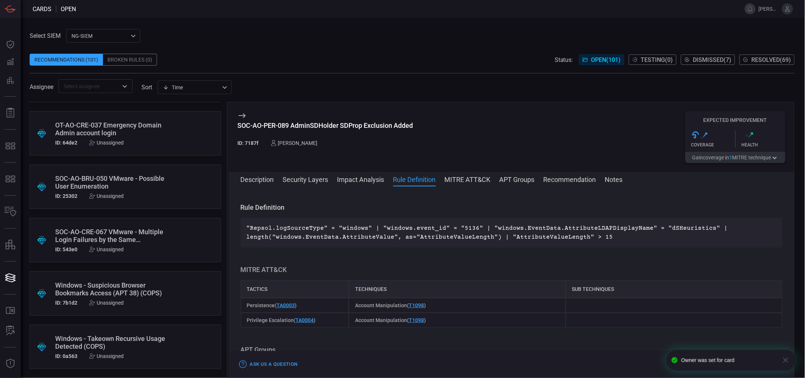
scroll to position [4041, 0]
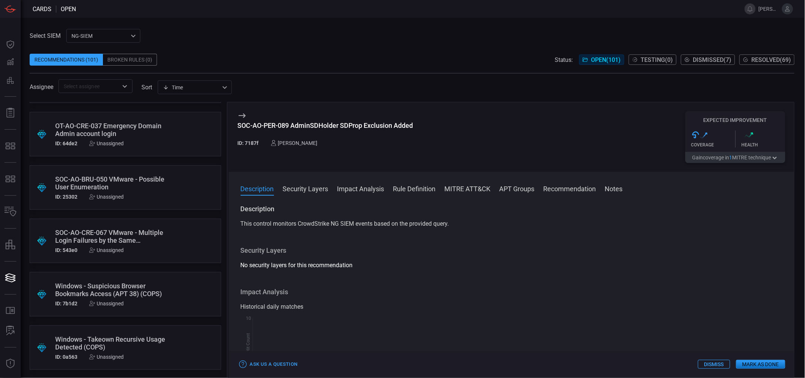
click at [420, 185] on button "Rule Definition" at bounding box center [414, 188] width 43 height 9
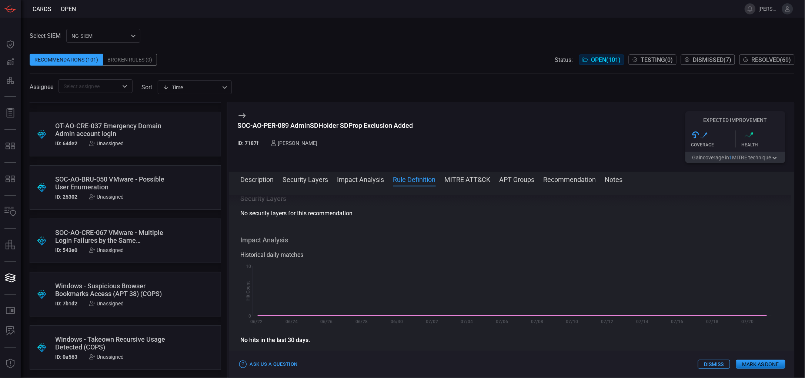
scroll to position [202, 0]
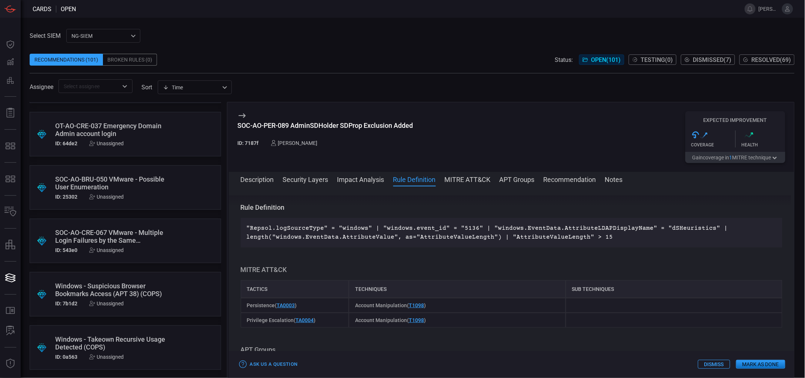
click at [608, 233] on p ""Repsol.logSourceType" = "windows" | "windows.event_id" = "5136" | "windows.Eve…" at bounding box center [512, 233] width 530 height 18
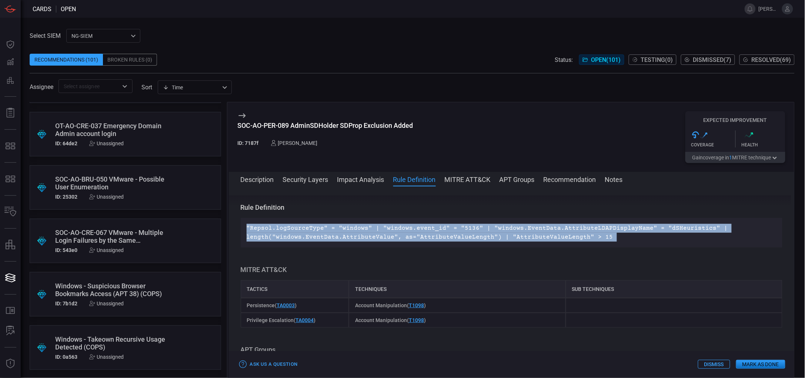
click at [608, 233] on p ""Repsol.logSourceType" = "windows" | "windows.event_id" = "5136" | "windows.Eve…" at bounding box center [512, 233] width 530 height 18
click at [715, 335] on button "Mark as Done" at bounding box center [760, 363] width 49 height 9
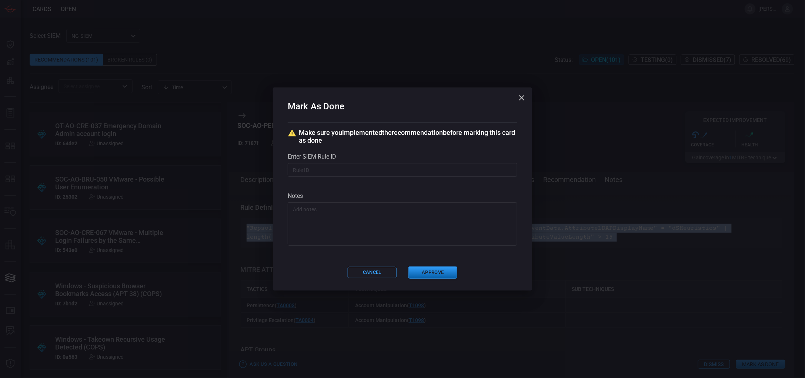
click at [432, 267] on button "Approve" at bounding box center [432, 272] width 49 height 12
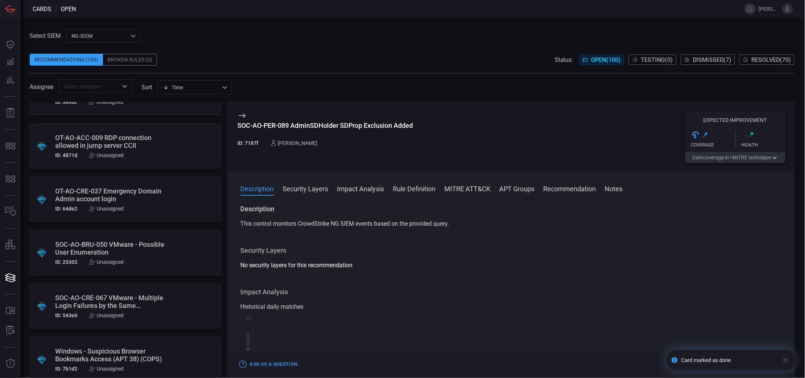
scroll to position [4041, 0]
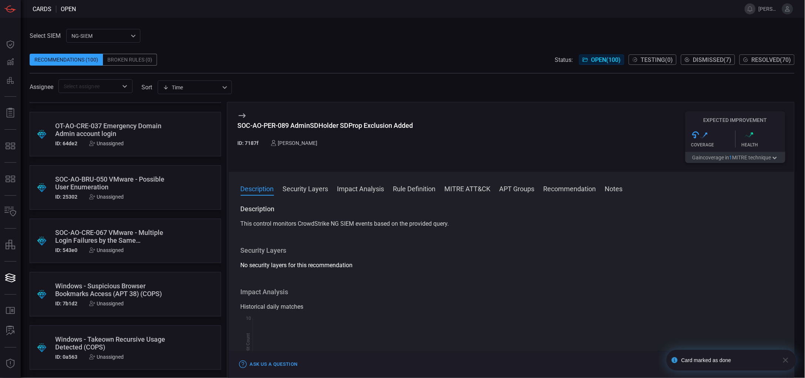
click at [126, 234] on div "SOC-AO-CRE-067 VMware - Multiple Login Failures by the Same Username" at bounding box center [111, 236] width 112 height 16
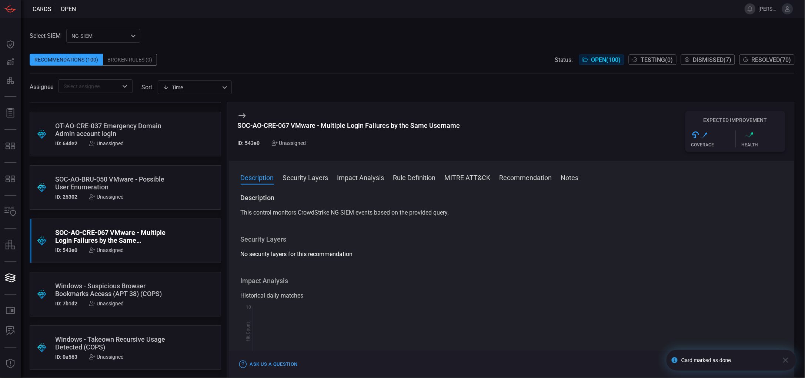
click at [107, 295] on div "Windows - Suspicious Browser Bookmarks Access (APT 38) (COPS)" at bounding box center [111, 290] width 112 height 16
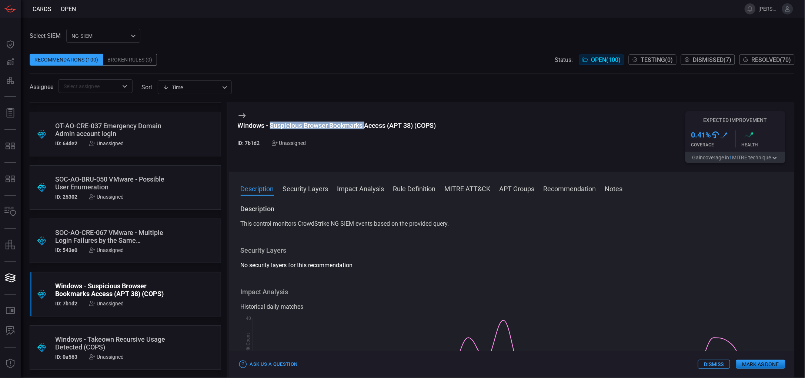
drag, startPoint x: 271, startPoint y: 126, endPoint x: 367, endPoint y: 125, distance: 95.5
click at [367, 125] on div "Windows - Suspicious Browser Bookmarks Access (APT 38) (COPS)" at bounding box center [337, 125] width 198 height 8
click at [408, 190] on button "Rule Definition" at bounding box center [414, 188] width 43 height 9
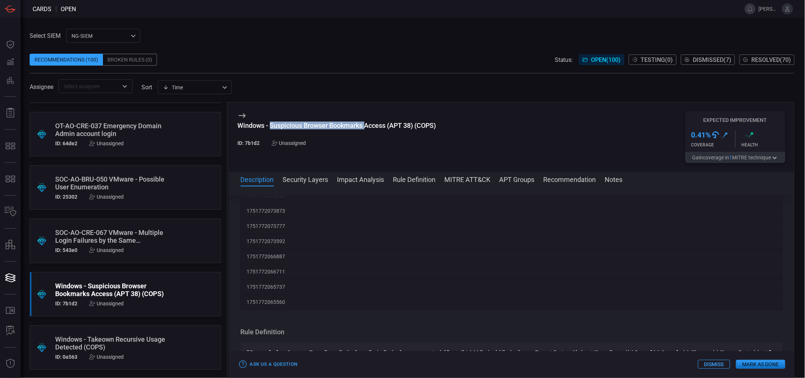
scroll to position [1752, 0]
